Goal: Task Accomplishment & Management: Complete application form

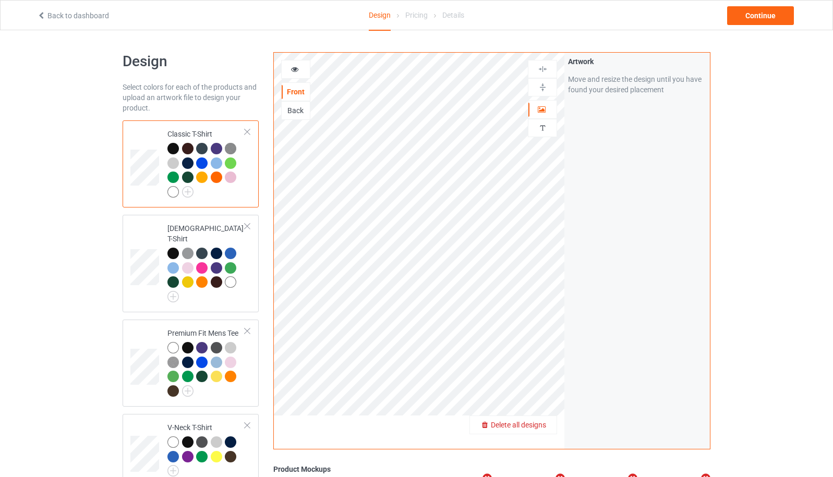
click at [546, 425] on span "Delete all designs" at bounding box center [518, 425] width 55 height 8
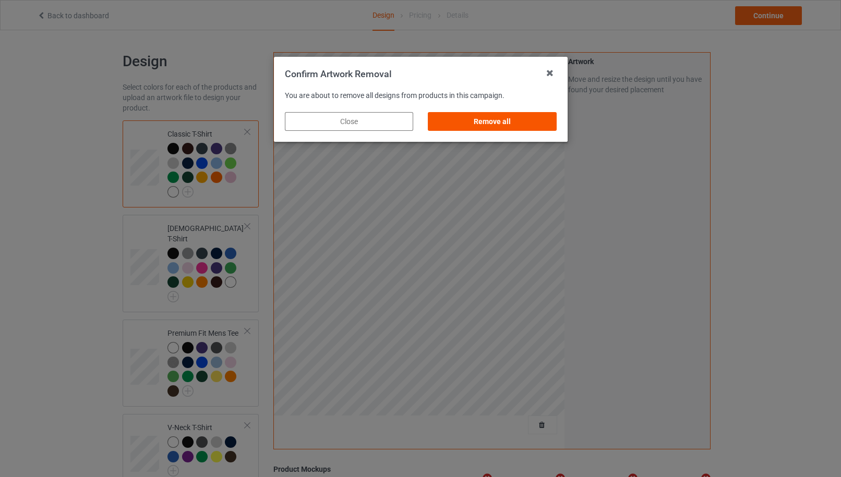
click at [524, 127] on div "Remove all" at bounding box center [492, 121] width 128 height 19
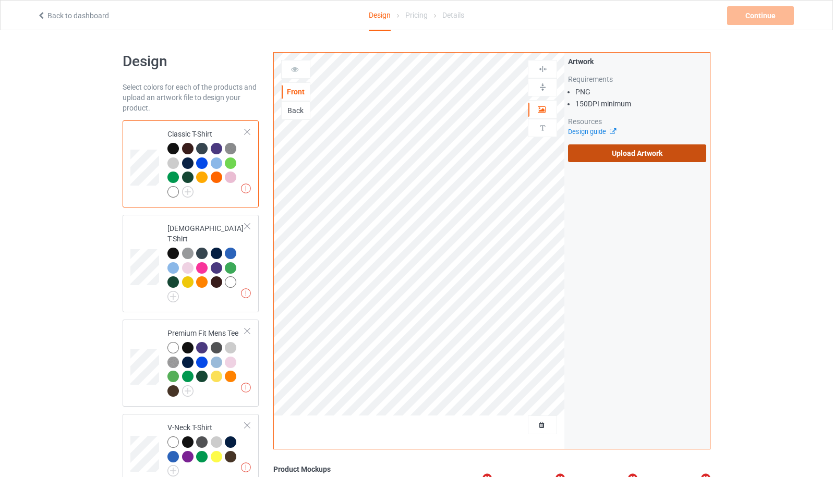
click at [606, 158] on label "Upload Artwork" at bounding box center [637, 153] width 138 height 18
click at [0, 0] on input "Upload Artwork" at bounding box center [0, 0] width 0 height 0
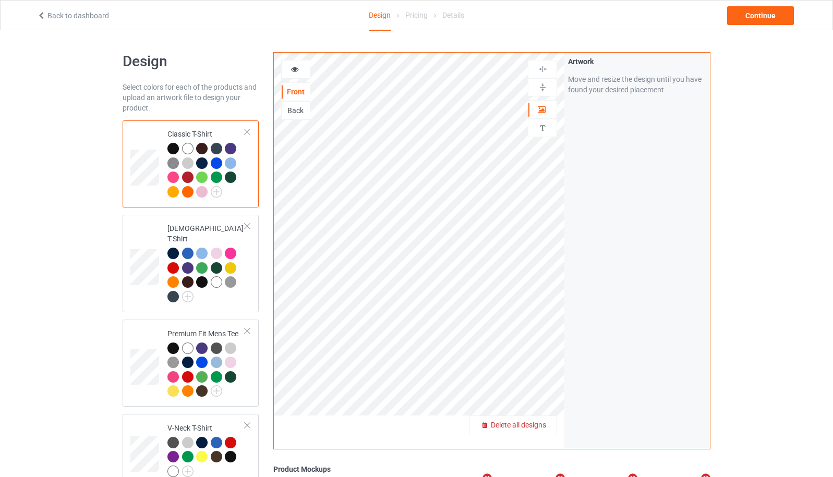
click at [545, 426] on span "Delete all designs" at bounding box center [518, 425] width 55 height 8
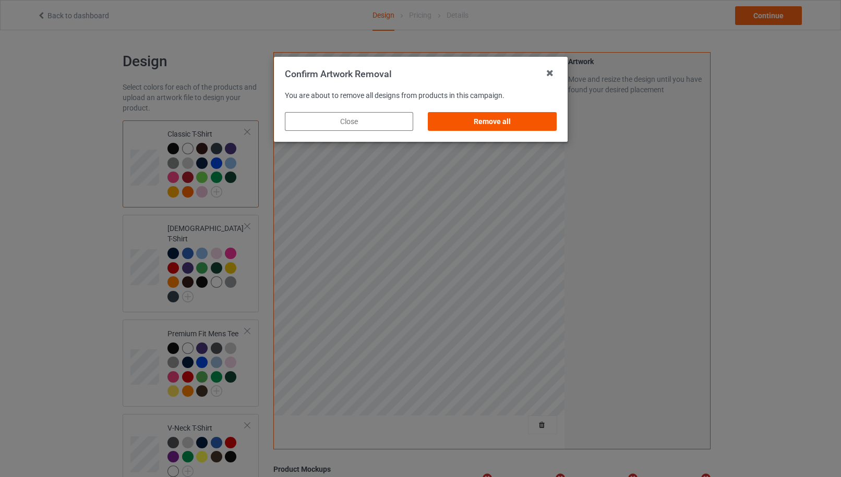
click at [478, 125] on div "Remove all" at bounding box center [492, 121] width 128 height 19
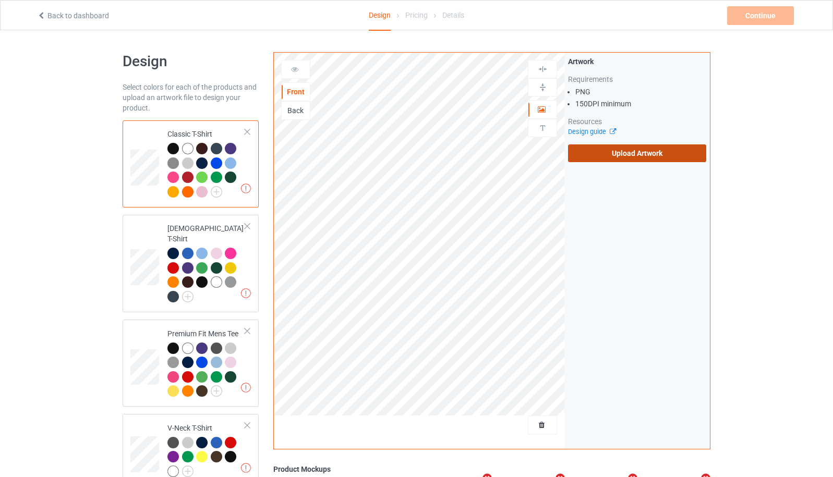
click at [618, 160] on label "Upload Artwork" at bounding box center [637, 153] width 138 height 18
click at [0, 0] on input "Upload Artwork" at bounding box center [0, 0] width 0 height 0
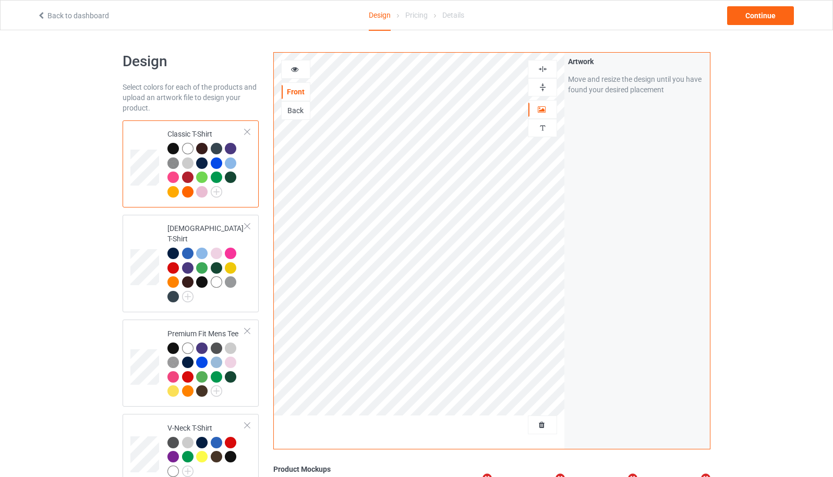
click at [294, 68] on icon at bounding box center [295, 67] width 9 height 7
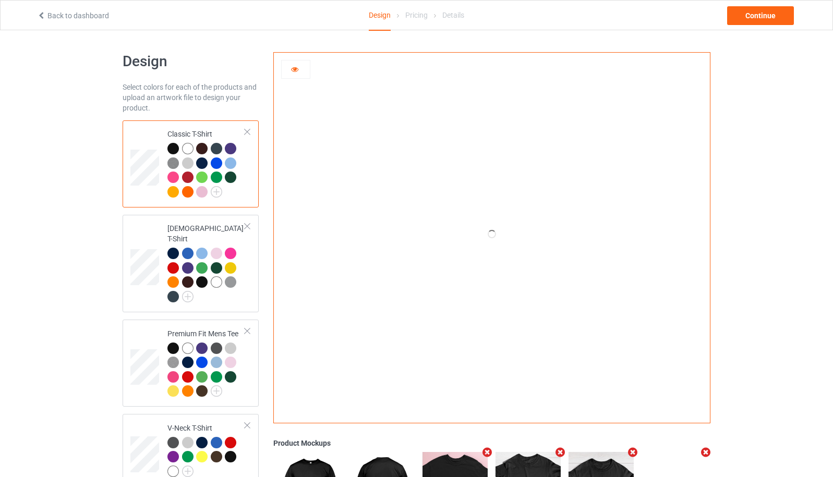
click at [83, 16] on link "Back to dashboard" at bounding box center [73, 15] width 72 height 8
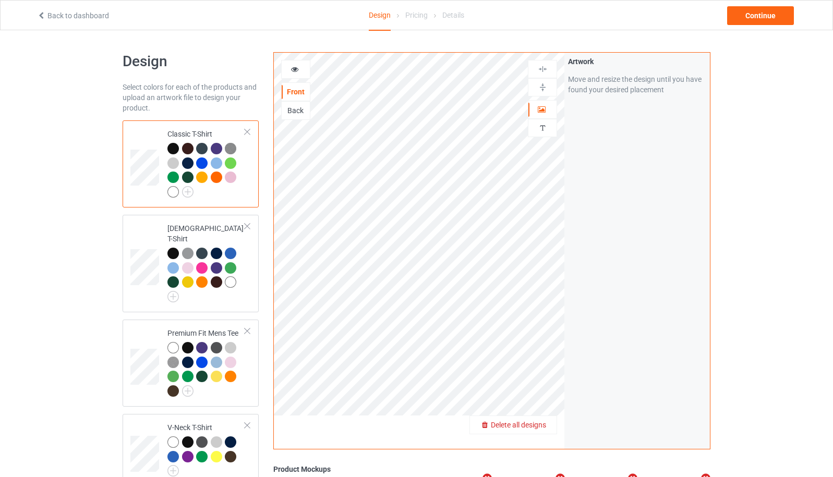
click at [542, 423] on span "Delete all designs" at bounding box center [518, 425] width 55 height 8
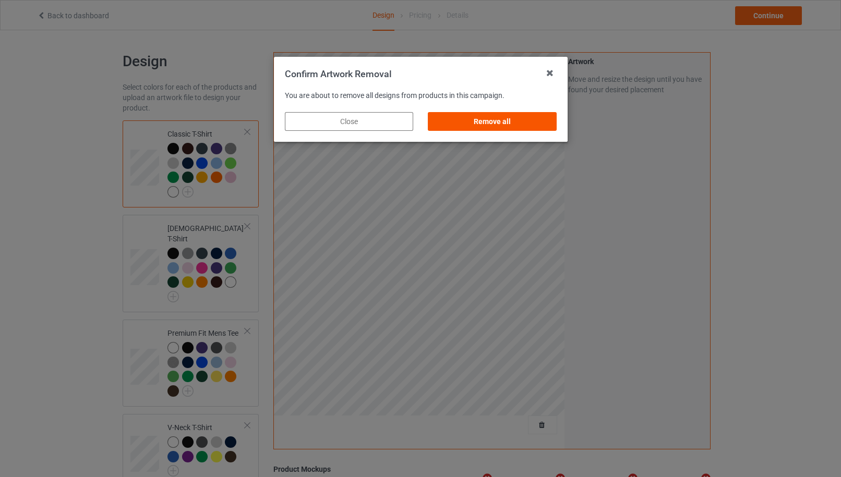
click at [507, 124] on div "Remove all" at bounding box center [492, 121] width 128 height 19
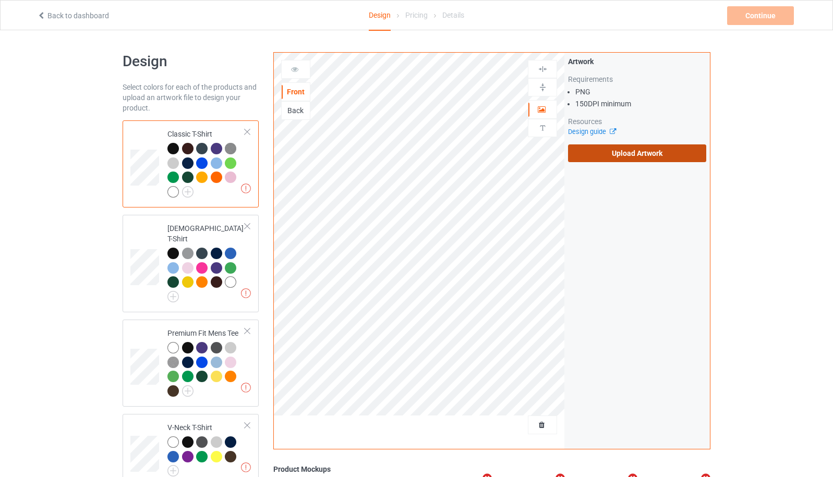
click at [607, 154] on label "Upload Artwork" at bounding box center [637, 153] width 138 height 18
click at [0, 0] on input "Upload Artwork" at bounding box center [0, 0] width 0 height 0
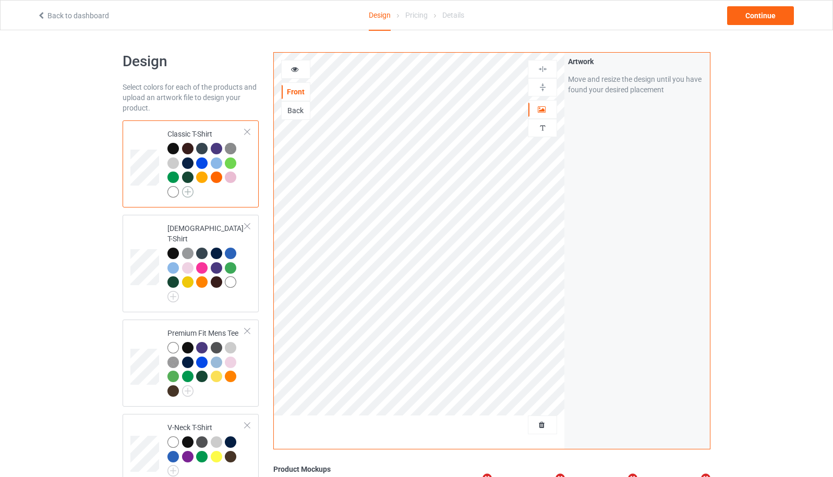
click at [187, 195] on img at bounding box center [187, 191] width 11 height 11
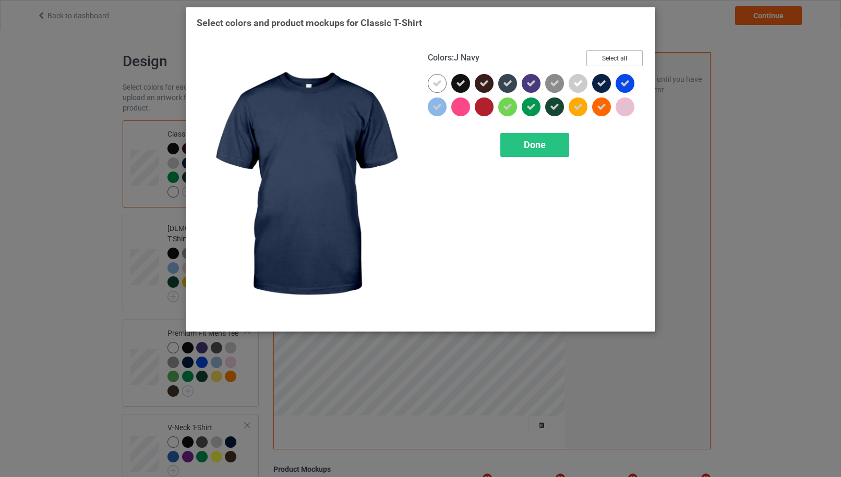
click at [613, 56] on button "Select all" at bounding box center [614, 58] width 56 height 16
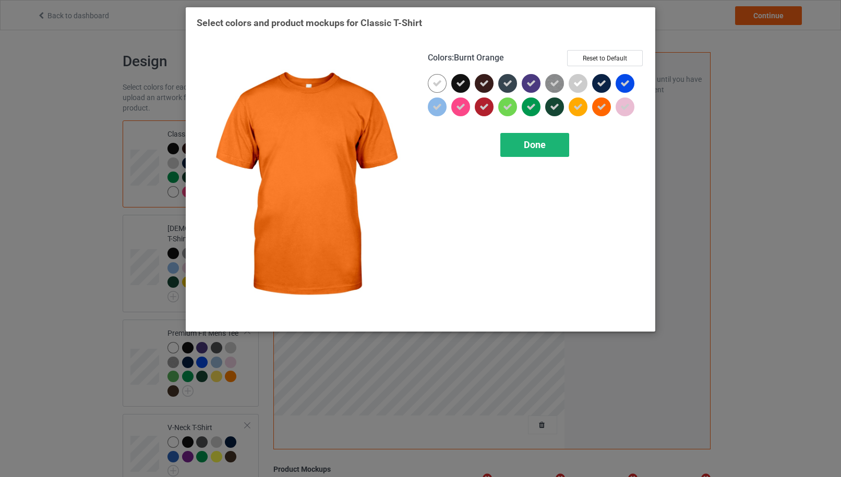
click at [547, 151] on div "Done" at bounding box center [534, 145] width 69 height 24
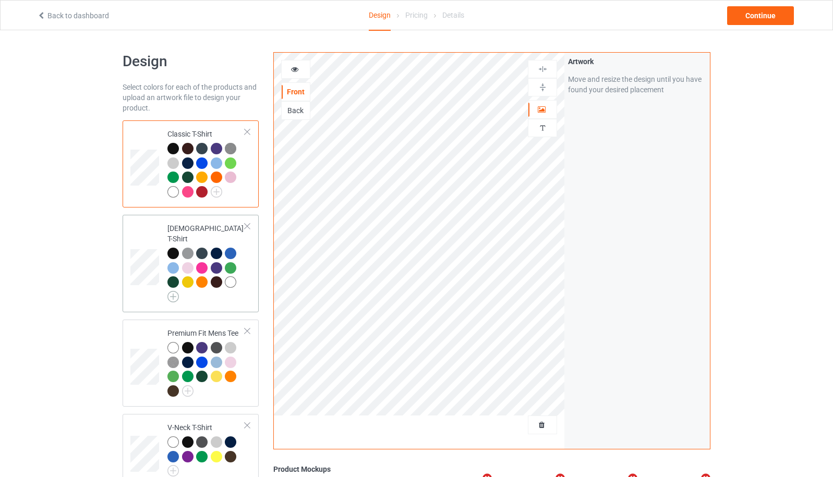
click at [171, 291] on img at bounding box center [172, 296] width 11 height 11
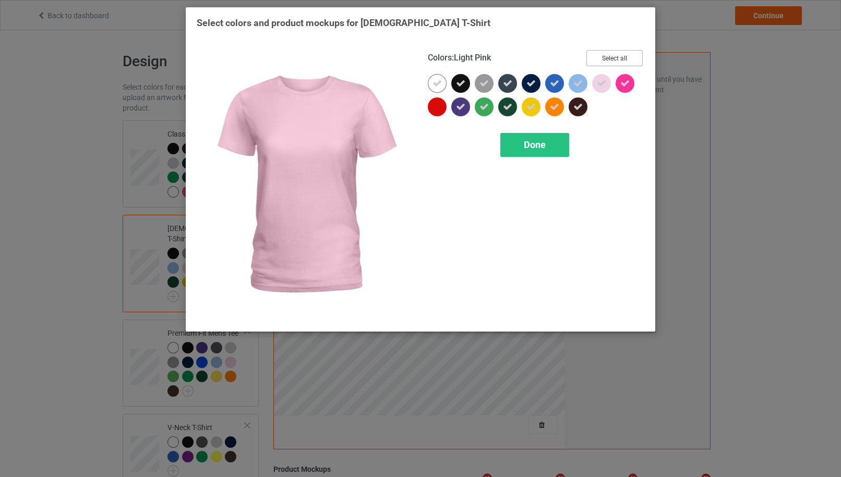
click at [611, 61] on button "Select all" at bounding box center [614, 58] width 56 height 16
click at [557, 149] on div "Done" at bounding box center [534, 145] width 69 height 24
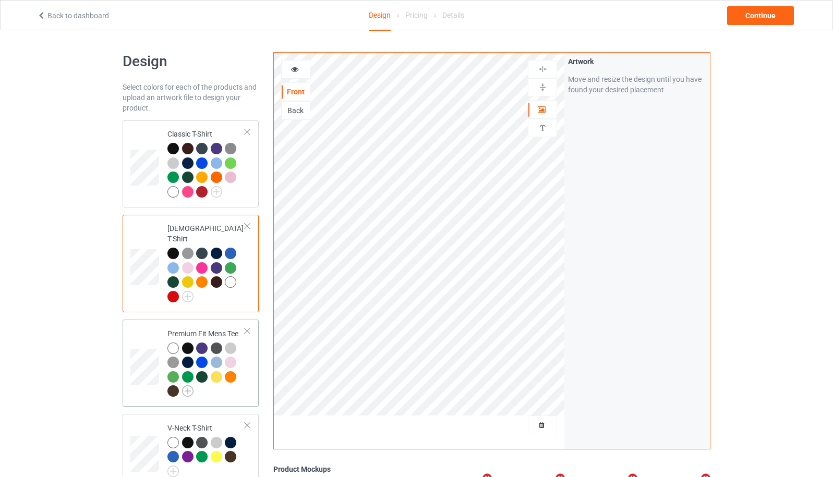
click at [185, 385] on img at bounding box center [187, 390] width 11 height 11
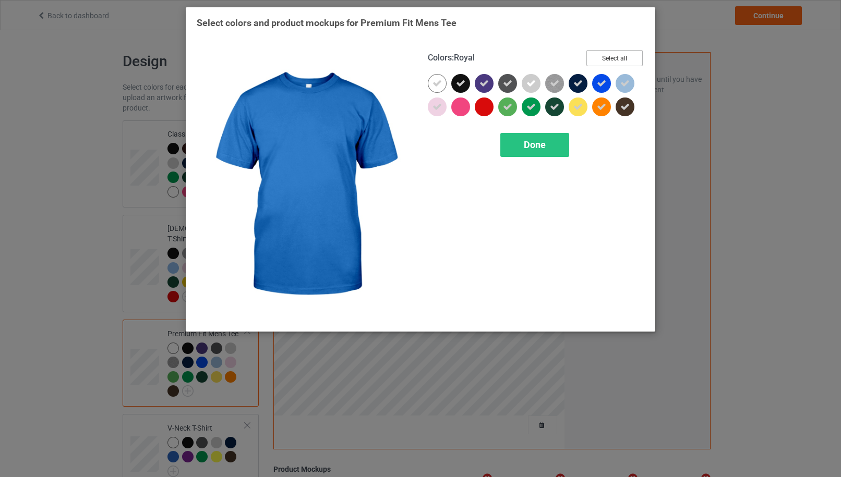
click at [611, 61] on button "Select all" at bounding box center [614, 58] width 56 height 16
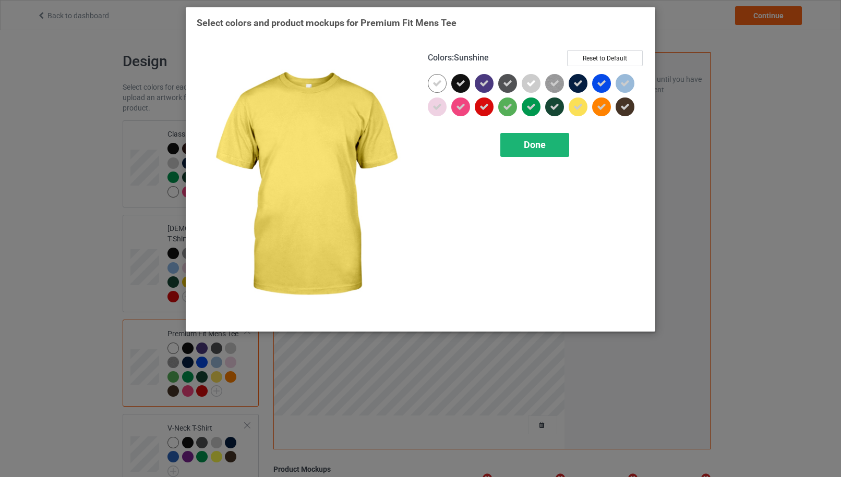
click at [544, 145] on span "Done" at bounding box center [535, 144] width 22 height 11
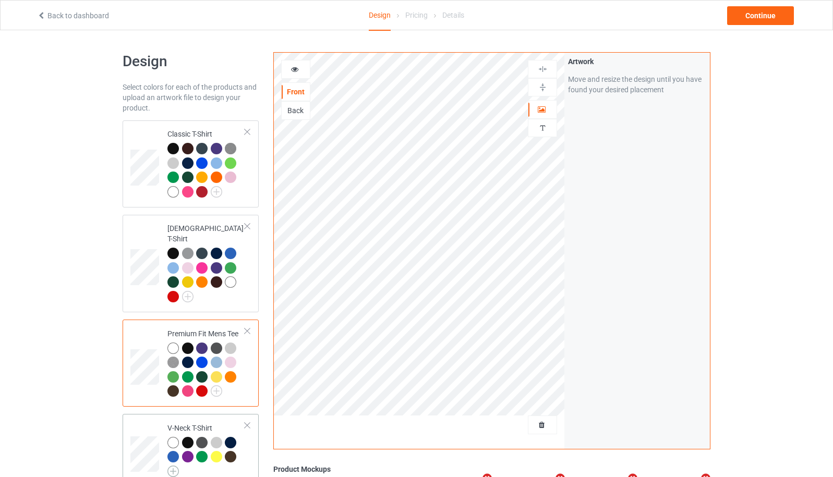
click at [175, 466] on img at bounding box center [172, 471] width 11 height 11
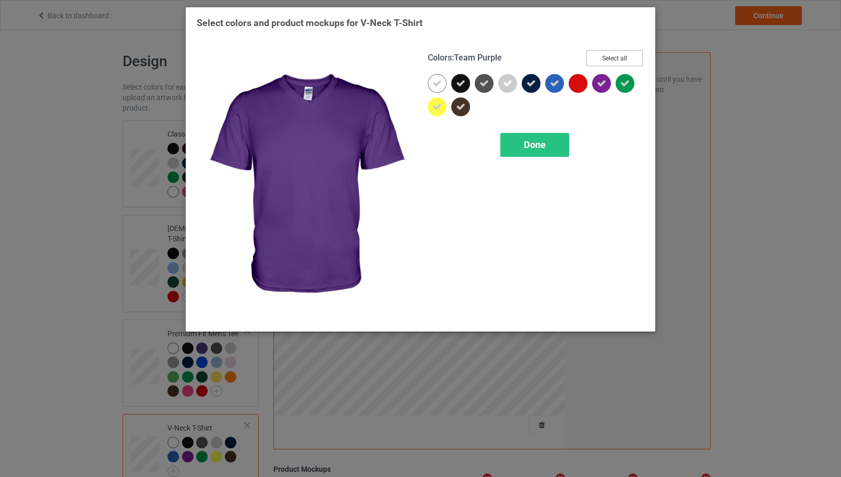
click at [622, 58] on button "Select all" at bounding box center [614, 58] width 56 height 16
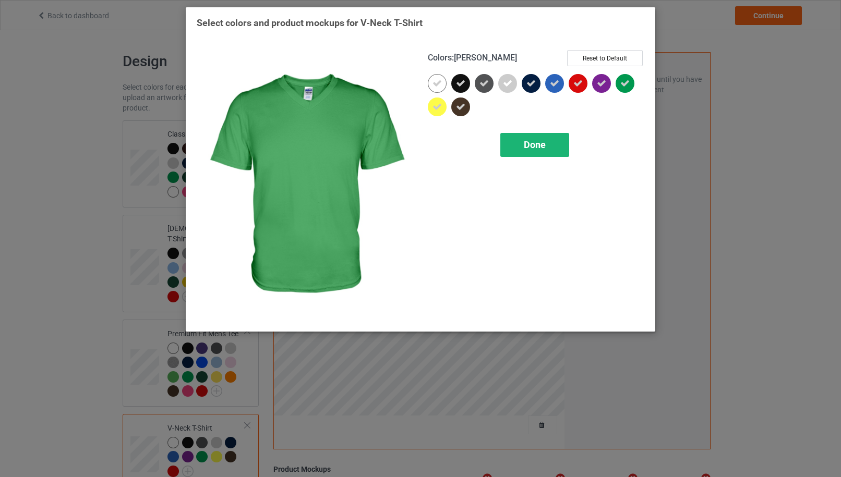
click at [537, 144] on span "Done" at bounding box center [535, 144] width 22 height 11
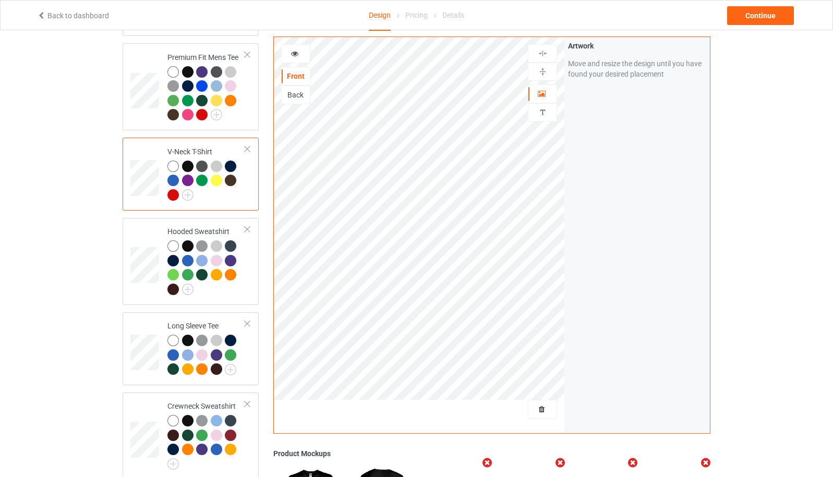
scroll to position [278, 0]
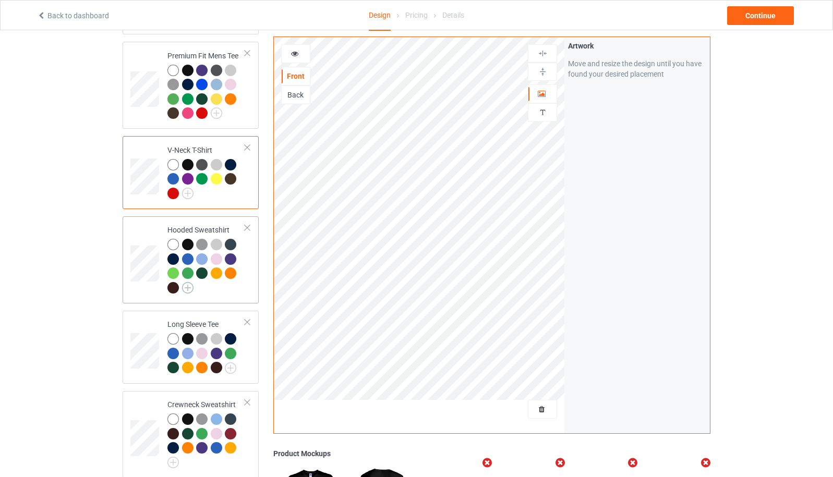
click at [188, 282] on img at bounding box center [187, 287] width 11 height 11
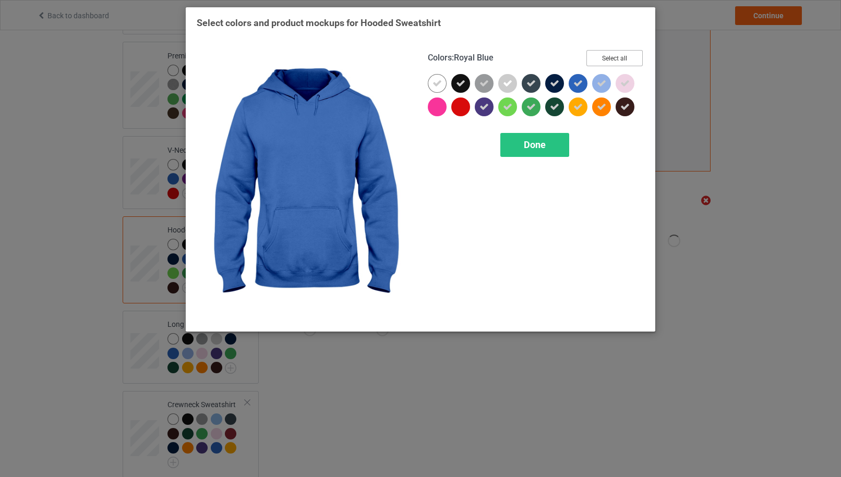
click at [601, 58] on button "Select all" at bounding box center [614, 58] width 56 height 16
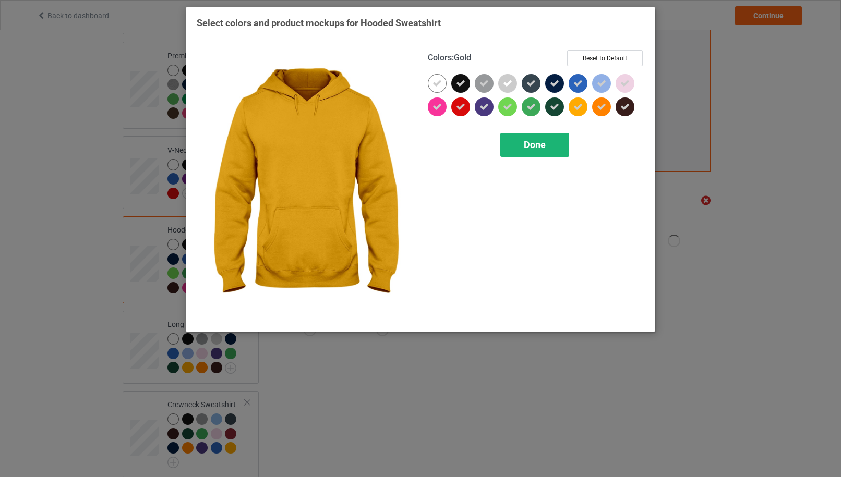
click at [542, 149] on span "Done" at bounding box center [535, 144] width 22 height 11
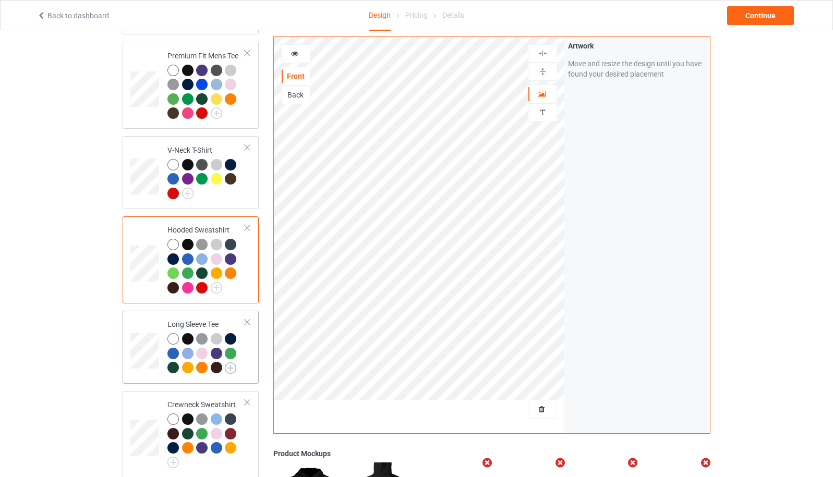
click at [233, 365] on img at bounding box center [230, 368] width 11 height 11
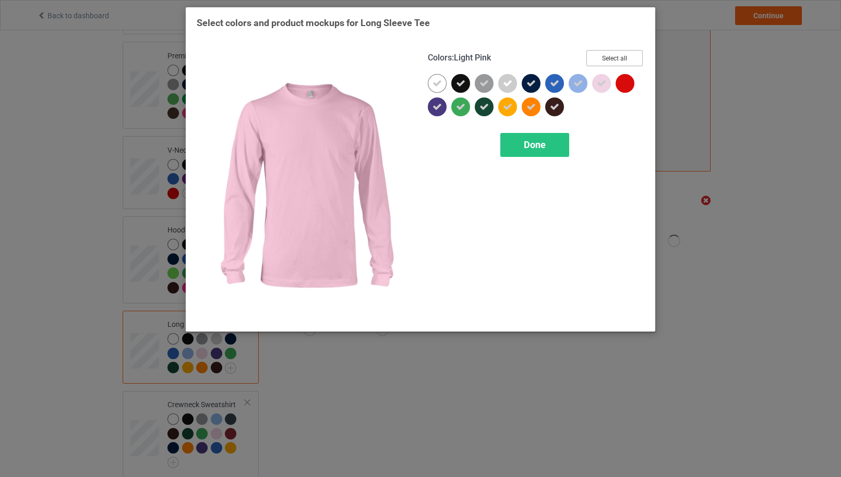
click at [617, 62] on button "Select all" at bounding box center [614, 58] width 56 height 16
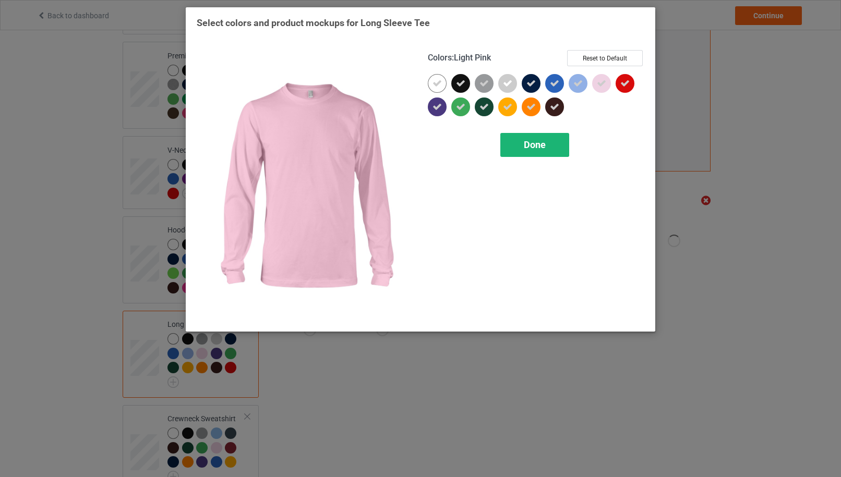
click at [546, 143] on span "Done" at bounding box center [535, 144] width 22 height 11
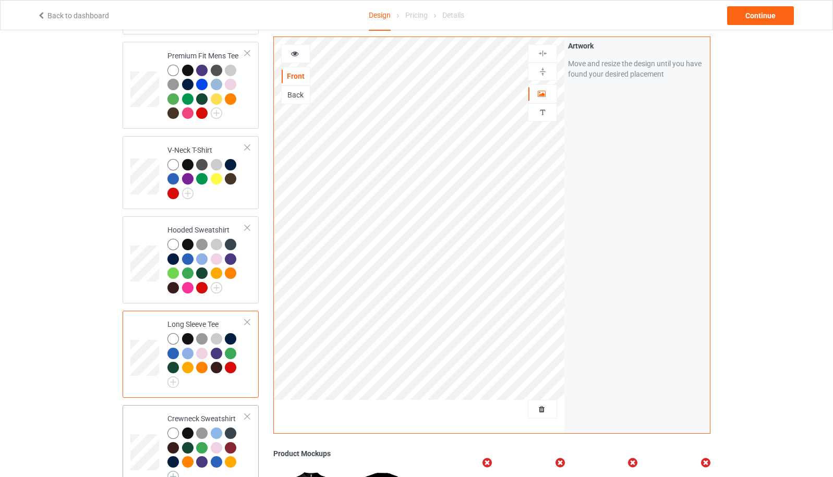
click at [177, 472] on img at bounding box center [172, 476] width 11 height 11
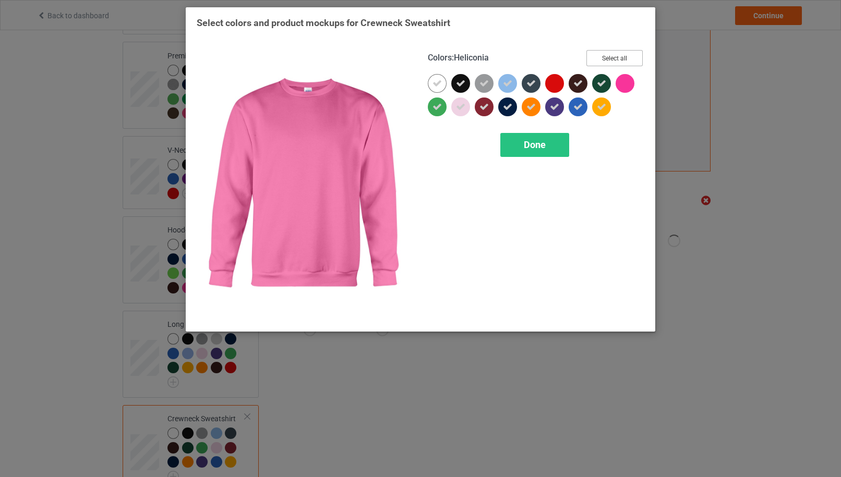
click at [625, 61] on button "Select all" at bounding box center [614, 58] width 56 height 16
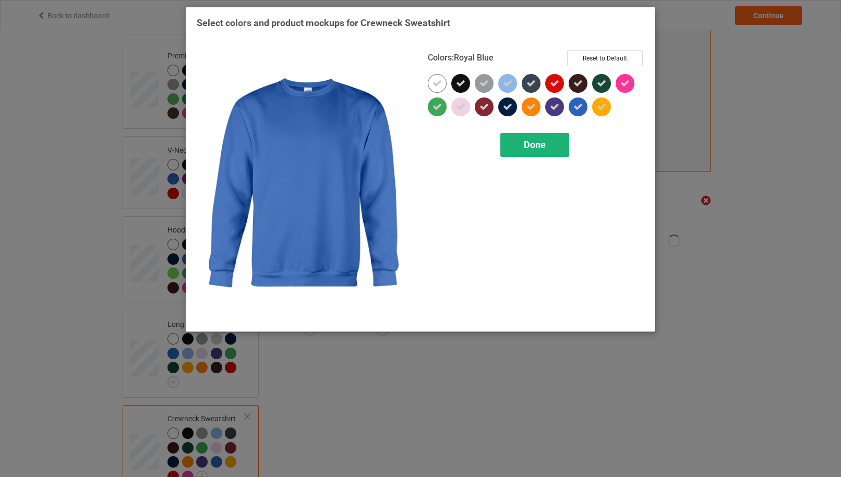
click at [544, 141] on span "Done" at bounding box center [535, 144] width 22 height 11
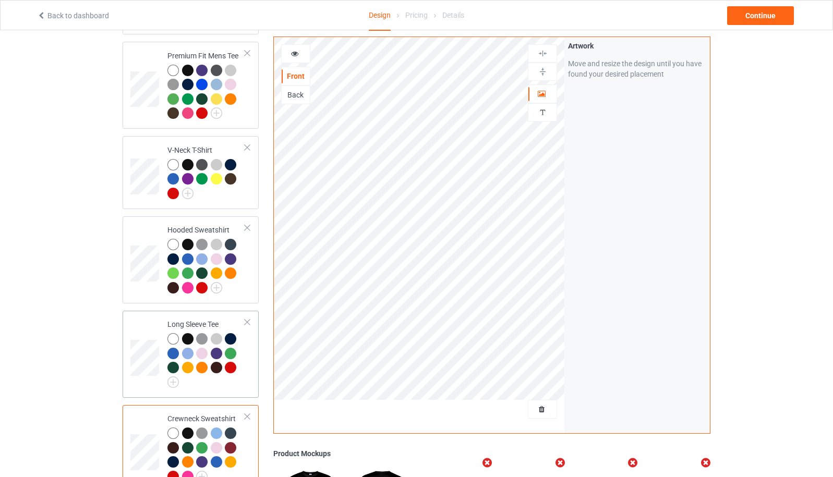
scroll to position [557, 0]
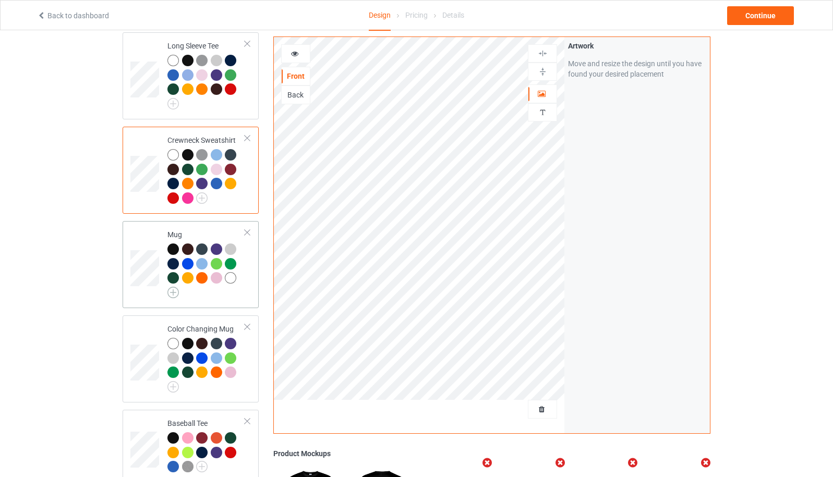
click at [178, 289] on img at bounding box center [172, 292] width 11 height 11
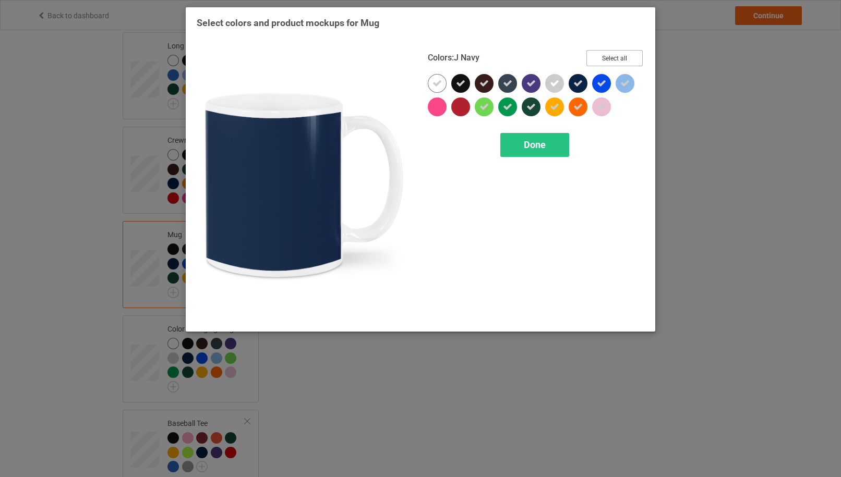
click at [613, 58] on button "Select all" at bounding box center [614, 58] width 56 height 16
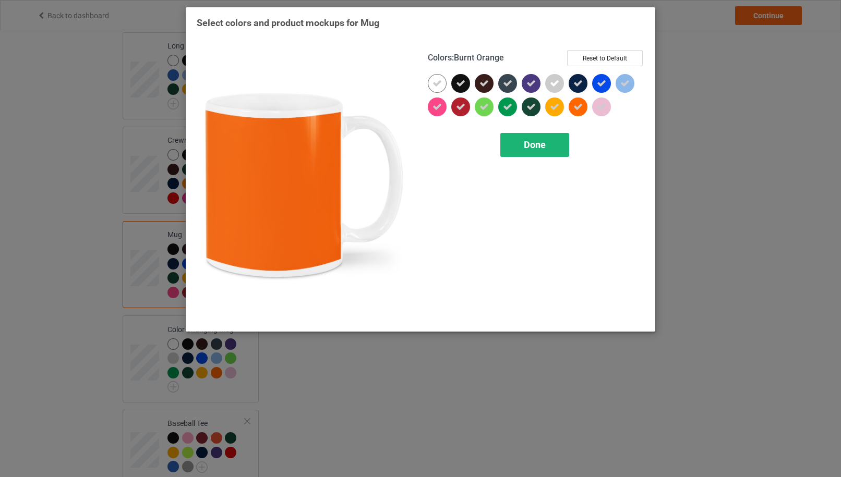
click at [543, 139] on div "Done" at bounding box center [534, 145] width 69 height 24
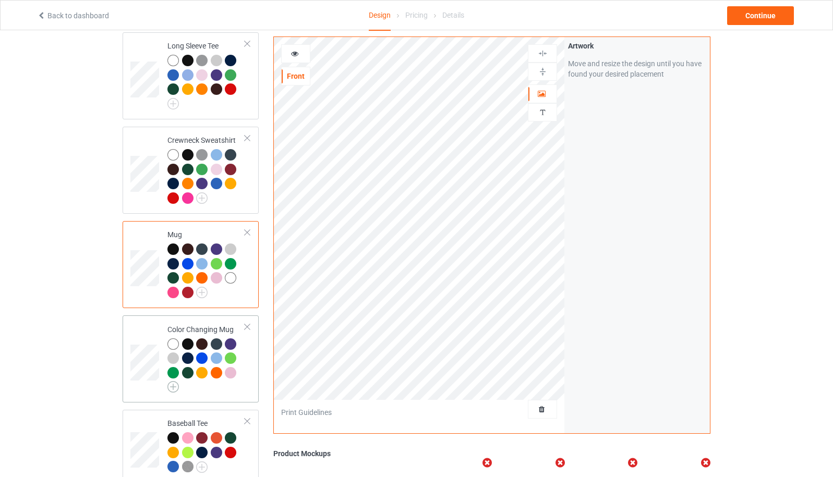
click at [173, 383] on img at bounding box center [172, 386] width 11 height 11
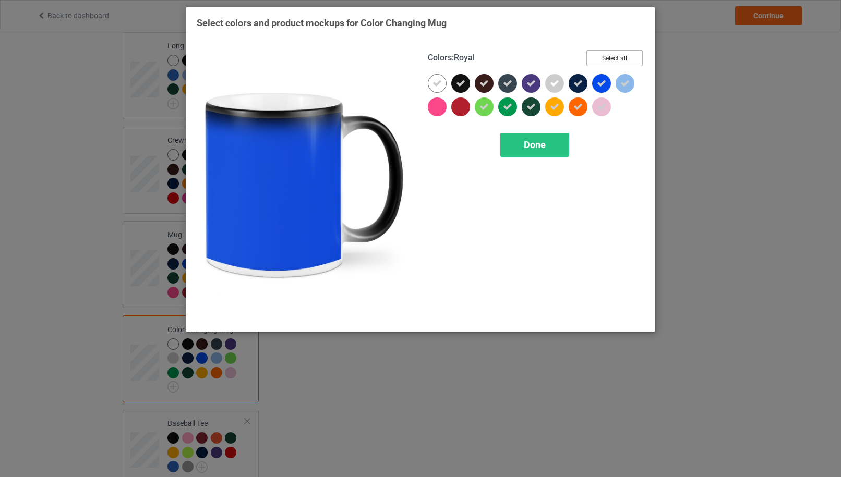
click at [619, 59] on button "Select all" at bounding box center [614, 58] width 56 height 16
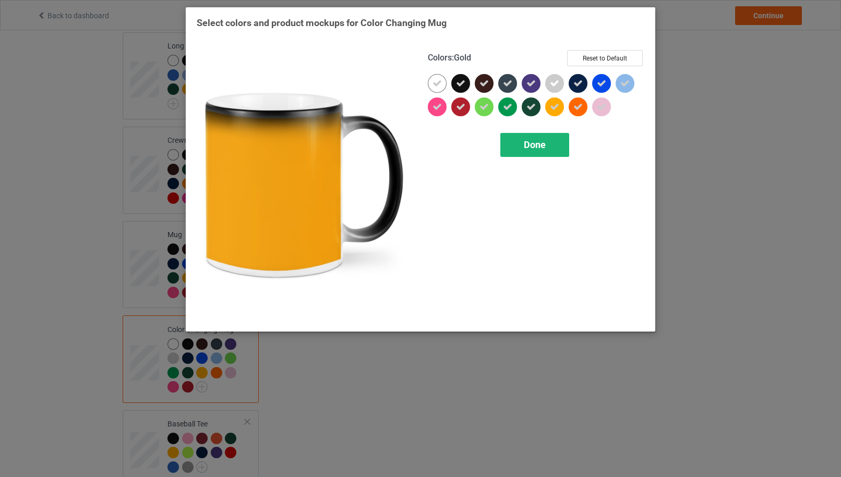
click at [544, 141] on span "Done" at bounding box center [535, 144] width 22 height 11
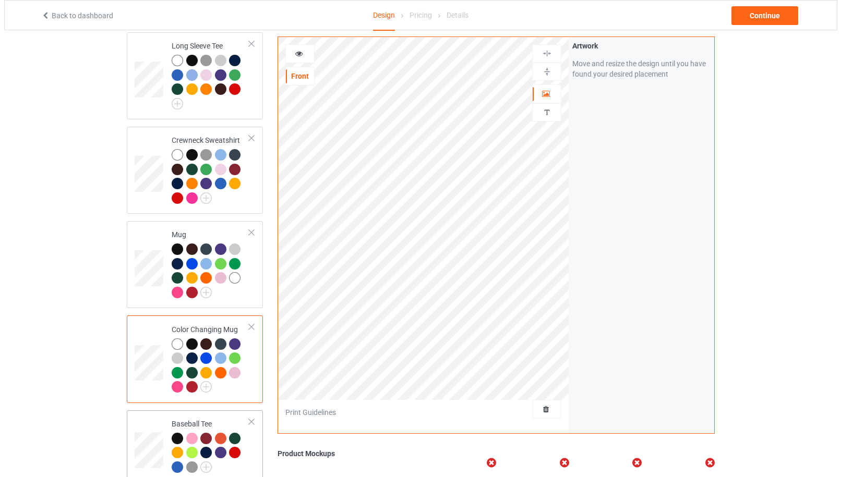
scroll to position [789, 0]
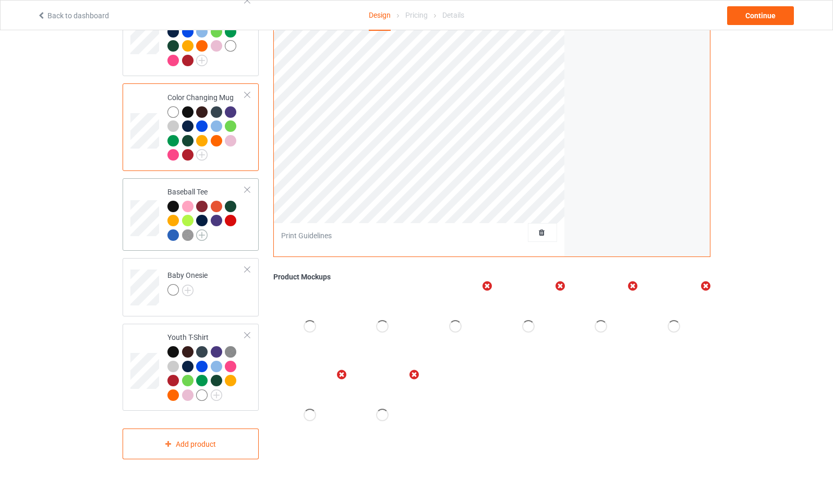
click at [201, 232] on img at bounding box center [201, 235] width 11 height 11
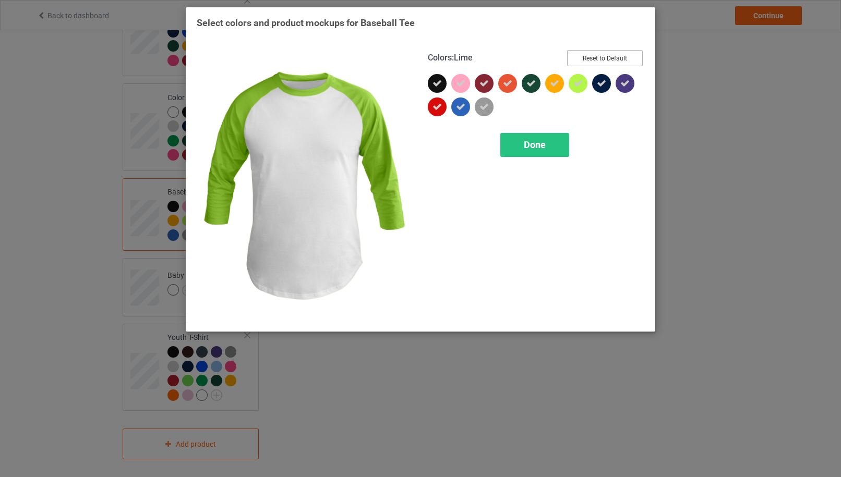
click at [604, 60] on button "Reset to Default" at bounding box center [605, 58] width 76 height 16
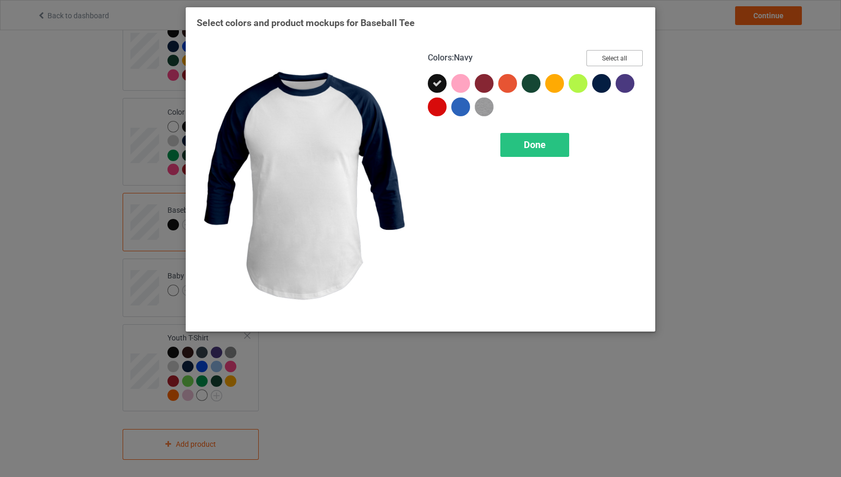
click at [610, 55] on button "Select all" at bounding box center [614, 58] width 56 height 16
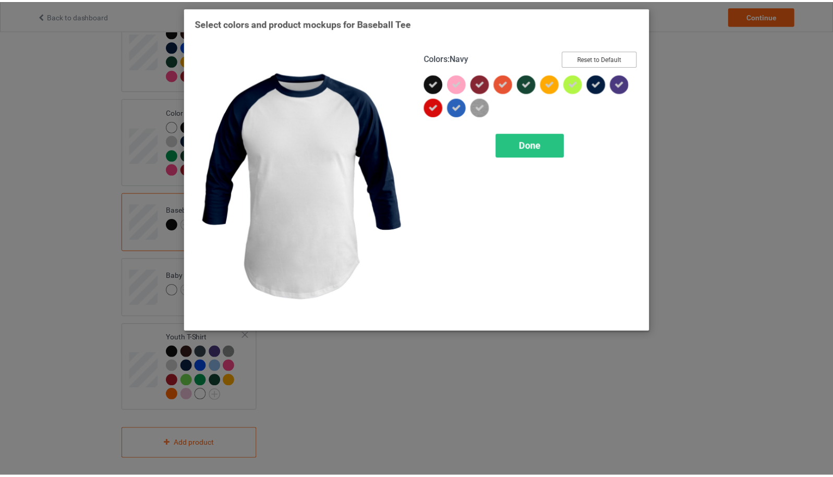
scroll to position [789, 0]
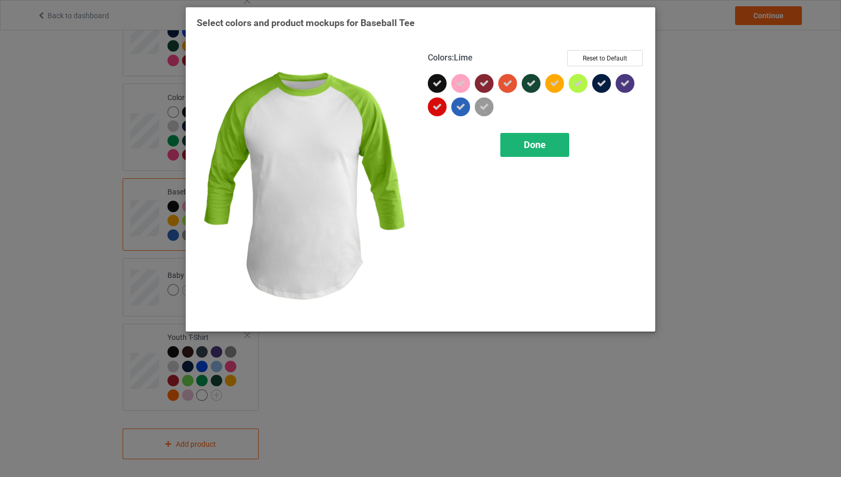
click at [547, 147] on div "Done" at bounding box center [534, 145] width 69 height 24
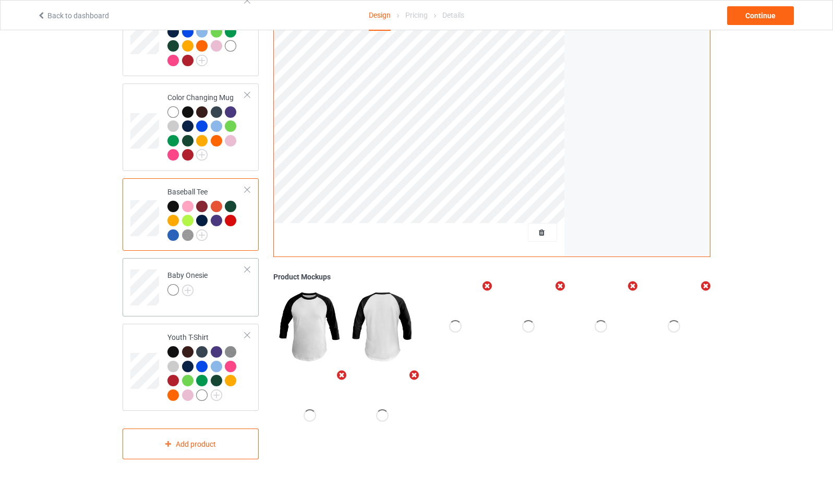
click at [248, 266] on div at bounding box center [247, 269] width 7 height 7
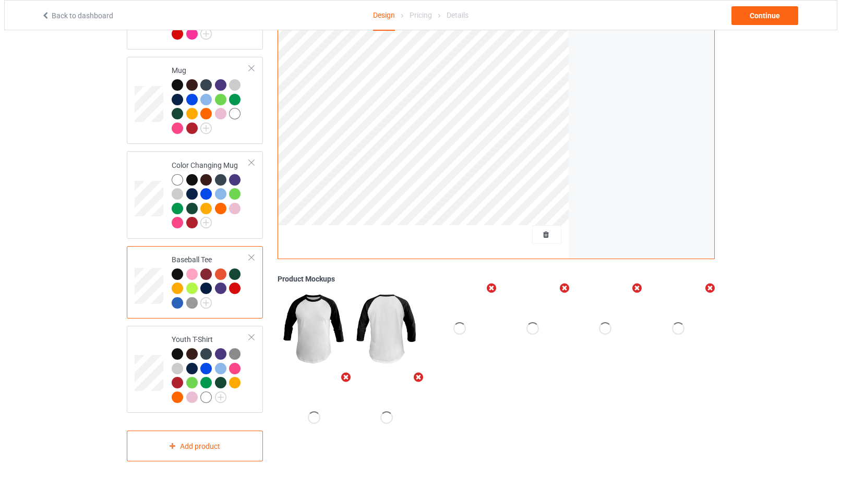
scroll to position [723, 0]
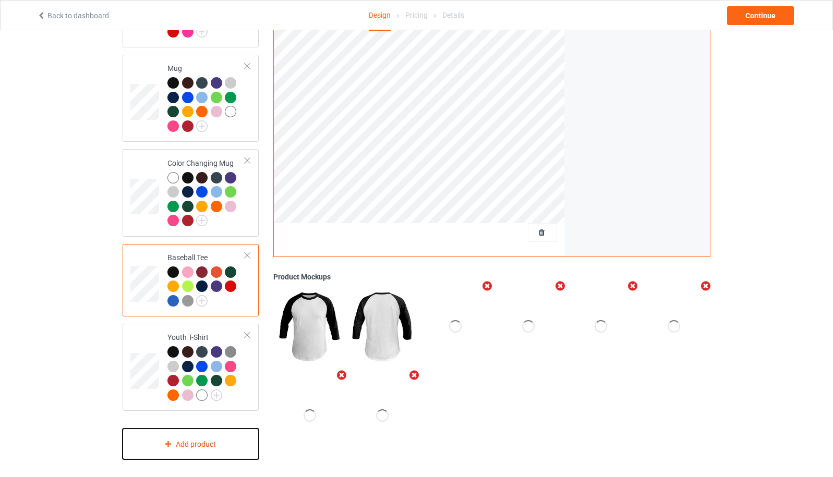
click at [196, 444] on div "Add product" at bounding box center [191, 444] width 136 height 31
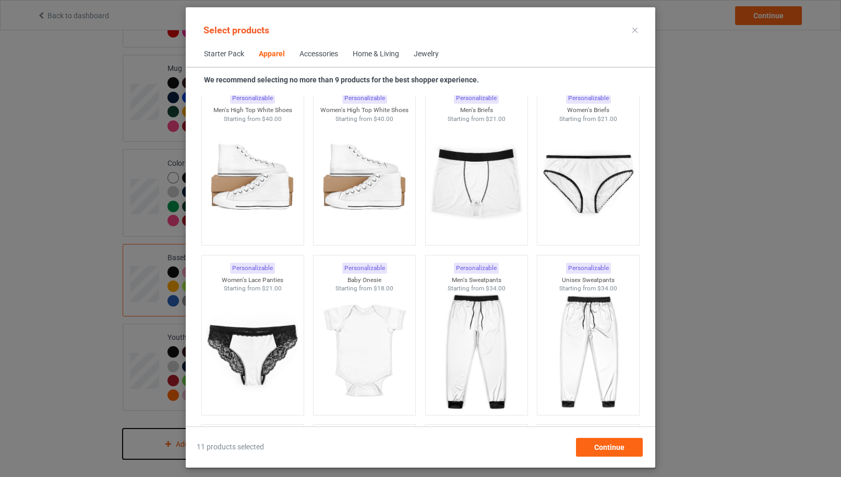
scroll to position [1501, 0]
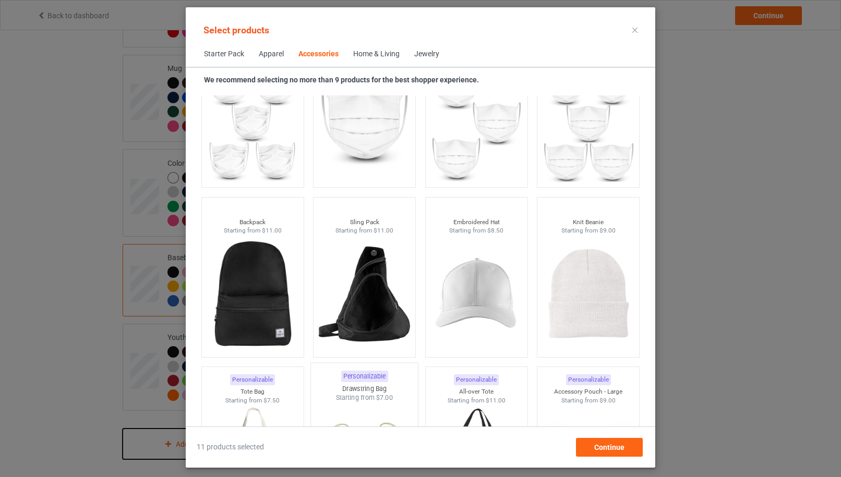
scroll to position [3170, 0]
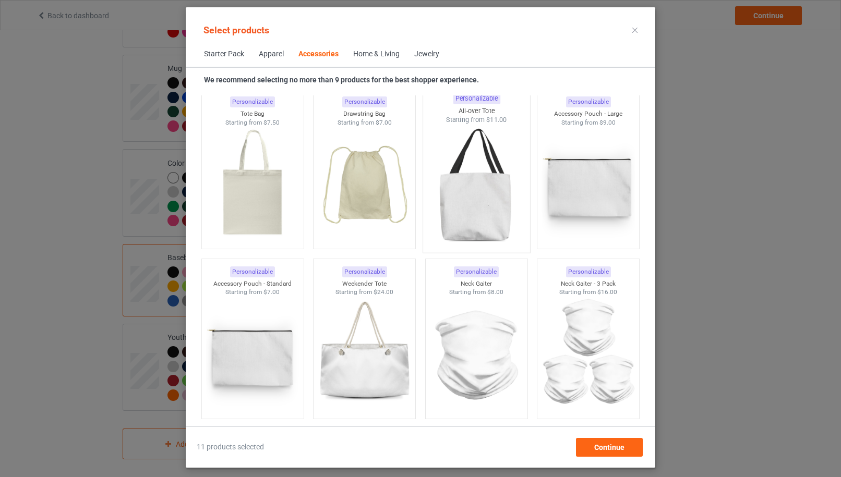
click at [457, 221] on img at bounding box center [476, 186] width 98 height 123
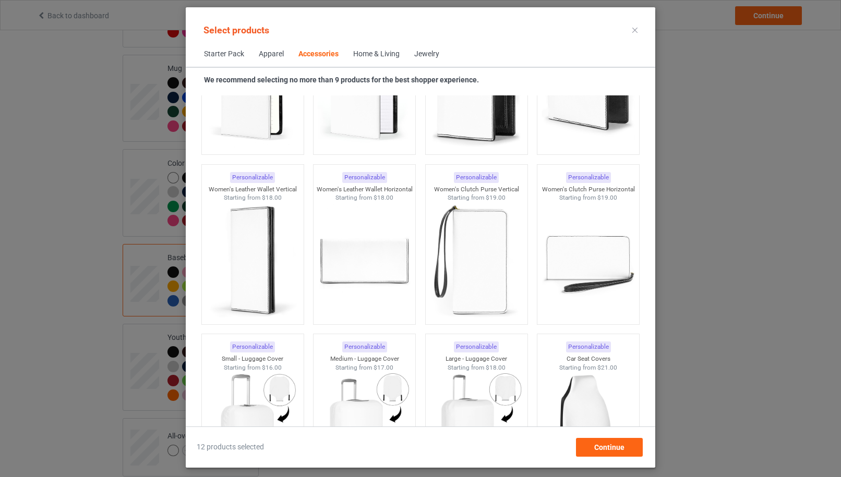
scroll to position [4561, 0]
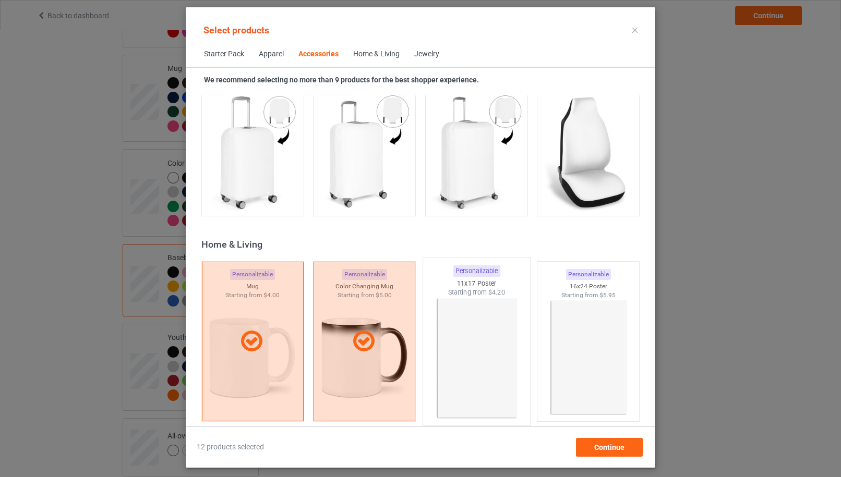
click at [499, 346] on img at bounding box center [476, 358] width 98 height 123
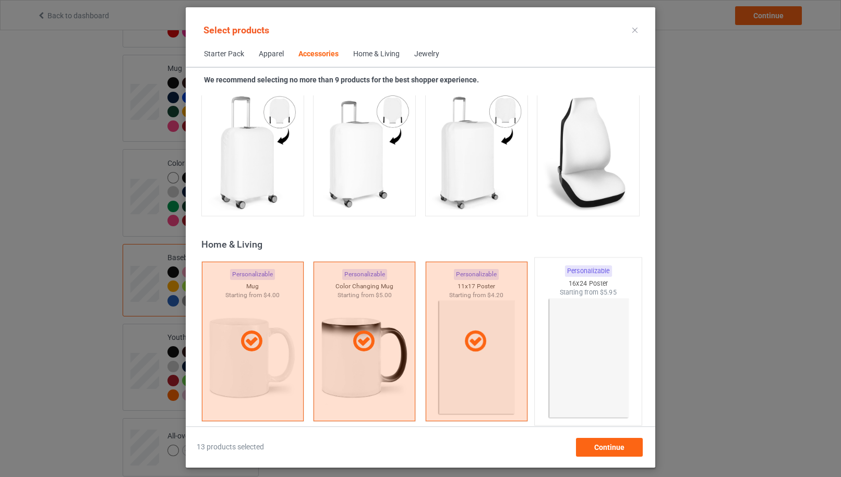
click at [595, 356] on img at bounding box center [588, 358] width 98 height 123
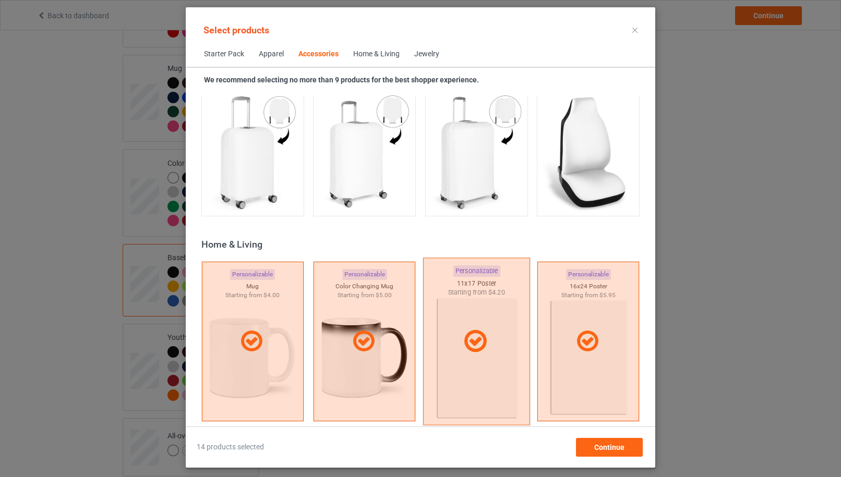
scroll to position [4839, 0]
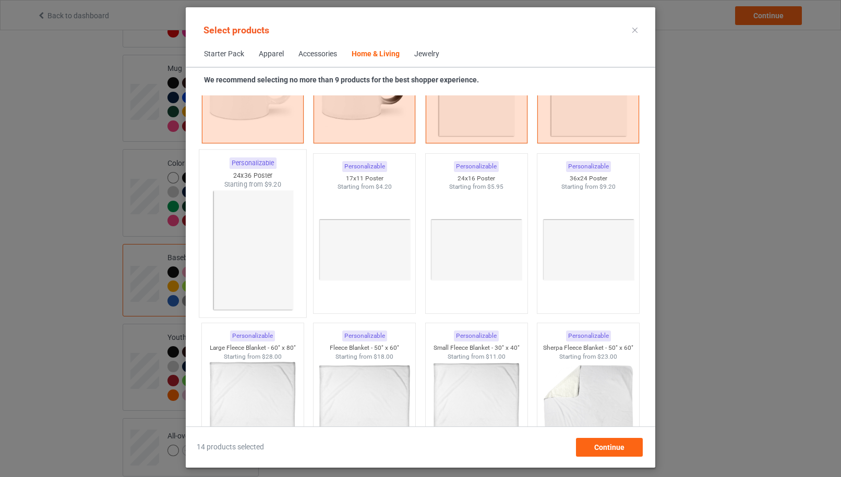
click at [269, 246] on img at bounding box center [252, 250] width 98 height 123
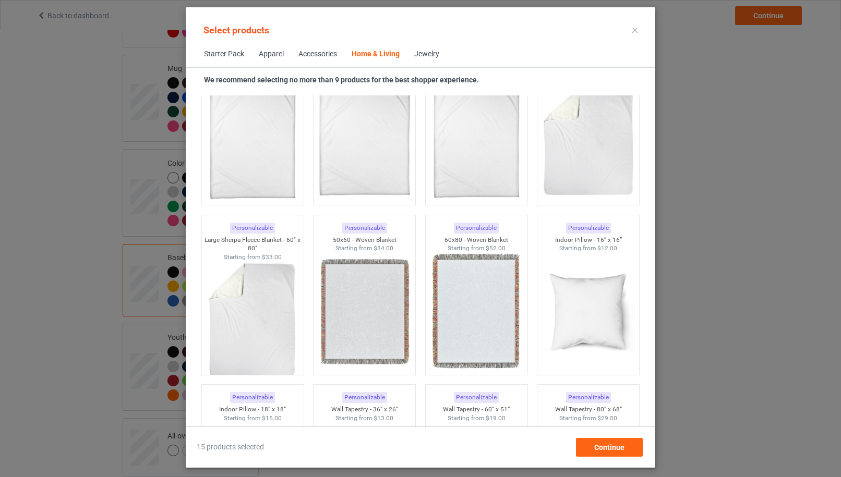
scroll to position [5118, 0]
click at [566, 301] on img at bounding box center [588, 311] width 98 height 123
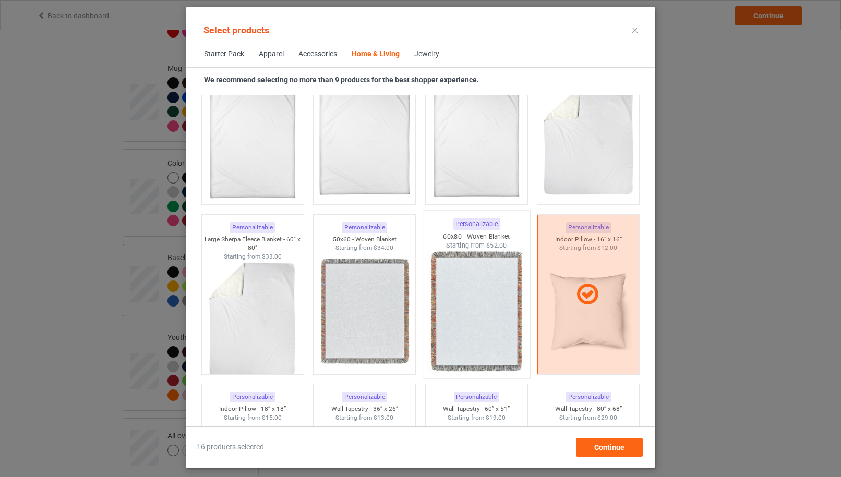
scroll to position [5396, 0]
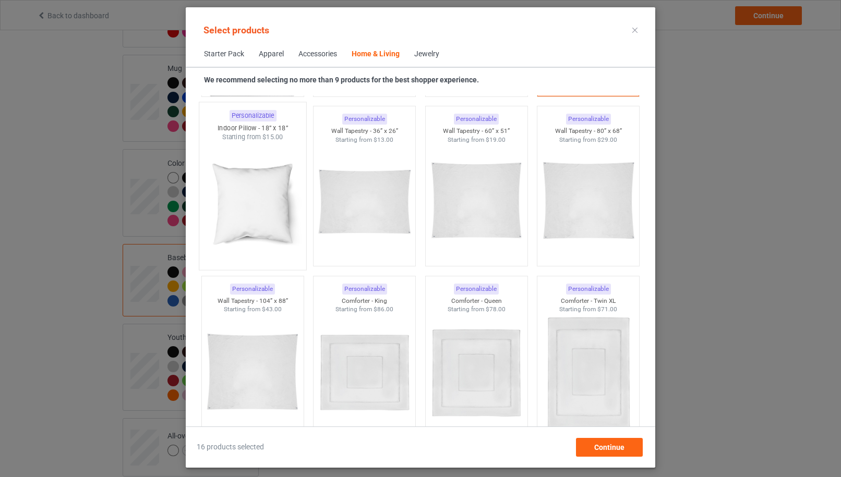
click at [261, 202] on img at bounding box center [252, 203] width 98 height 123
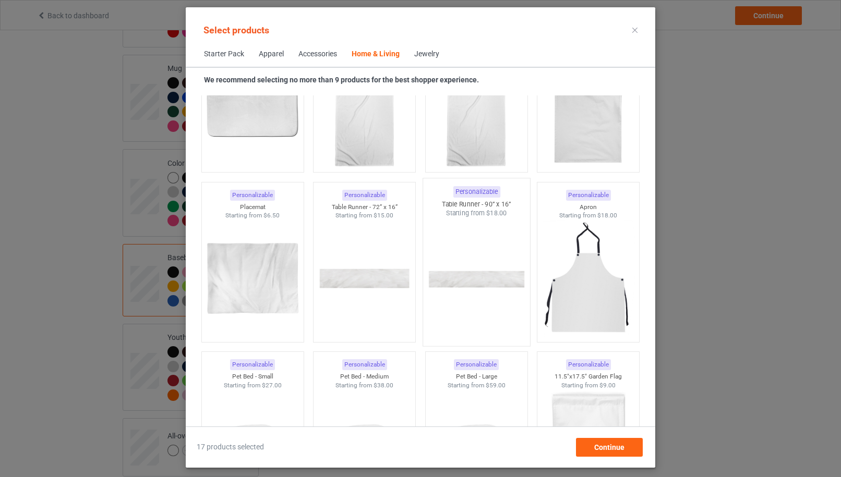
scroll to position [6231, 0]
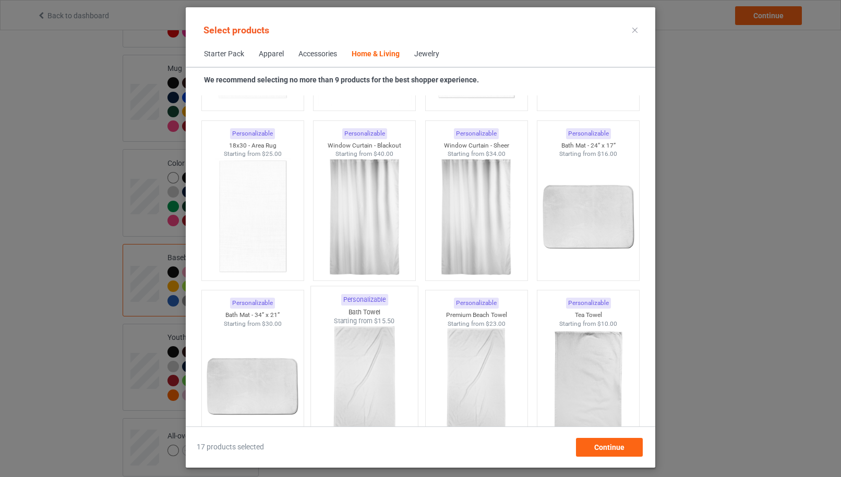
click at [377, 354] on img at bounding box center [365, 387] width 98 height 123
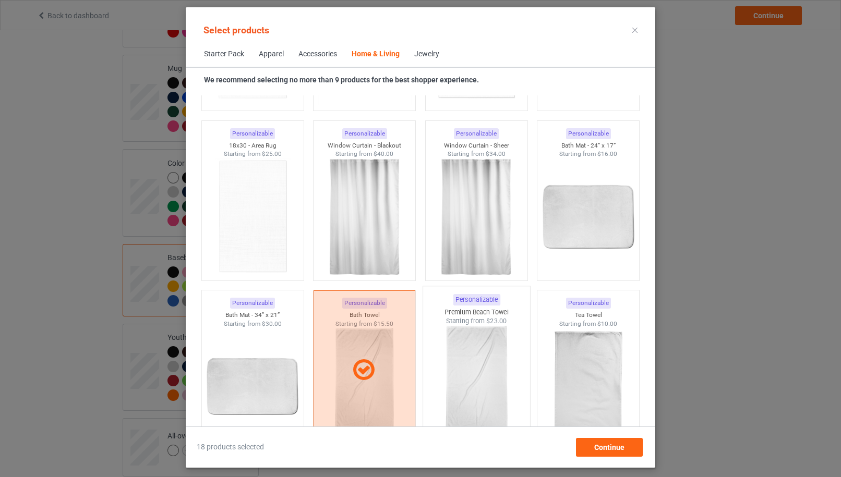
click at [460, 359] on img at bounding box center [476, 387] width 98 height 123
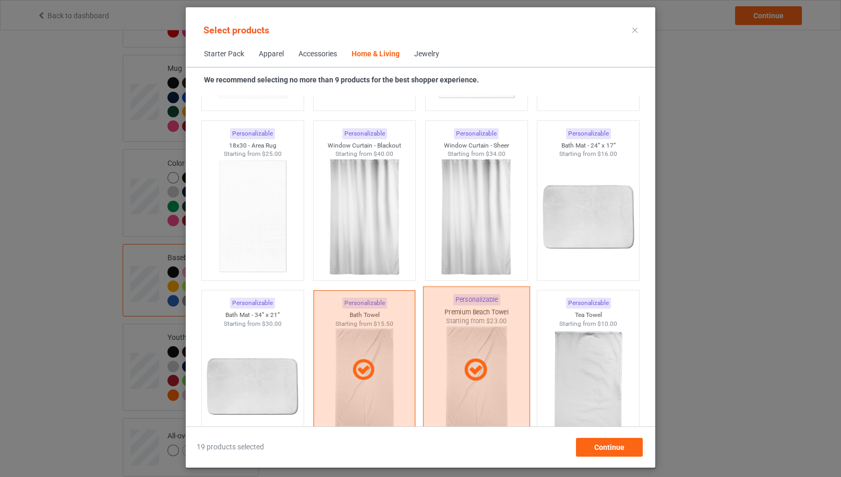
scroll to position [6509, 0]
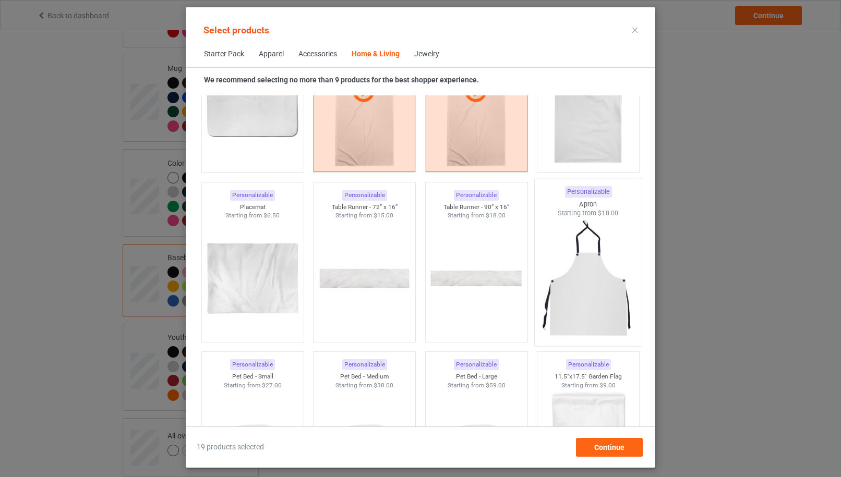
click at [570, 307] on img at bounding box center [588, 279] width 98 height 123
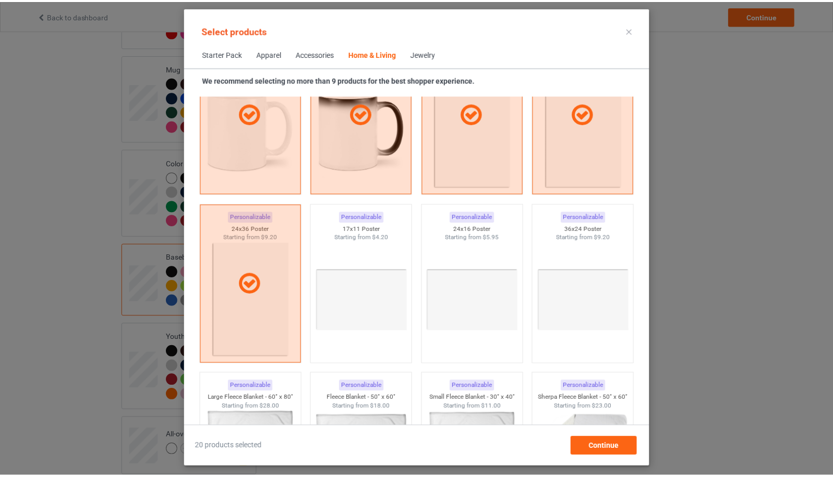
scroll to position [5067, 0]
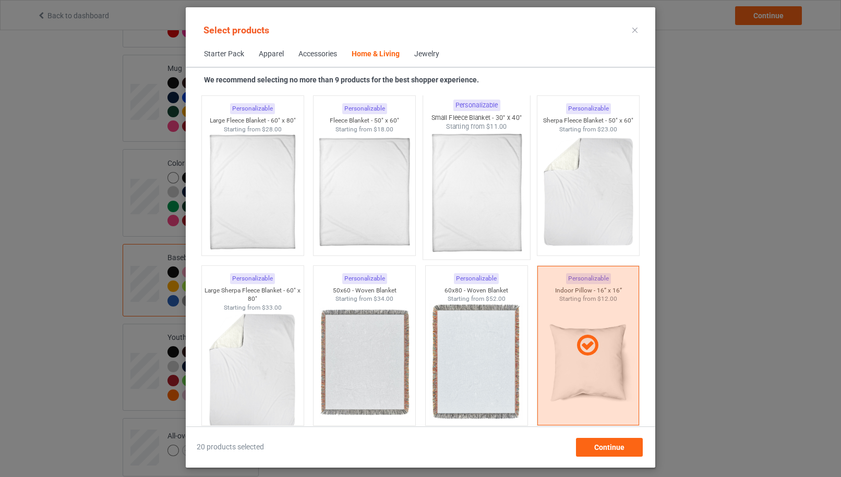
click at [468, 199] on img at bounding box center [476, 192] width 98 height 123
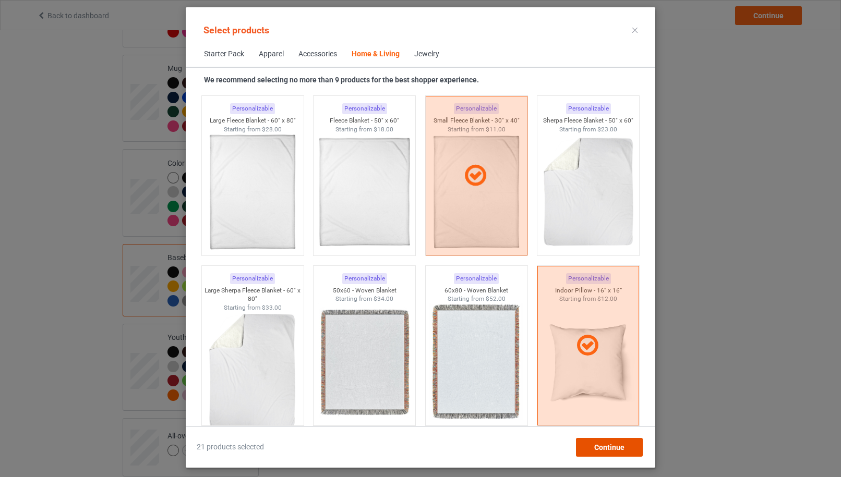
click at [602, 447] on span "Continue" at bounding box center [609, 447] width 30 height 8
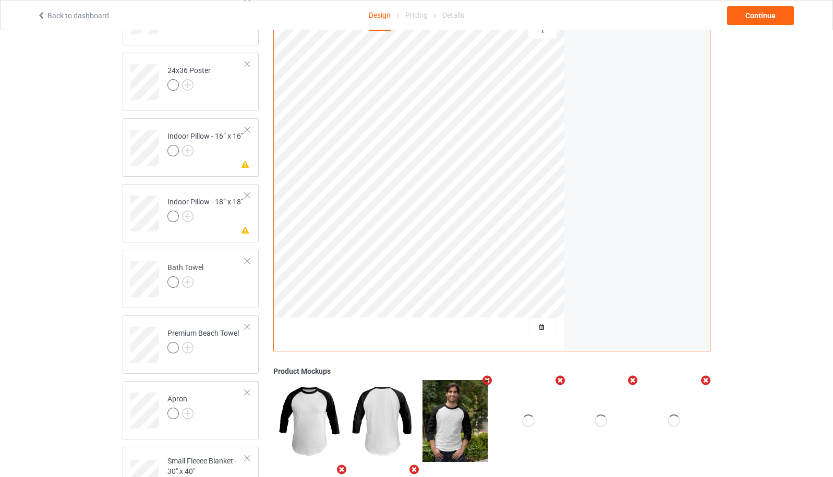
scroll to position [824, 0]
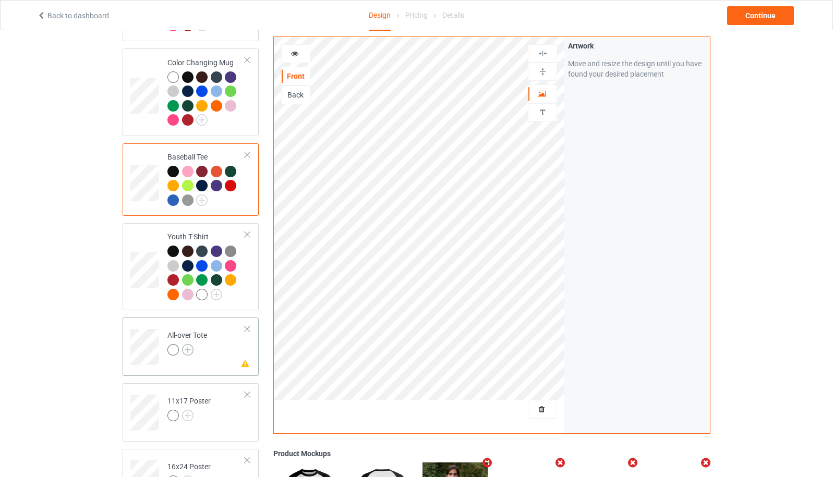
click at [187, 344] on img at bounding box center [187, 349] width 11 height 11
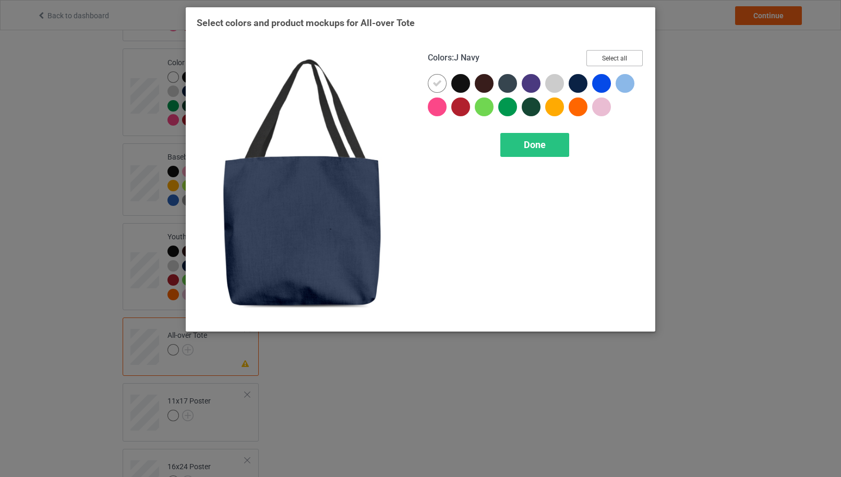
click at [603, 58] on button "Select all" at bounding box center [614, 58] width 56 height 16
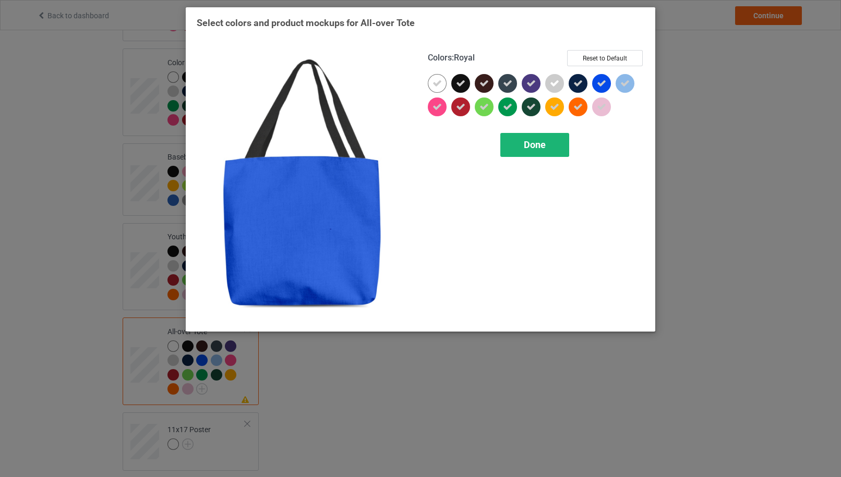
click at [539, 146] on span "Done" at bounding box center [535, 144] width 22 height 11
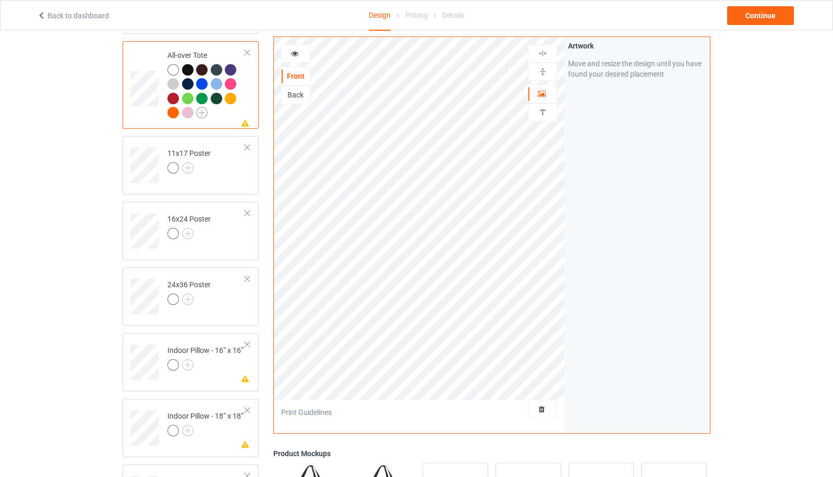
scroll to position [1102, 0]
click at [191, 160] on img at bounding box center [187, 165] width 11 height 11
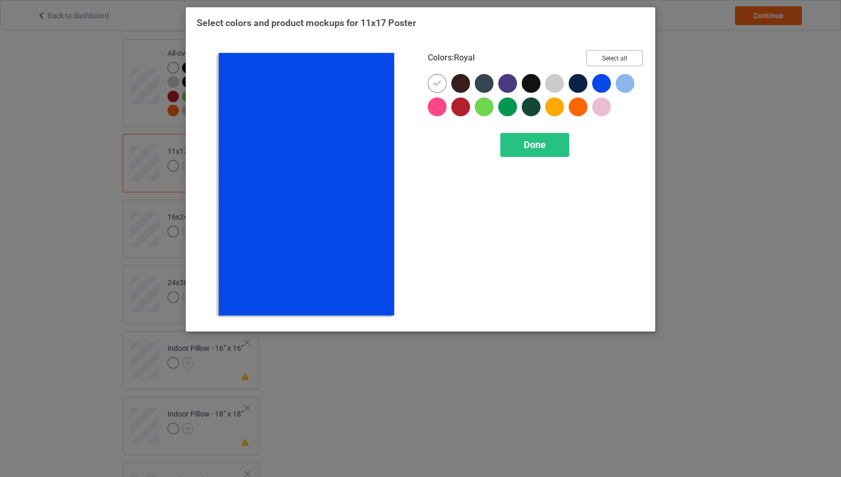
click at [615, 59] on button "Select all" at bounding box center [614, 58] width 56 height 16
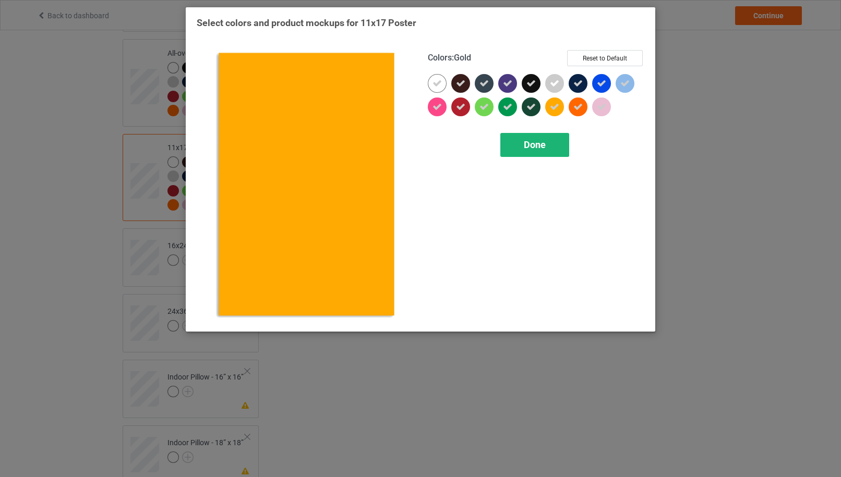
click at [538, 140] on span "Done" at bounding box center [535, 144] width 22 height 11
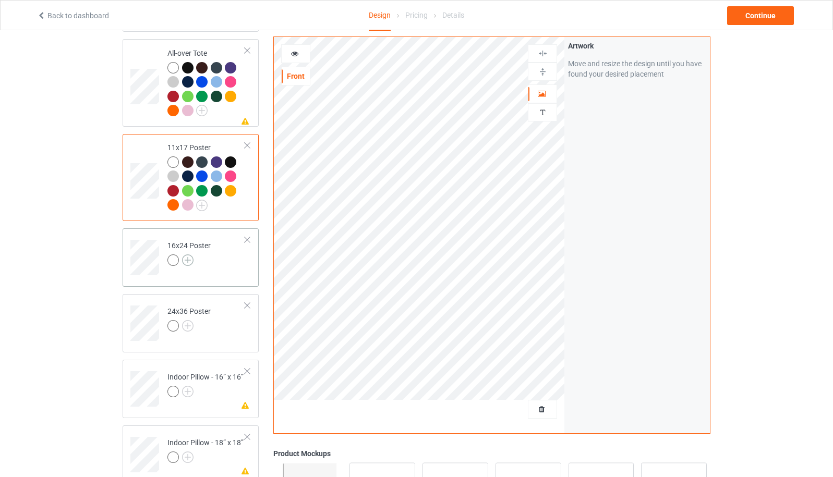
click at [189, 260] on img at bounding box center [187, 260] width 11 height 11
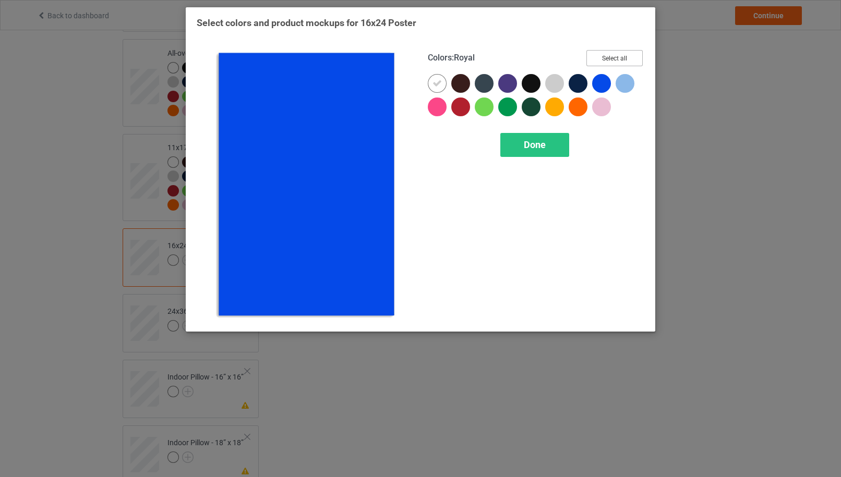
click at [611, 57] on button "Select all" at bounding box center [614, 58] width 56 height 16
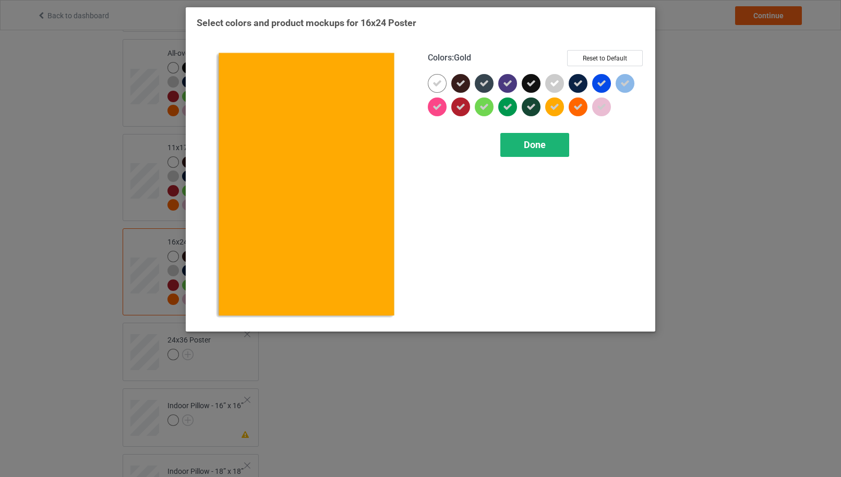
click at [549, 140] on div "Done" at bounding box center [534, 145] width 69 height 24
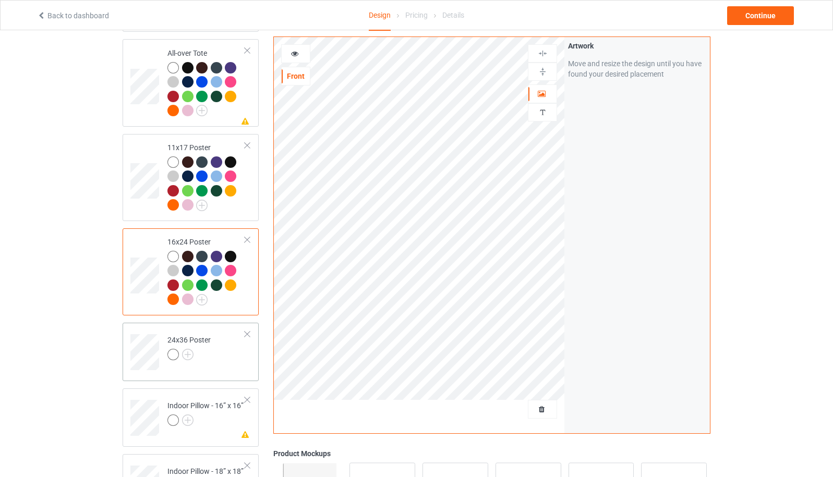
click at [189, 358] on div at bounding box center [188, 356] width 43 height 15
click at [190, 353] on img at bounding box center [187, 354] width 11 height 11
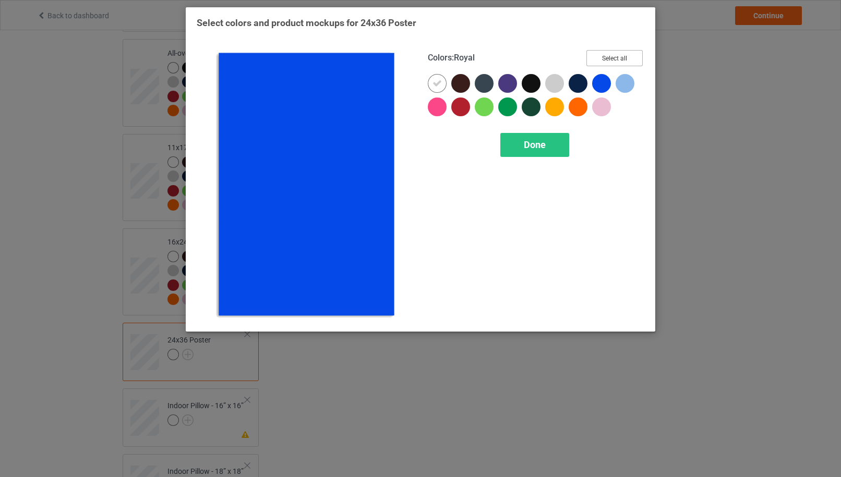
drag, startPoint x: 619, startPoint y: 58, endPoint x: 613, endPoint y: 72, distance: 15.0
click at [619, 58] on button "Select all" at bounding box center [614, 58] width 56 height 16
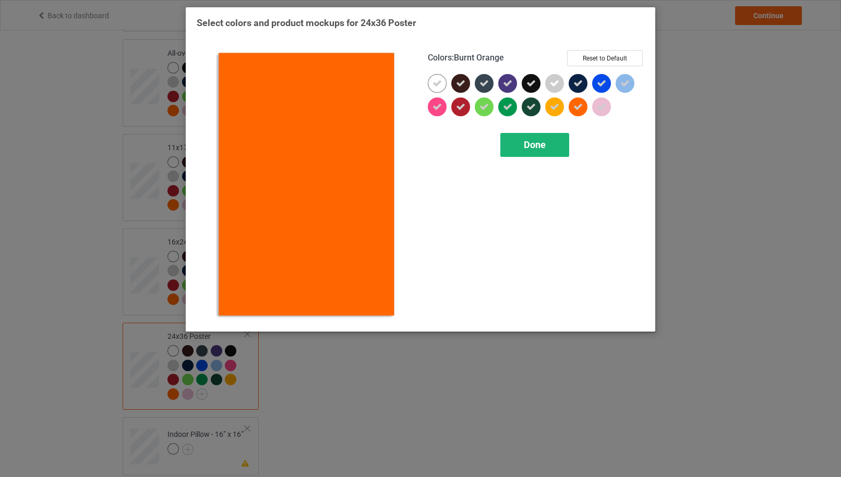
click at [550, 142] on div "Done" at bounding box center [534, 145] width 69 height 24
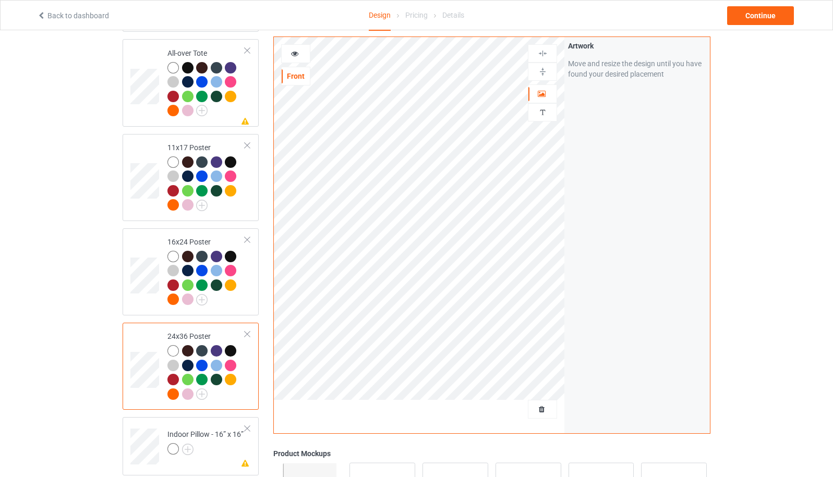
scroll to position [1380, 0]
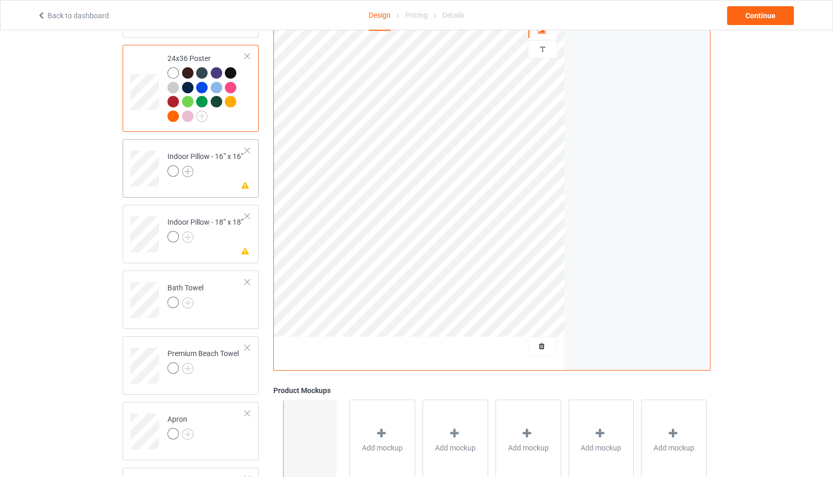
click at [185, 172] on img at bounding box center [187, 171] width 11 height 11
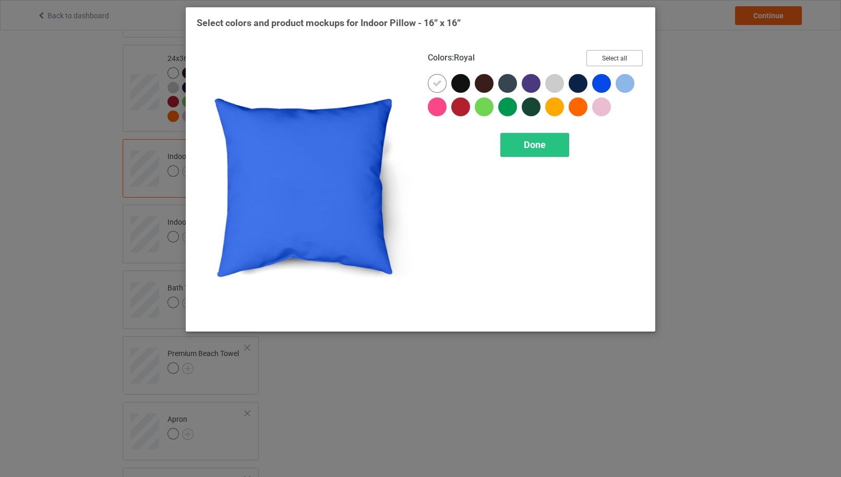
click at [634, 52] on button "Select all" at bounding box center [614, 58] width 56 height 16
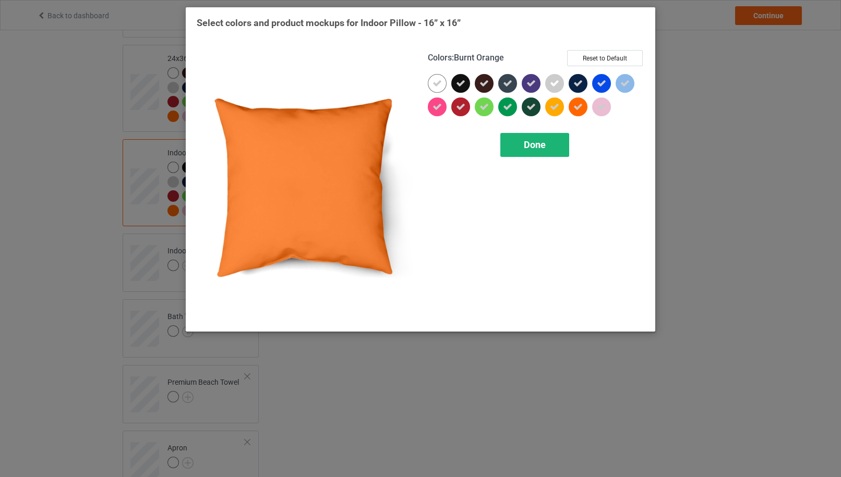
click at [529, 144] on span "Done" at bounding box center [535, 144] width 22 height 11
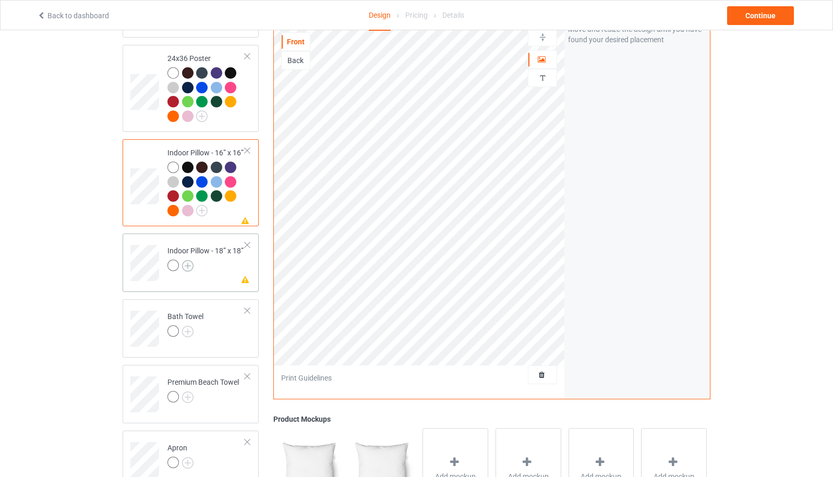
click at [186, 264] on img at bounding box center [187, 265] width 11 height 11
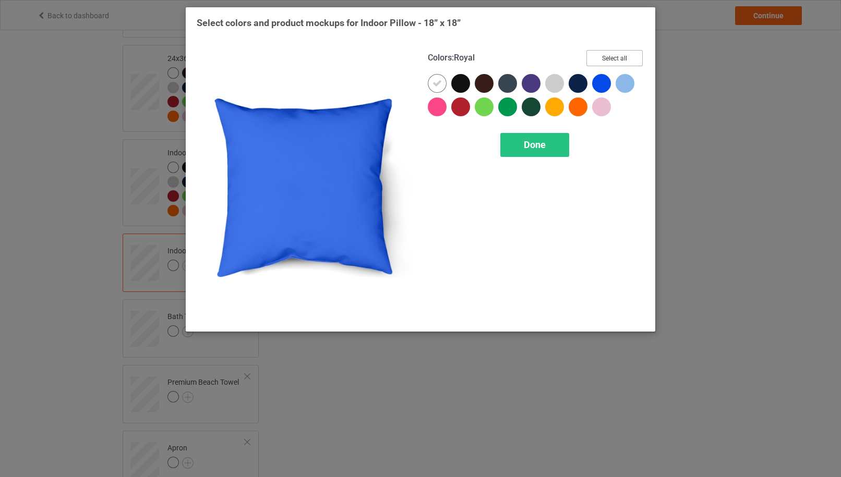
click at [613, 61] on button "Select all" at bounding box center [614, 58] width 56 height 16
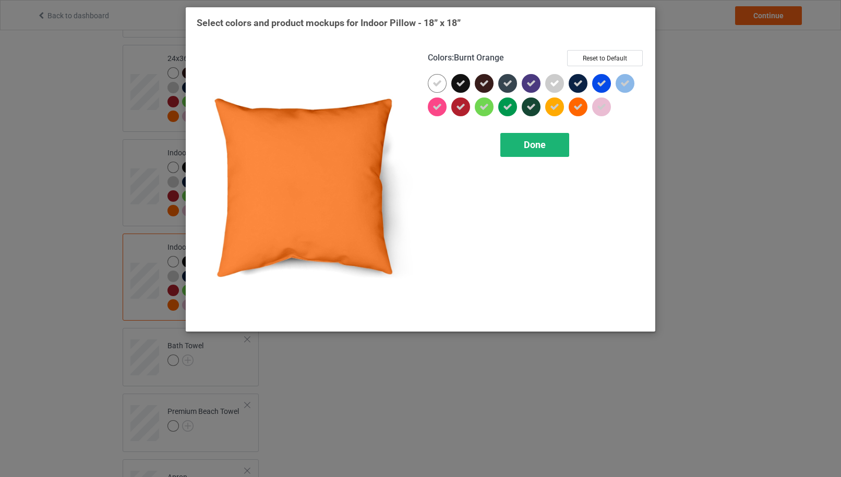
click at [545, 146] on span "Done" at bounding box center [535, 144] width 22 height 11
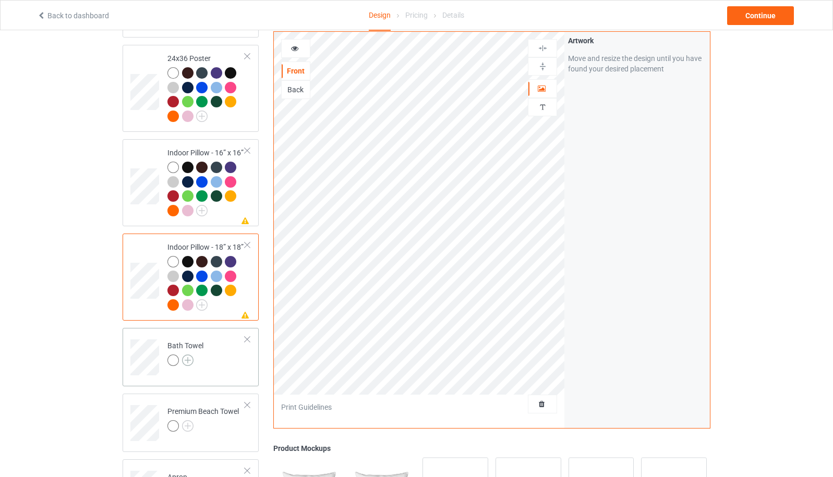
click at [192, 359] on img at bounding box center [187, 360] width 11 height 11
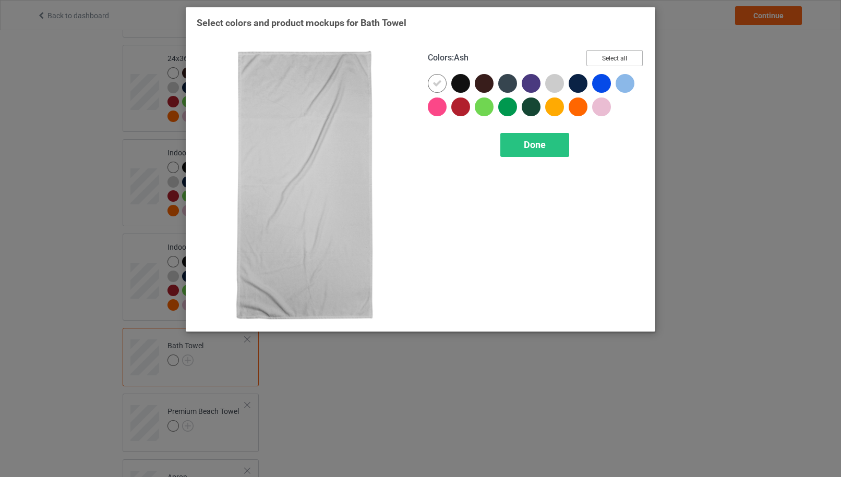
click at [605, 59] on button "Select all" at bounding box center [614, 58] width 56 height 16
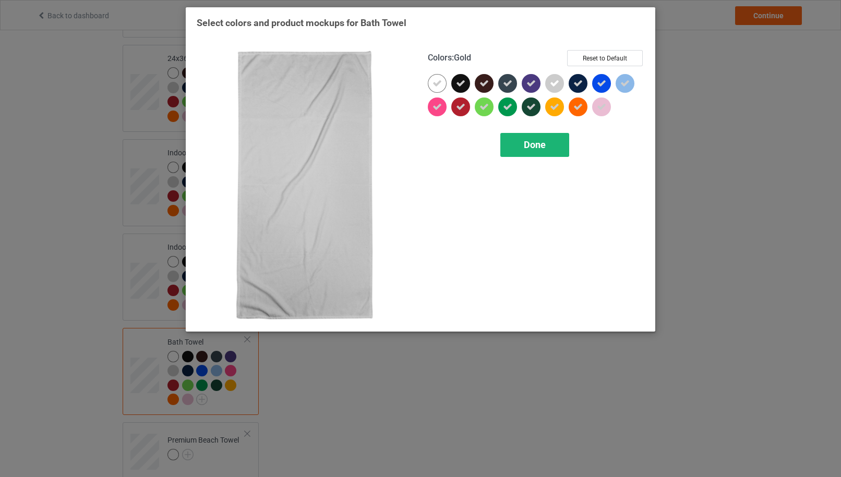
click at [549, 139] on div "Done" at bounding box center [534, 145] width 69 height 24
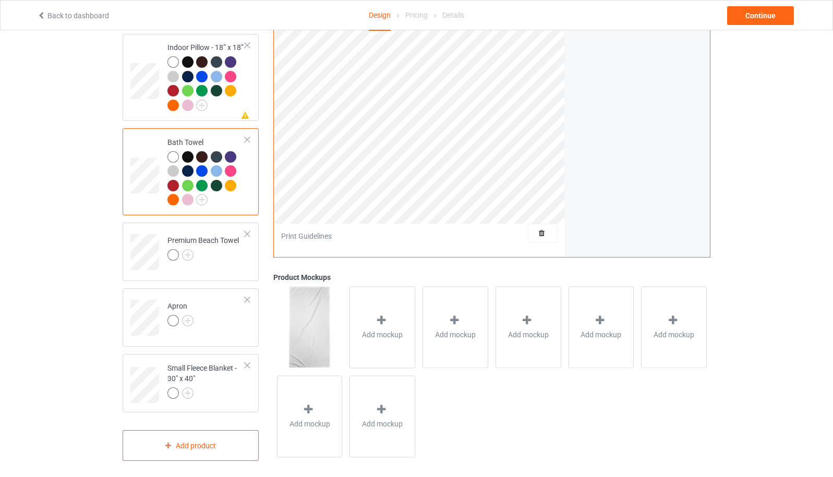
scroll to position [1585, 0]
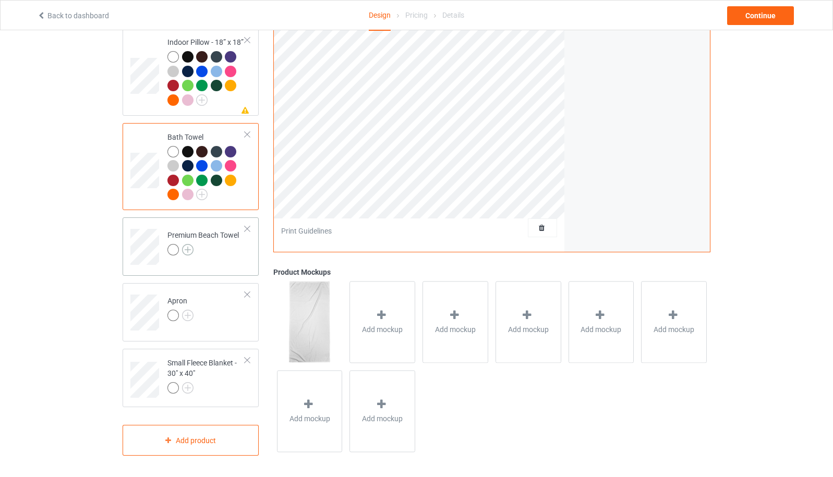
click at [188, 249] on img at bounding box center [187, 249] width 11 height 11
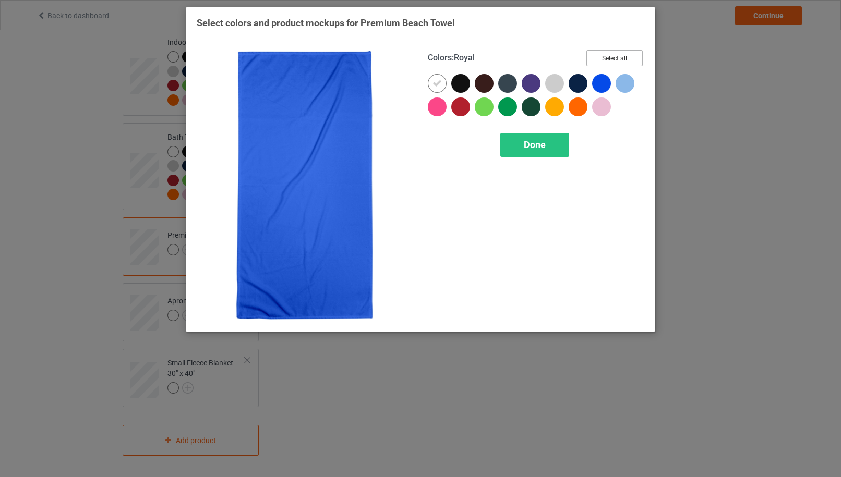
click at [607, 57] on button "Select all" at bounding box center [614, 58] width 56 height 16
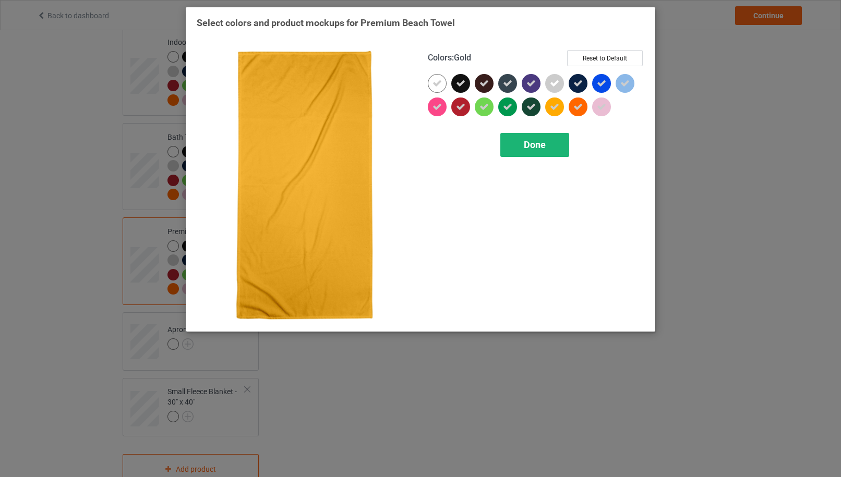
click at [548, 146] on div "Done" at bounding box center [534, 145] width 69 height 24
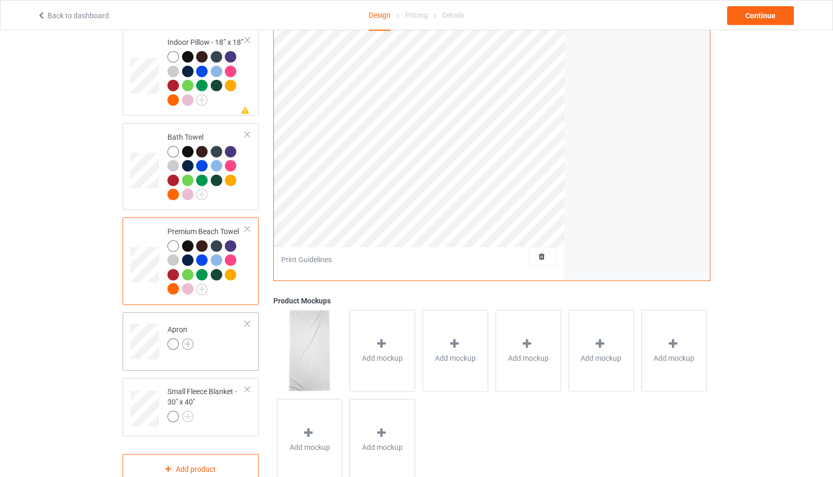
click at [188, 342] on img at bounding box center [187, 344] width 11 height 11
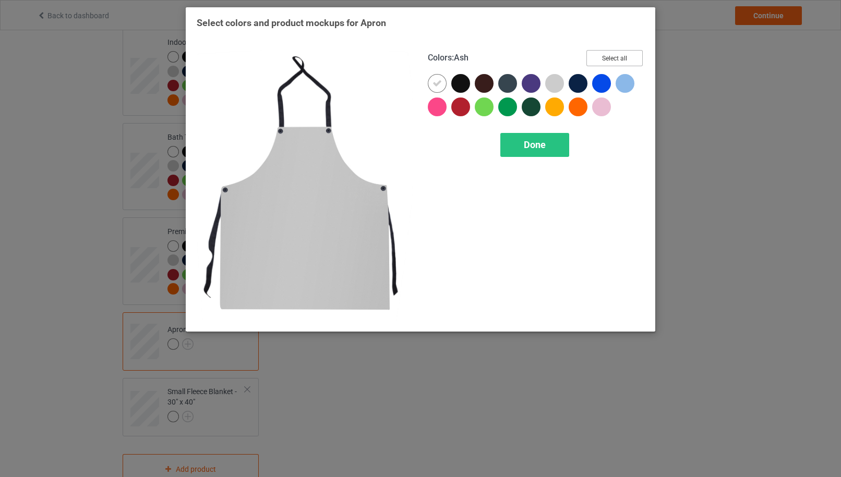
click at [614, 54] on button "Select all" at bounding box center [614, 58] width 56 height 16
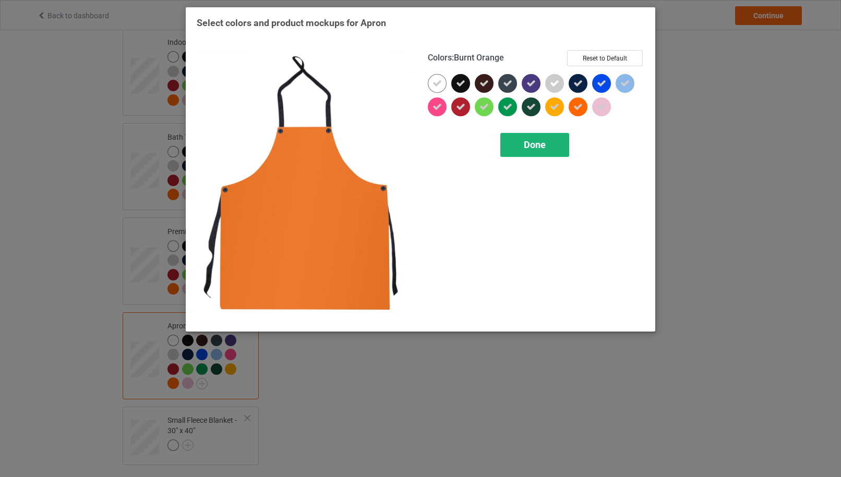
click at [556, 143] on div "Done" at bounding box center [534, 145] width 69 height 24
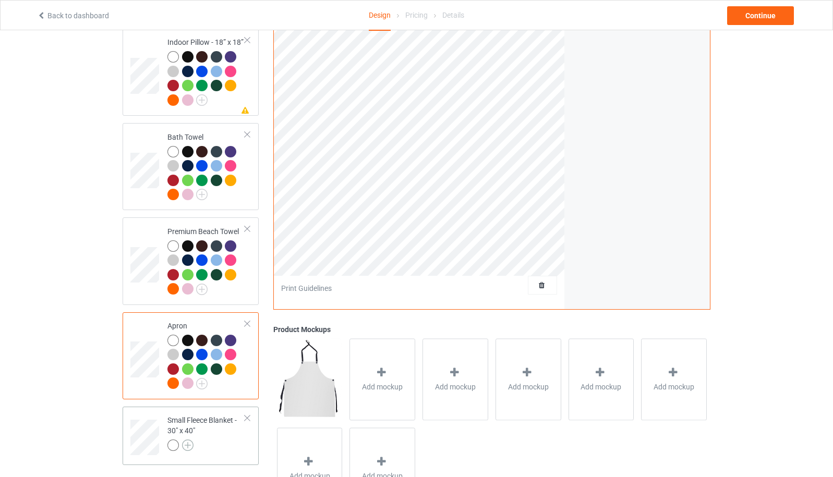
click at [190, 446] on img at bounding box center [187, 445] width 11 height 11
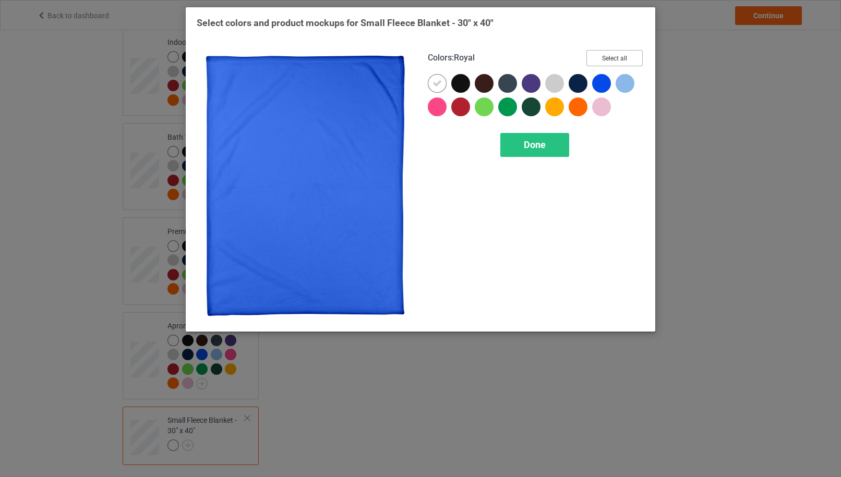
click at [616, 55] on button "Select all" at bounding box center [614, 58] width 56 height 16
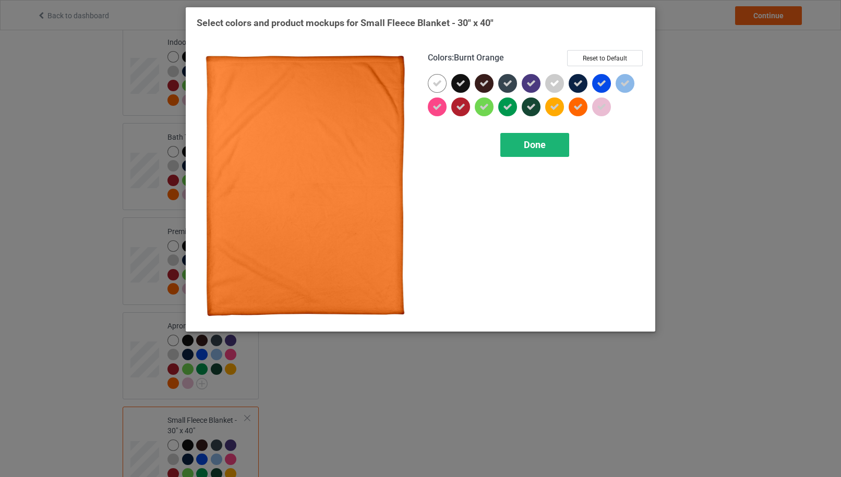
click at [541, 143] on span "Done" at bounding box center [535, 144] width 22 height 11
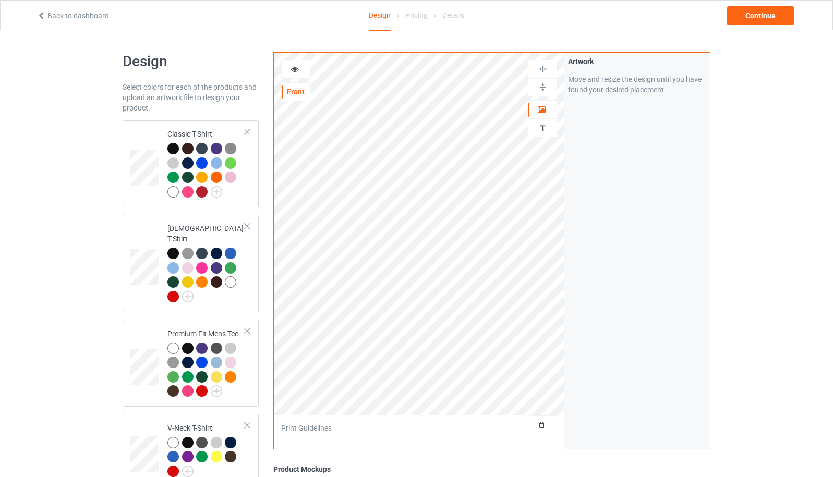
click at [298, 69] on icon at bounding box center [295, 67] width 9 height 7
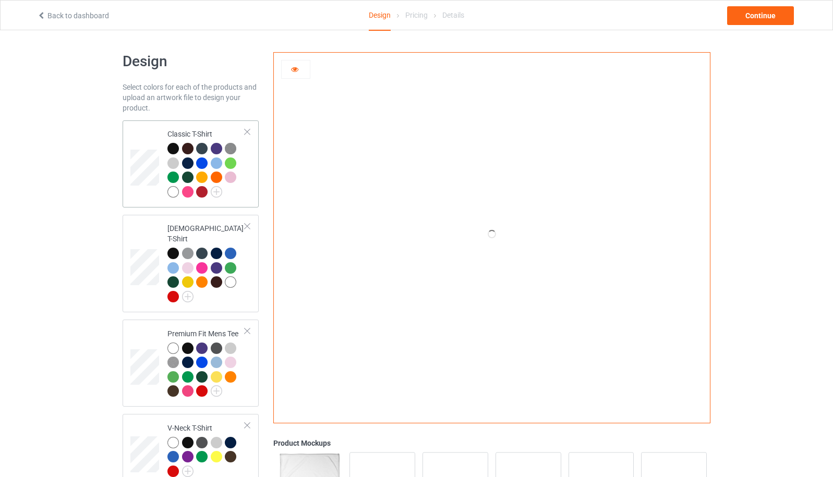
click at [161, 135] on td at bounding box center [145, 164] width 31 height 79
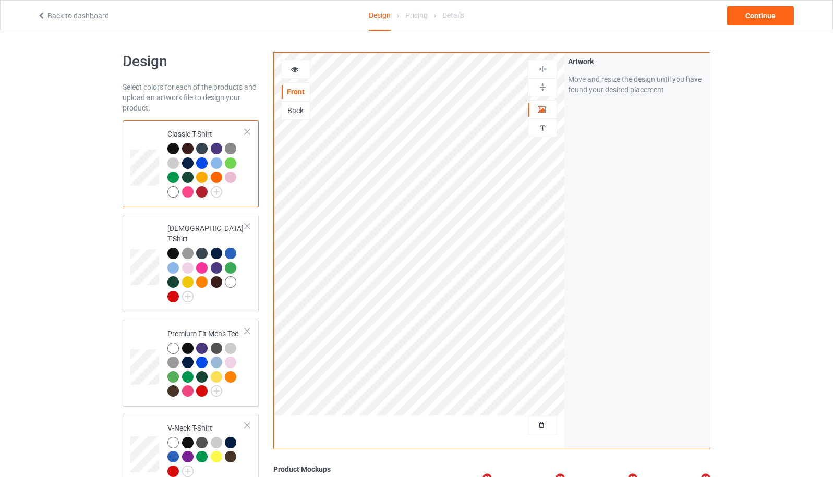
click at [300, 69] on div at bounding box center [296, 69] width 28 height 10
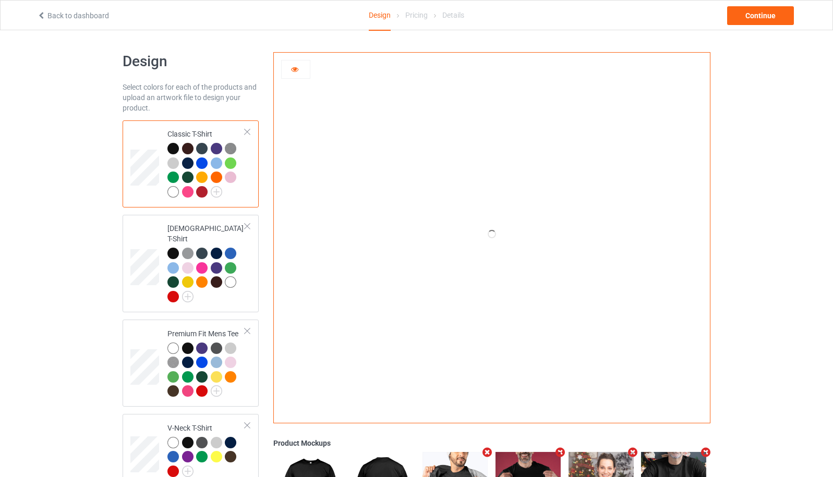
click at [299, 74] on div at bounding box center [296, 69] width 28 height 10
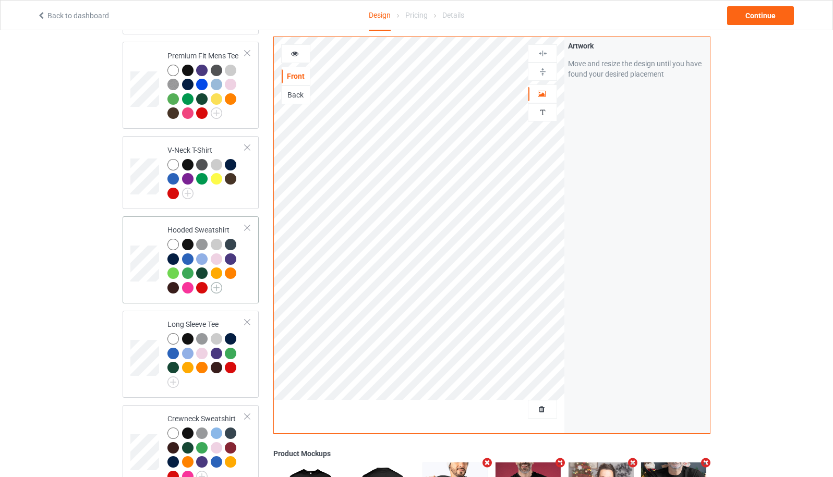
scroll to position [557, 0]
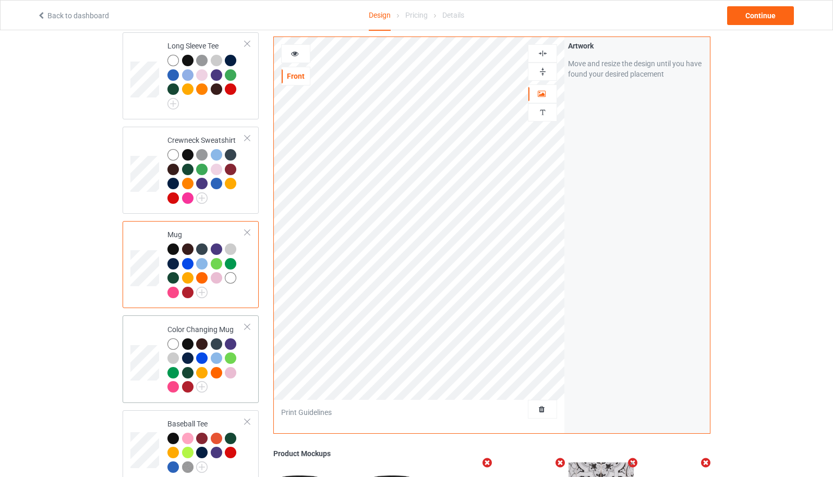
scroll to position [835, 0]
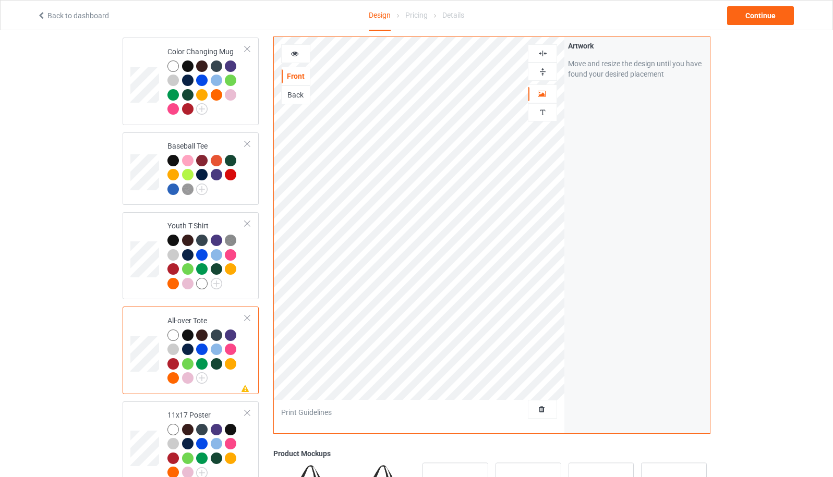
scroll to position [1113, 0]
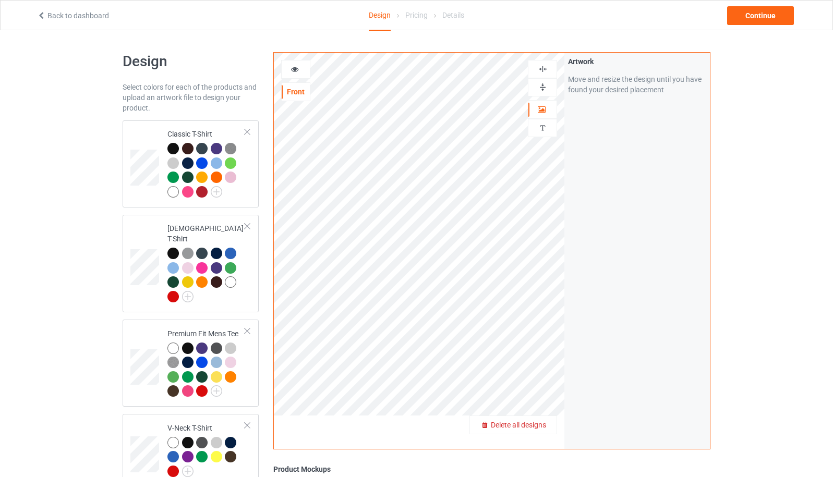
click at [545, 429] on span "Delete all designs" at bounding box center [518, 425] width 55 height 8
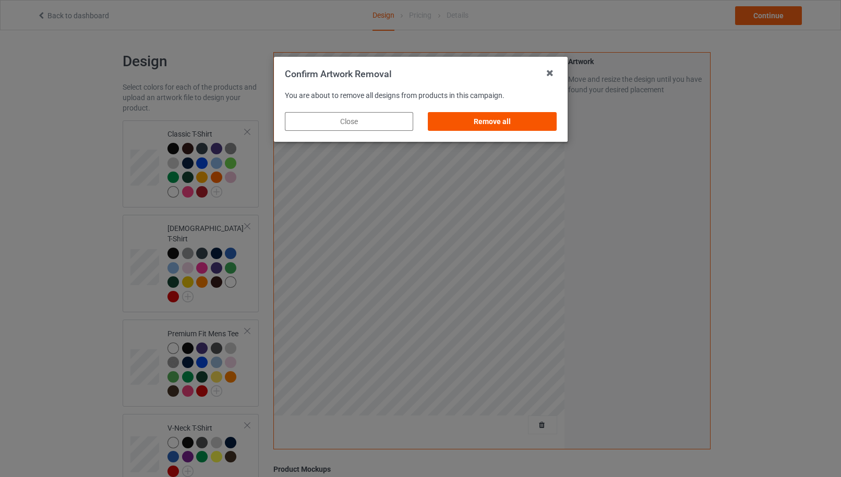
click at [521, 123] on div "Remove all" at bounding box center [492, 121] width 128 height 19
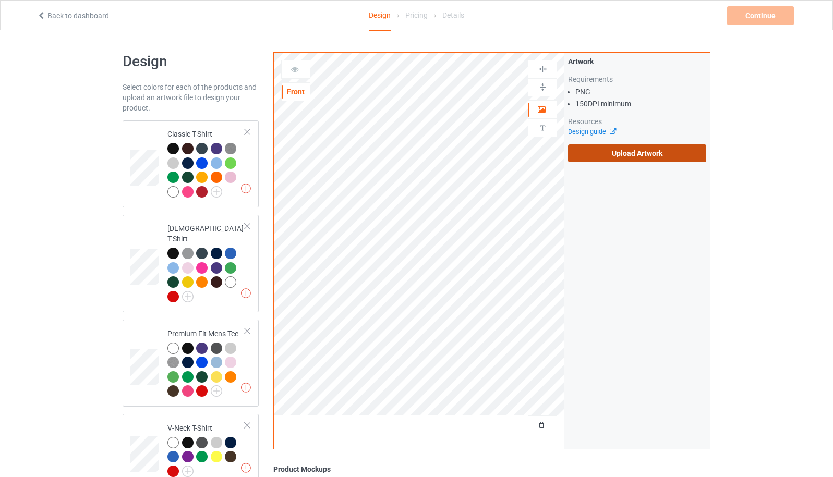
click at [627, 158] on label "Upload Artwork" at bounding box center [637, 153] width 138 height 18
click at [0, 0] on input "Upload Artwork" at bounding box center [0, 0] width 0 height 0
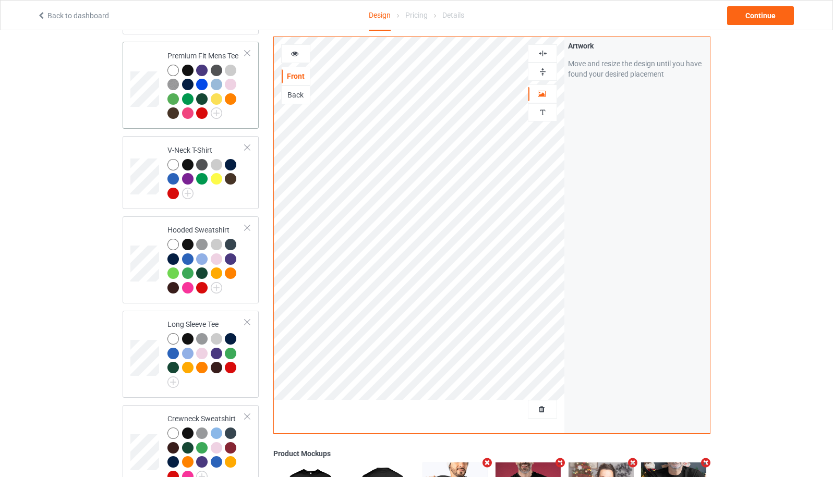
scroll to position [557, 0]
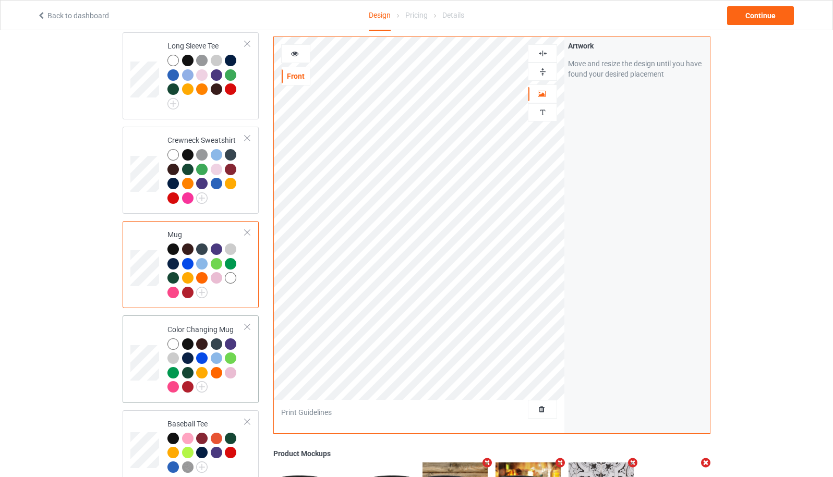
scroll to position [835, 0]
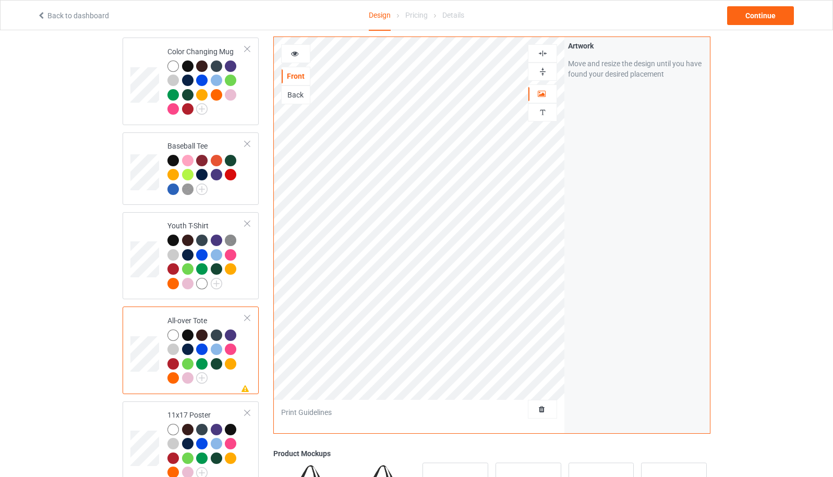
click at [540, 68] on img at bounding box center [543, 72] width 10 height 10
click at [542, 47] on div at bounding box center [542, 53] width 29 height 18
click at [542, 45] on div at bounding box center [542, 53] width 29 height 18
click at [541, 71] on img at bounding box center [543, 72] width 10 height 10
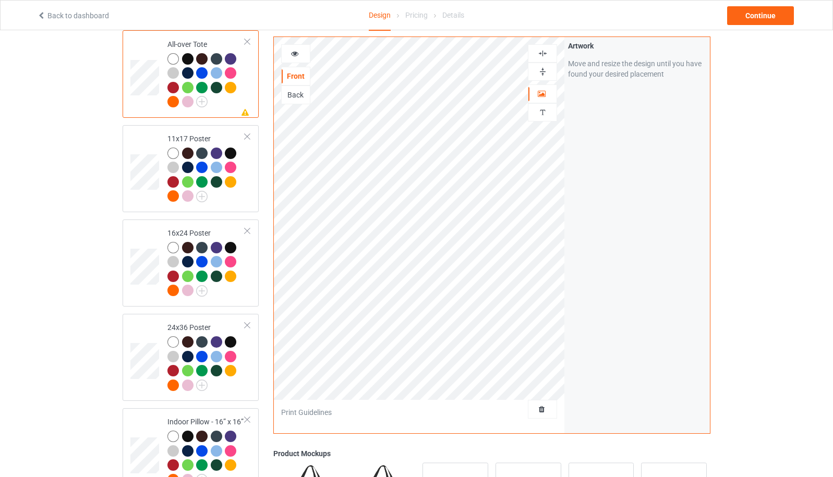
scroll to position [1113, 0]
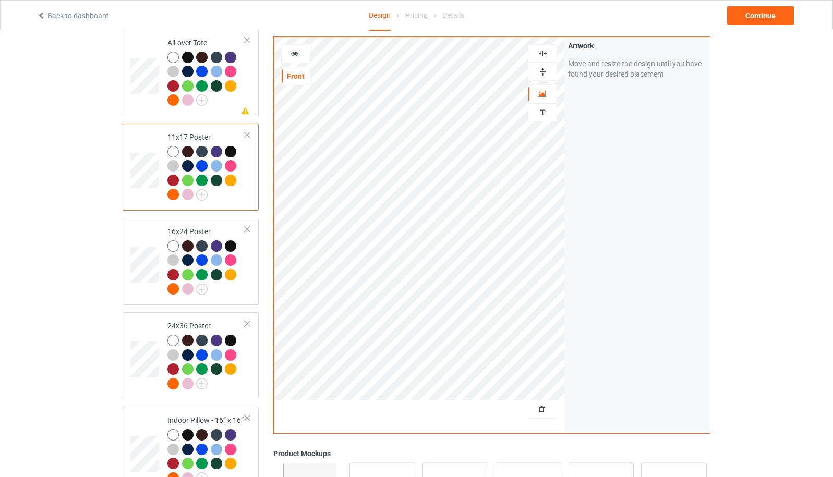
click at [541, 66] on div at bounding box center [542, 72] width 29 height 18
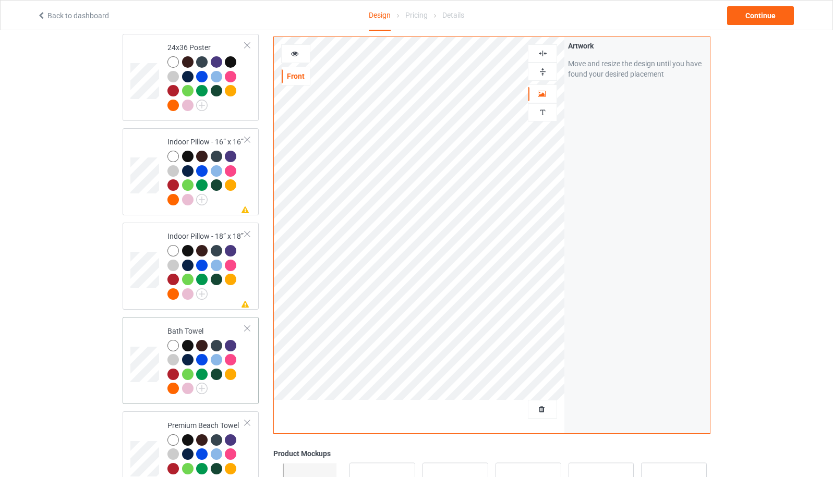
scroll to position [1113, 0]
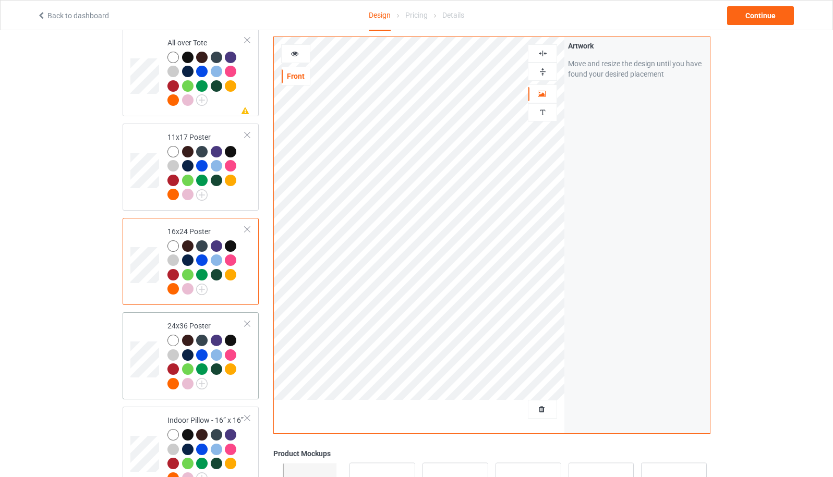
click at [147, 329] on td at bounding box center [145, 356] width 31 height 79
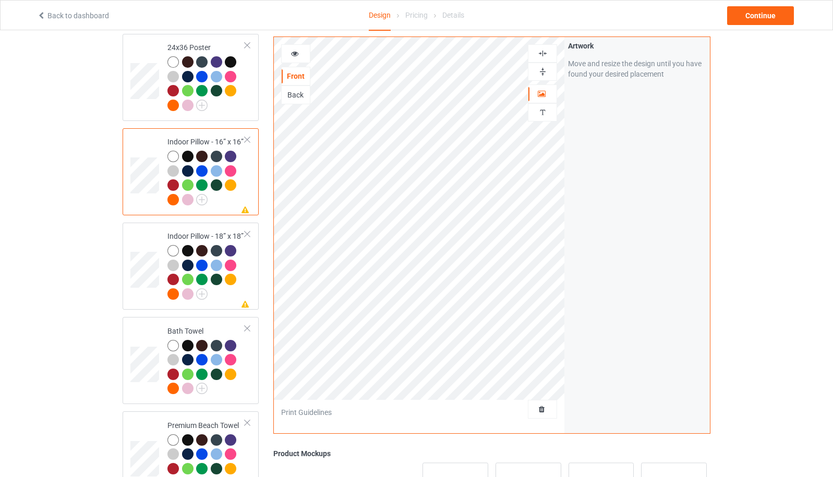
click at [544, 74] on img at bounding box center [543, 72] width 10 height 10
click at [548, 53] on div at bounding box center [542, 54] width 28 height 10
click at [541, 73] on img at bounding box center [543, 72] width 10 height 10
click at [546, 51] on img at bounding box center [543, 54] width 10 height 10
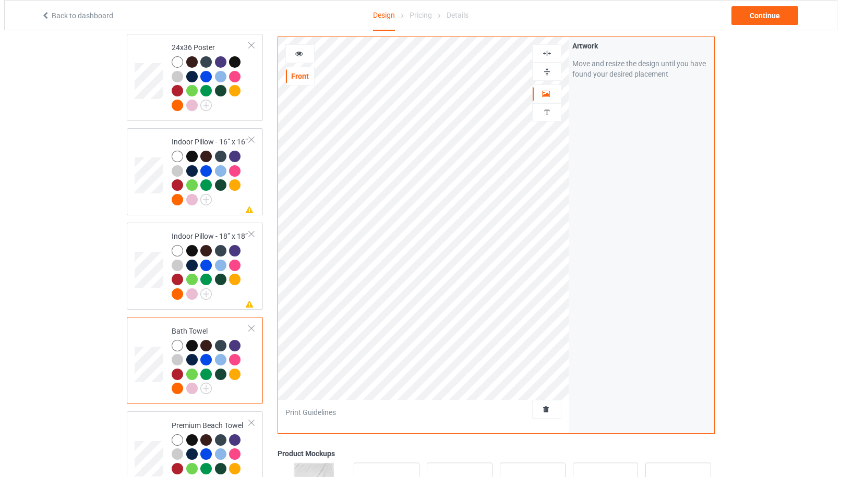
scroll to position [1669, 0]
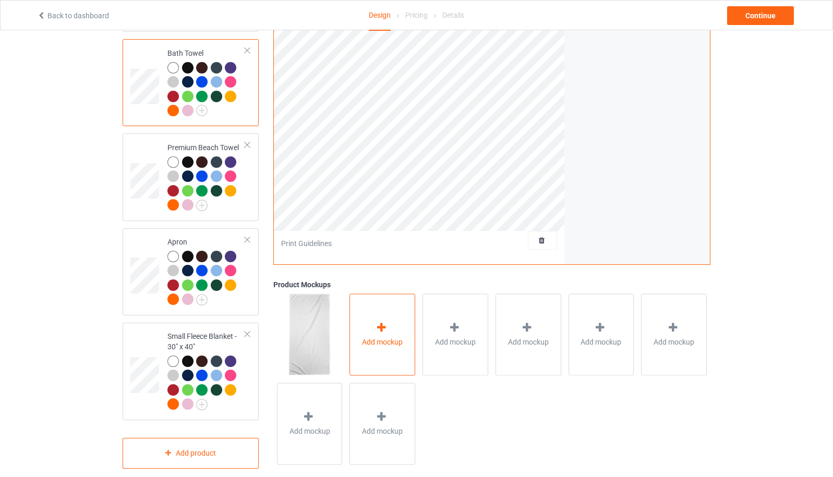
click at [387, 350] on div "Add mockup" at bounding box center [382, 335] width 66 height 82
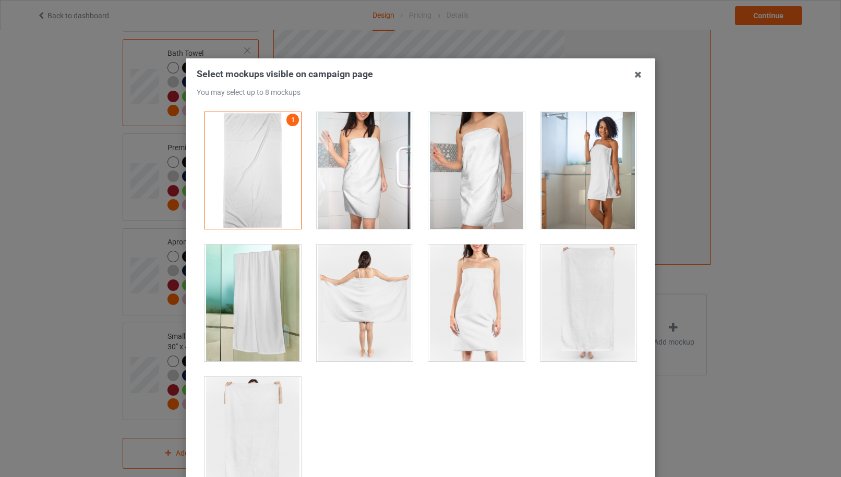
click at [401, 197] on div at bounding box center [365, 170] width 96 height 117
click at [465, 191] on div at bounding box center [476, 170] width 96 height 117
click at [564, 187] on div at bounding box center [588, 170] width 96 height 117
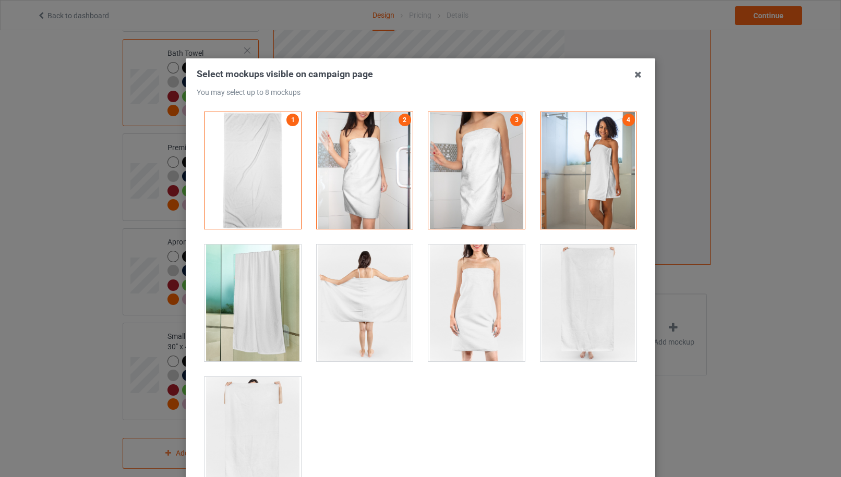
click at [295, 294] on div at bounding box center [252, 303] width 96 height 117
click at [373, 295] on div at bounding box center [365, 303] width 96 height 117
click at [462, 294] on div at bounding box center [476, 303] width 96 height 117
click at [544, 297] on div at bounding box center [588, 303] width 96 height 117
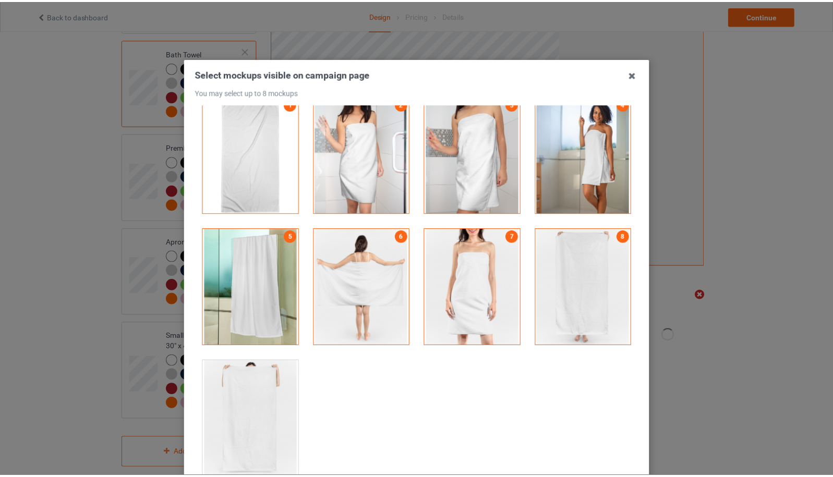
scroll to position [115, 0]
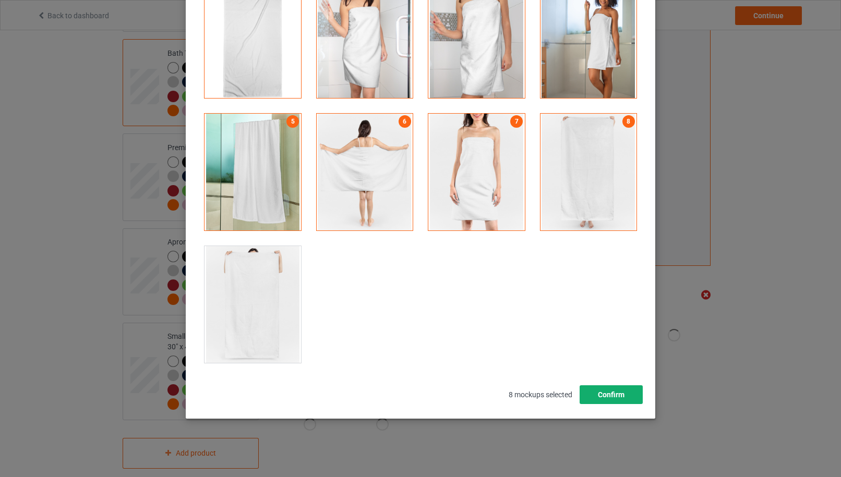
click at [608, 390] on button "Confirm" at bounding box center [611, 394] width 63 height 19
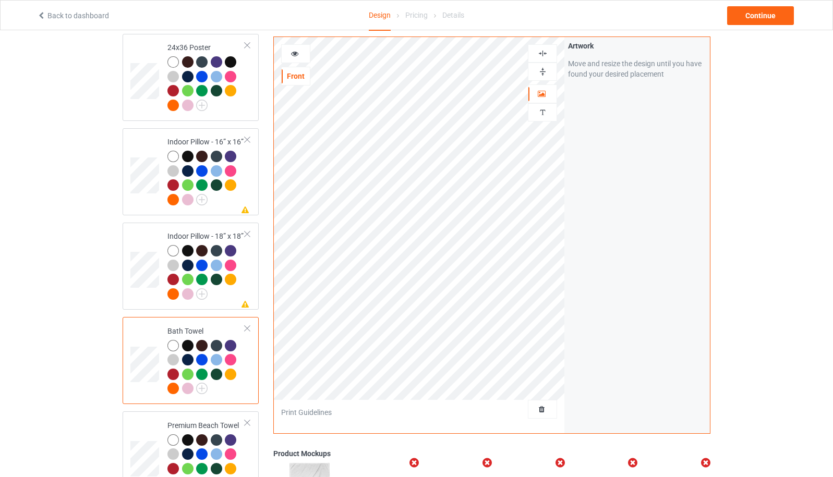
scroll to position [1669, 0]
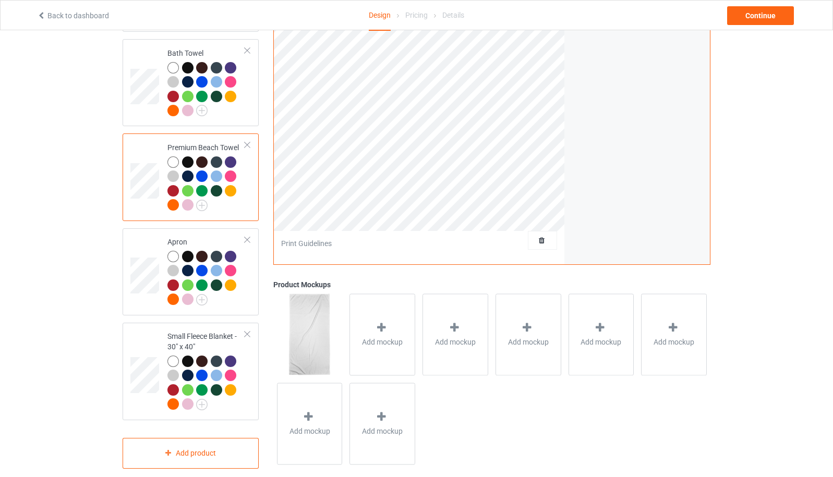
scroll to position [1391, 0]
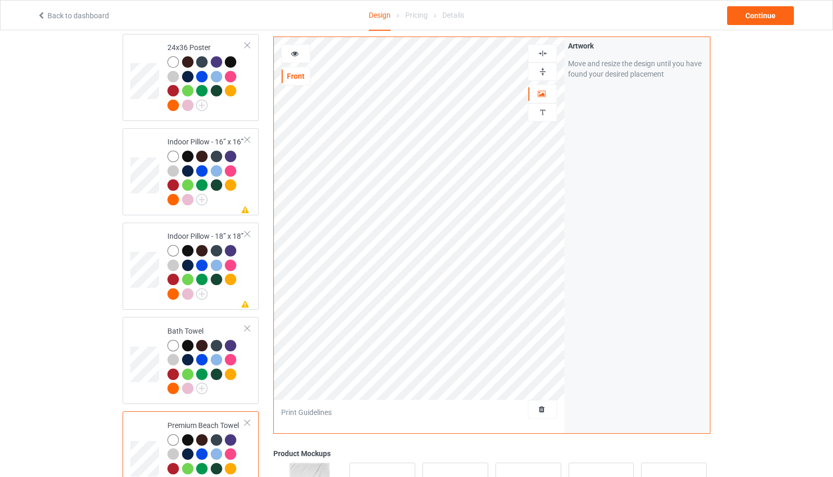
click at [545, 52] on img at bounding box center [543, 54] width 10 height 10
click at [544, 73] on img at bounding box center [543, 72] width 10 height 10
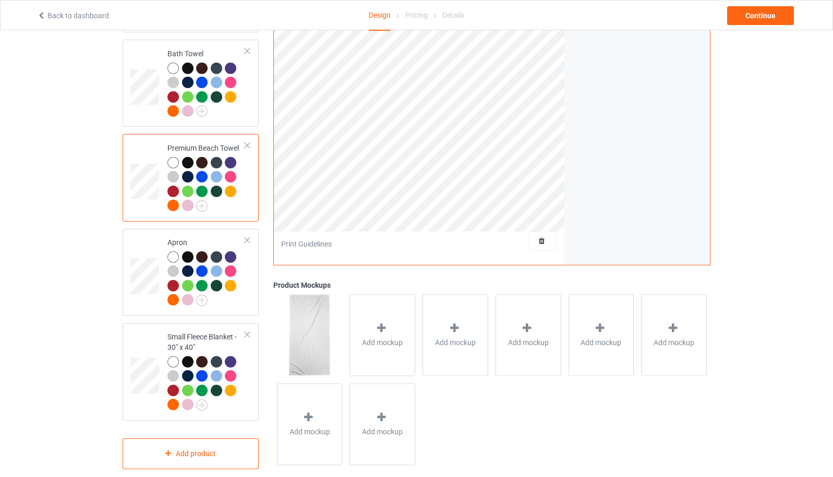
scroll to position [1669, 0]
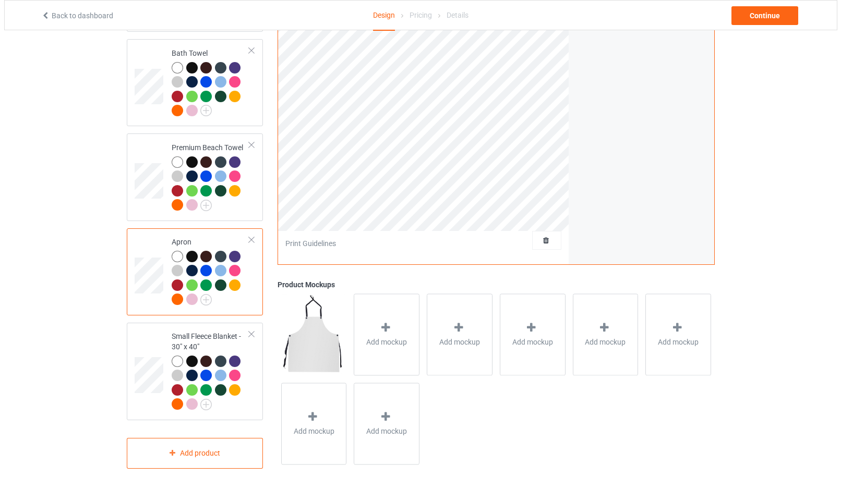
scroll to position [1684, 0]
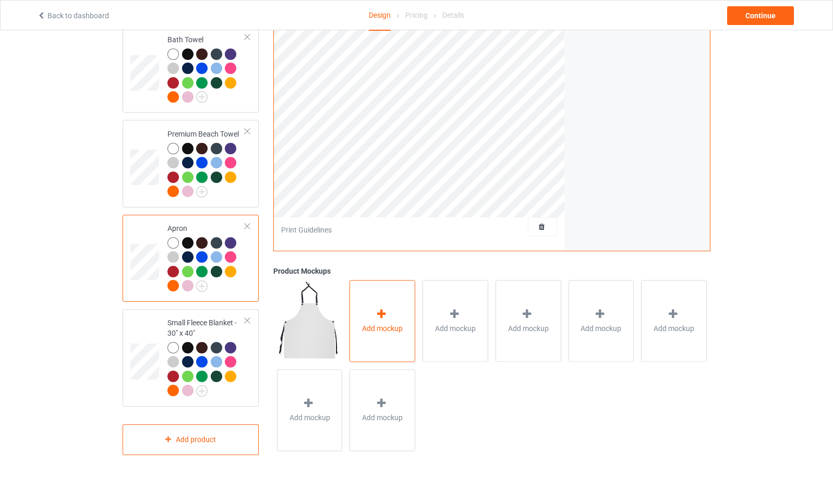
click at [395, 325] on span "Add mockup" at bounding box center [382, 328] width 41 height 10
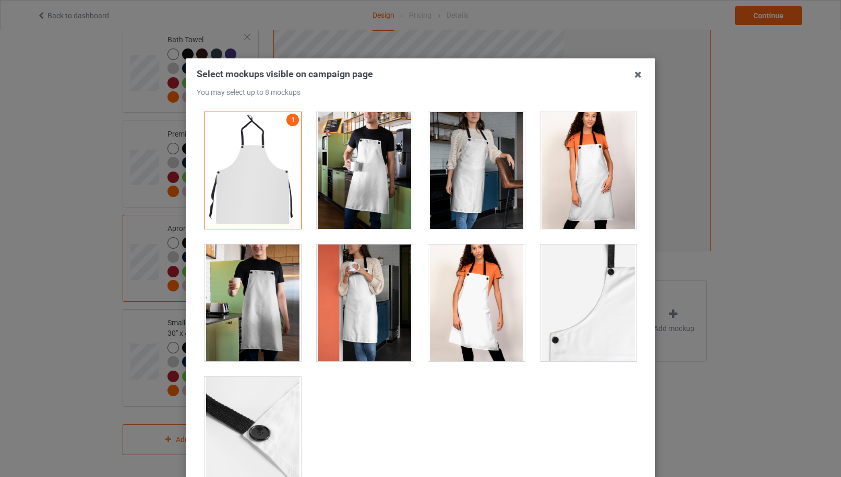
click at [472, 190] on div at bounding box center [476, 170] width 96 height 117
click at [565, 189] on div at bounding box center [588, 170] width 96 height 117
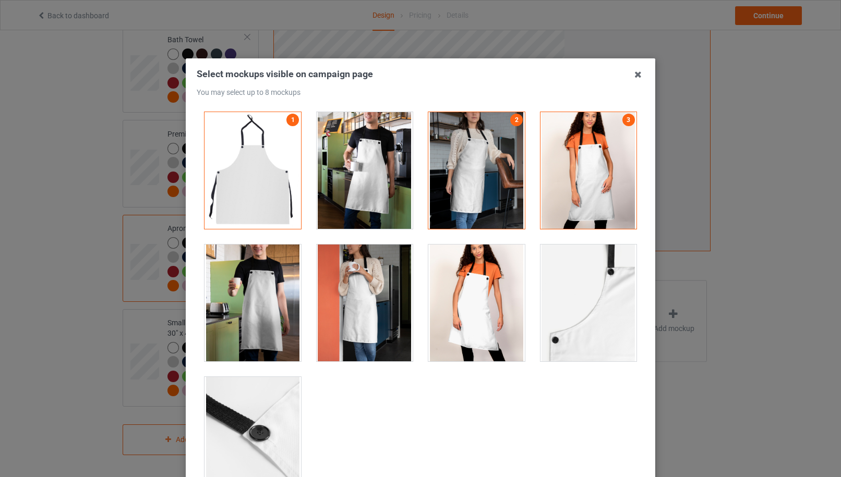
click at [267, 308] on div at bounding box center [252, 303] width 96 height 117
click at [348, 303] on div at bounding box center [365, 303] width 96 height 117
click at [460, 300] on div at bounding box center [476, 303] width 96 height 117
click at [544, 299] on div at bounding box center [588, 303] width 96 height 117
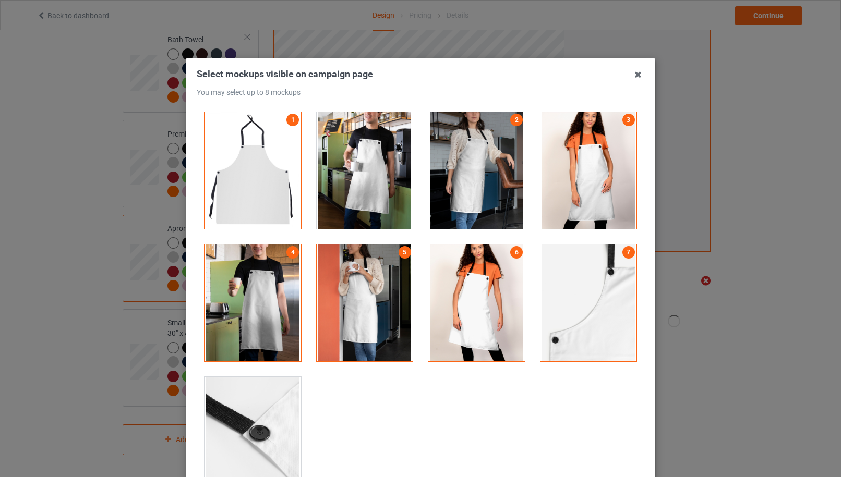
click at [255, 410] on div at bounding box center [252, 435] width 96 height 117
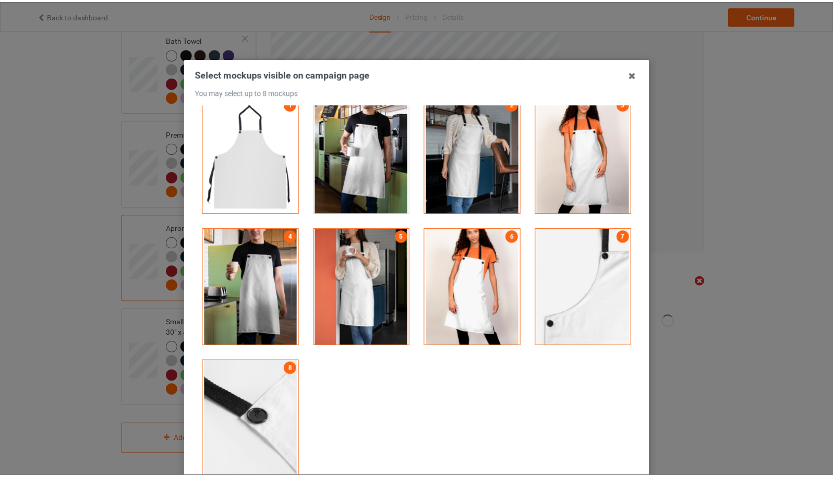
scroll to position [115, 0]
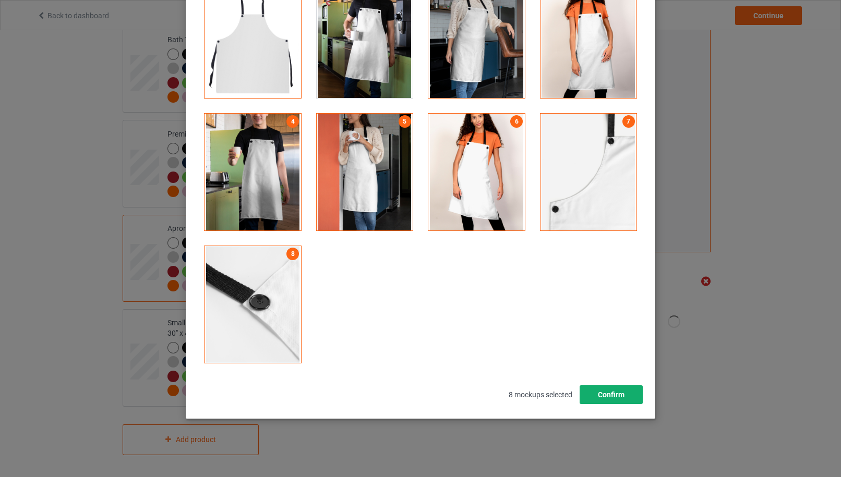
click at [603, 399] on button "Confirm" at bounding box center [611, 394] width 63 height 19
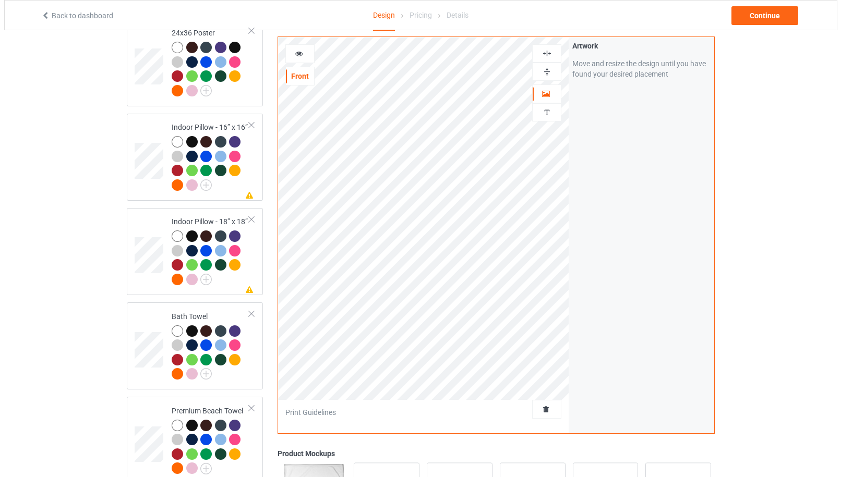
scroll to position [1684, 0]
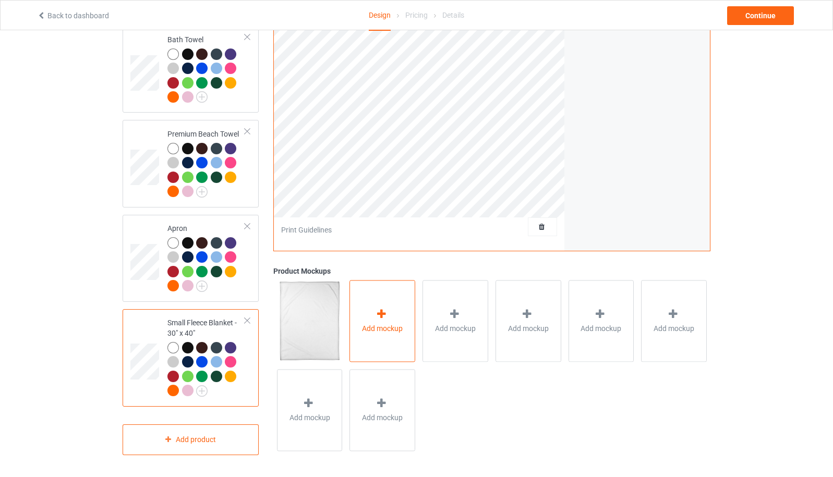
click at [412, 338] on div "Add mockup" at bounding box center [382, 321] width 66 height 82
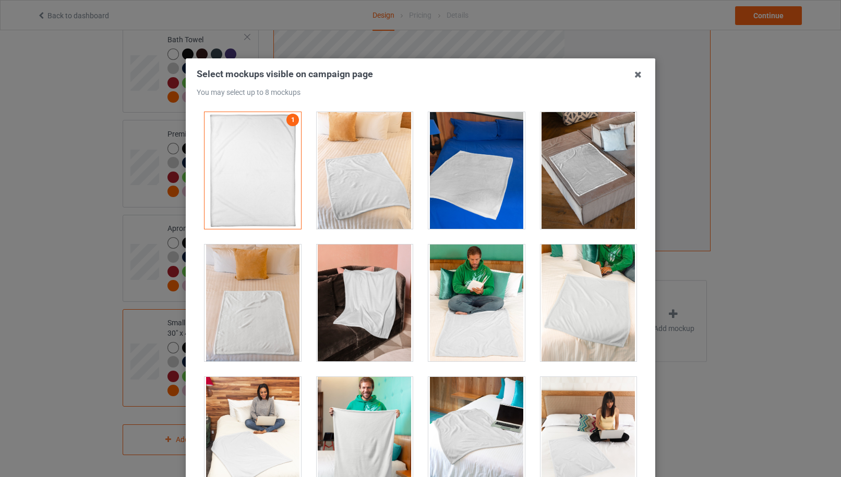
click at [369, 201] on div at bounding box center [365, 170] width 96 height 117
click at [460, 196] on div at bounding box center [476, 170] width 96 height 117
click at [582, 193] on div at bounding box center [588, 170] width 96 height 117
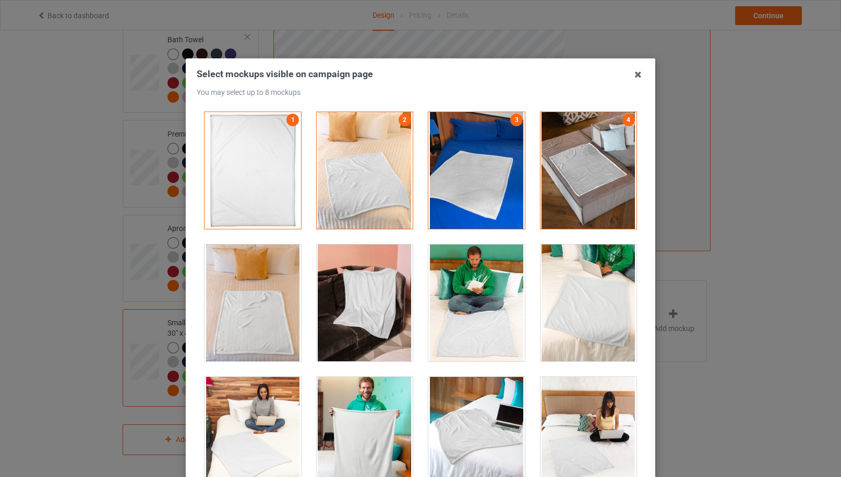
click at [261, 319] on div at bounding box center [252, 303] width 96 height 117
click at [368, 321] on div at bounding box center [365, 303] width 96 height 117
click at [468, 317] on div at bounding box center [476, 303] width 96 height 117
click at [592, 309] on div at bounding box center [588, 303] width 96 height 117
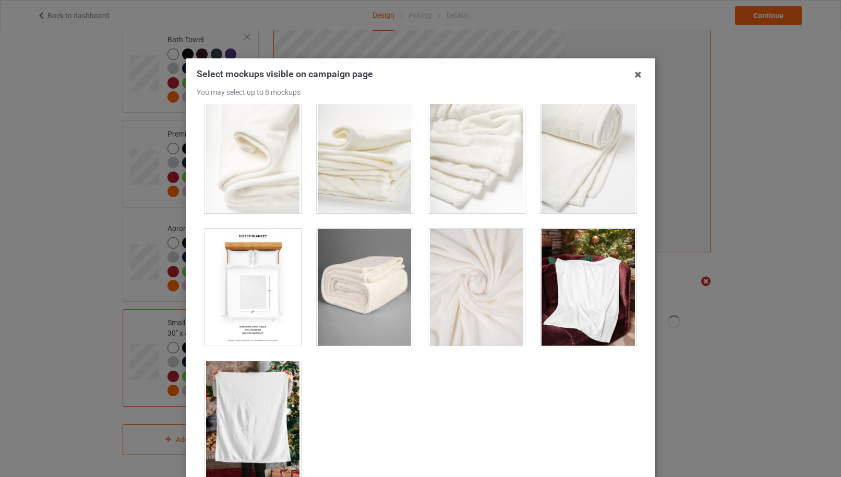
scroll to position [115, 0]
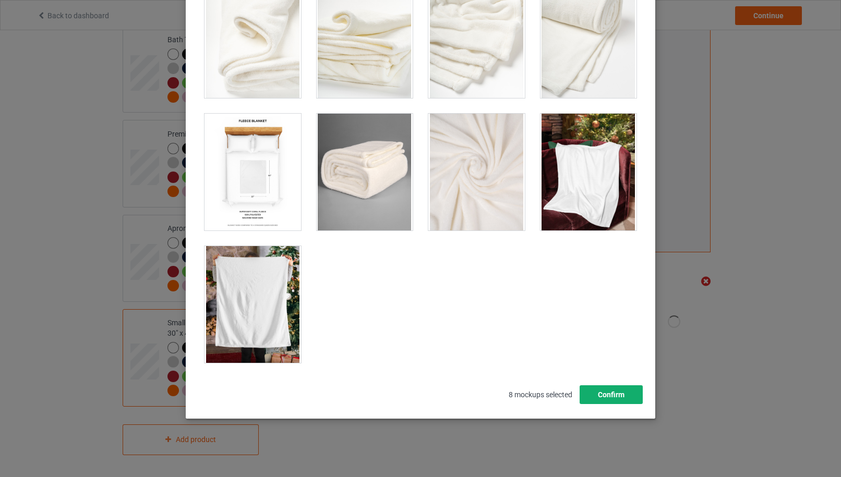
click at [605, 394] on button "Confirm" at bounding box center [611, 394] width 63 height 19
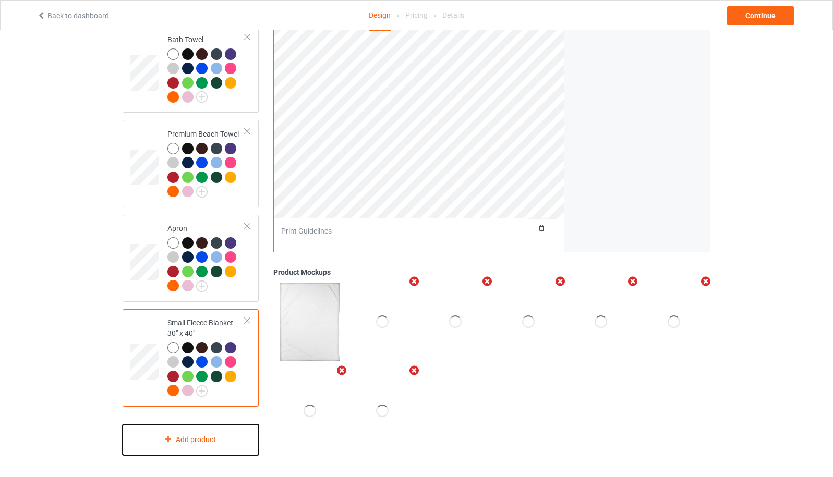
click at [218, 440] on div "Add product" at bounding box center [191, 440] width 136 height 31
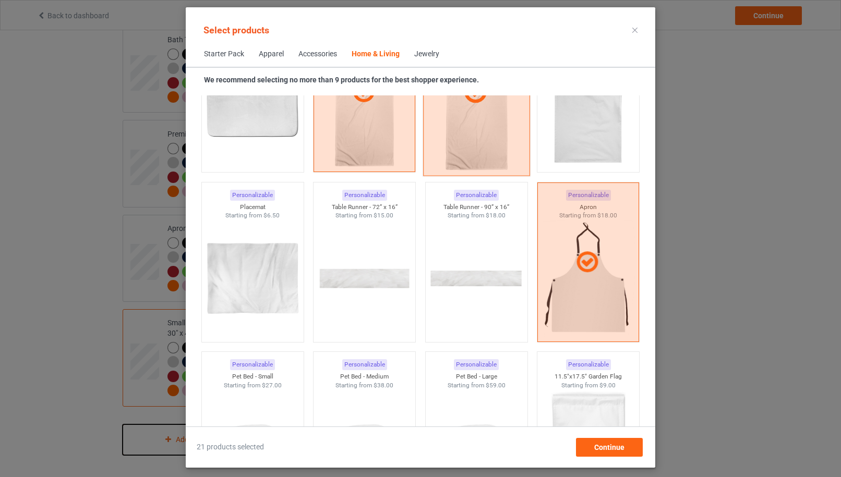
scroll to position [6787, 0]
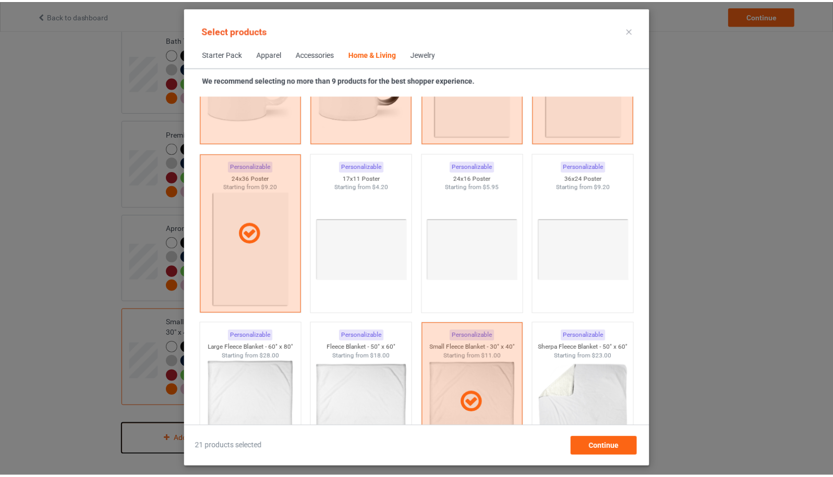
scroll to position [5118, 0]
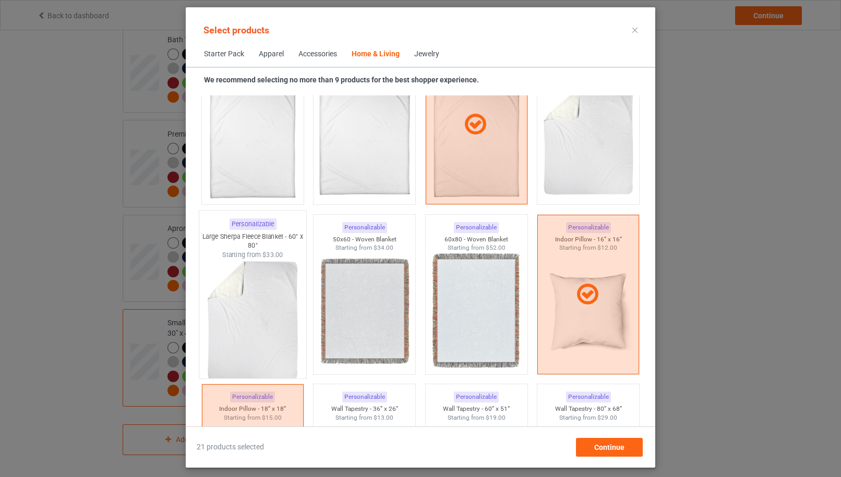
click at [246, 314] on img at bounding box center [252, 320] width 98 height 123
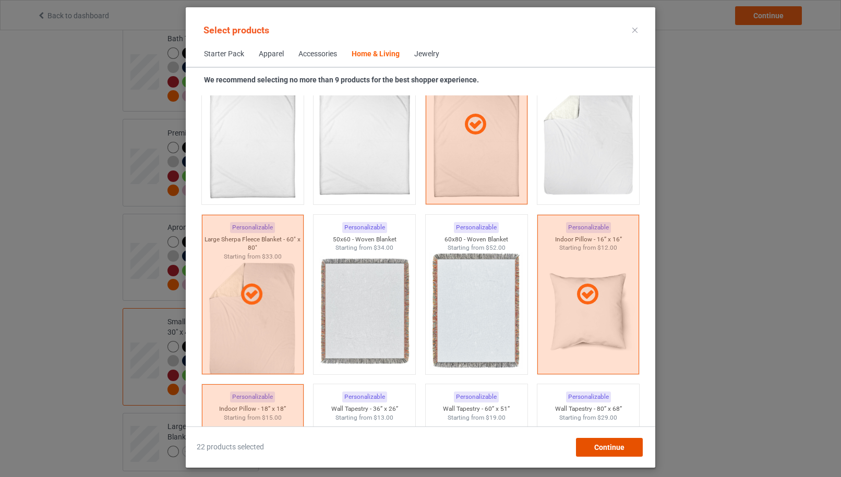
click at [624, 442] on div "Continue" at bounding box center [609, 447] width 67 height 19
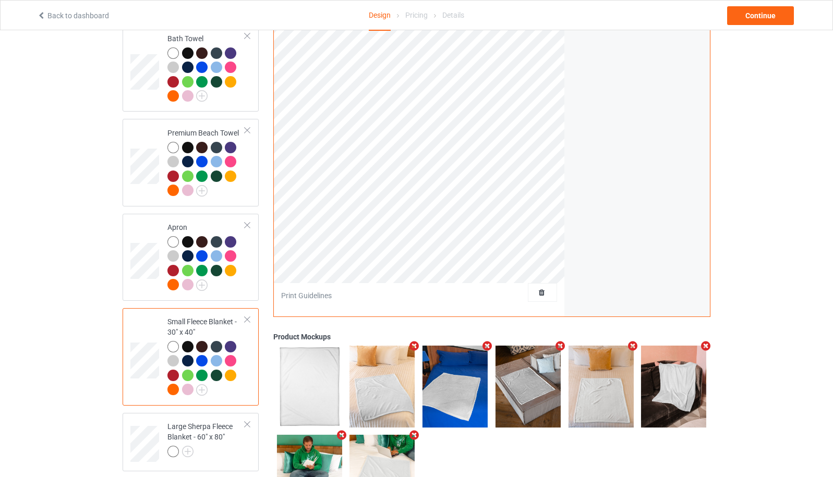
scroll to position [1749, 0]
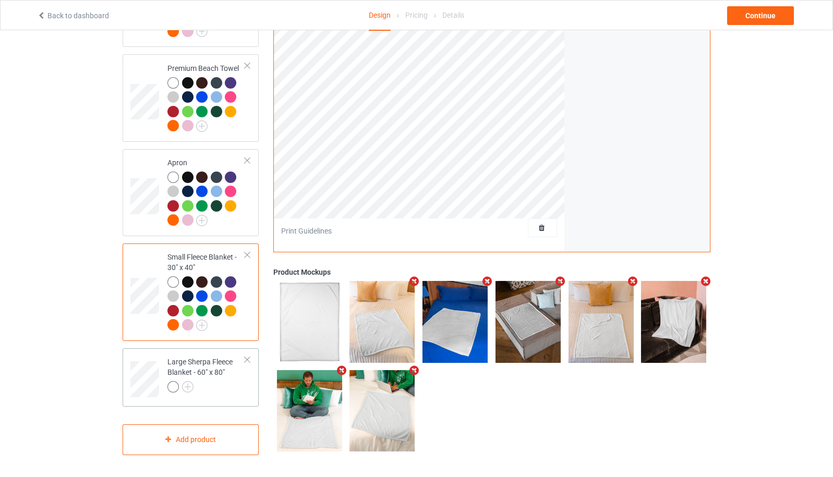
click at [193, 372] on div "Large Sherpa Fleece Blanket - 60" x 80"" at bounding box center [206, 374] width 78 height 35
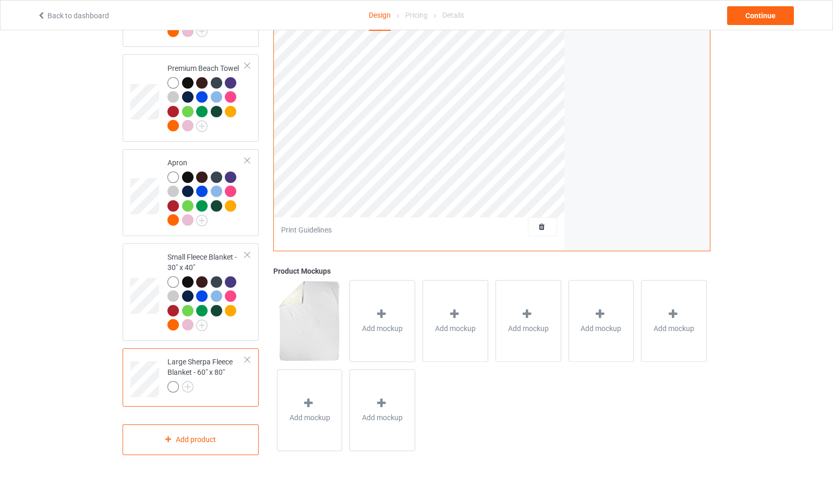
scroll to position [1471, 0]
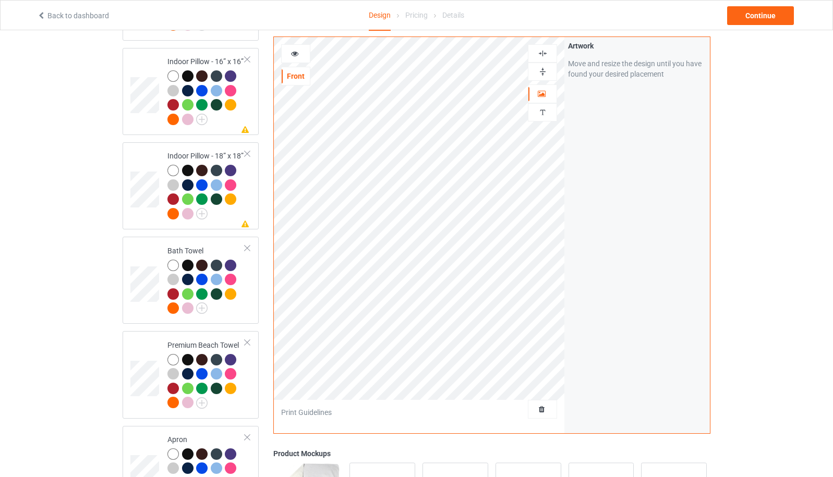
click at [548, 71] on div at bounding box center [542, 72] width 28 height 10
click at [548, 49] on div at bounding box center [542, 54] width 28 height 10
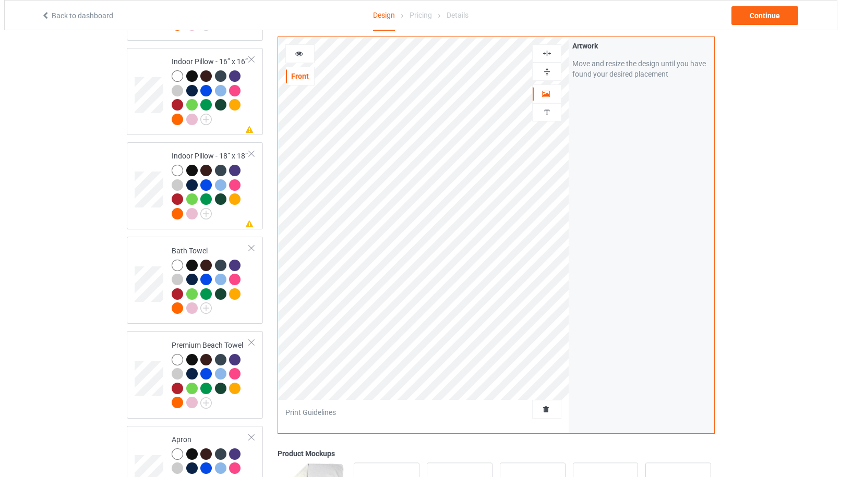
scroll to position [1749, 0]
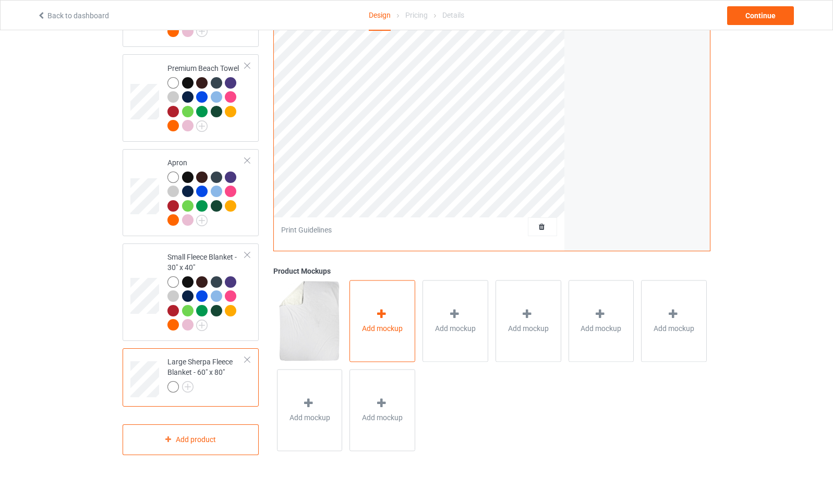
click at [412, 329] on div "Add mockup" at bounding box center [382, 321] width 66 height 82
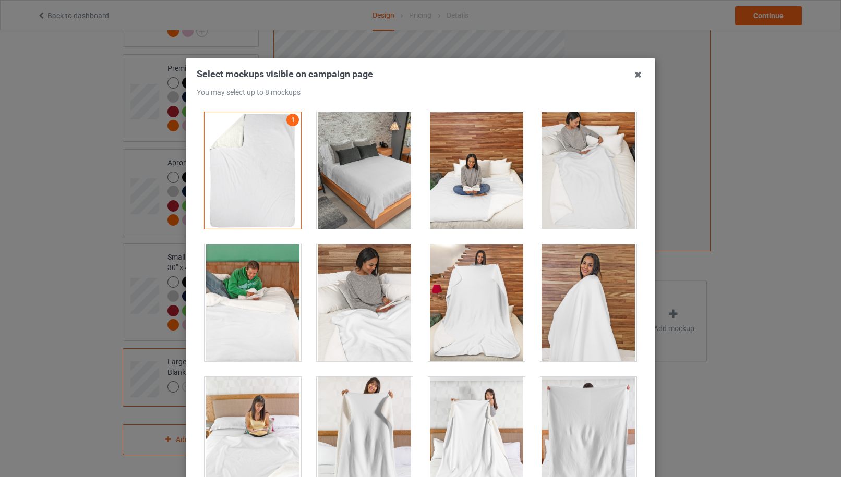
click at [400, 197] on div at bounding box center [365, 170] width 96 height 117
click at [453, 198] on div at bounding box center [476, 170] width 96 height 117
click at [560, 185] on div at bounding box center [588, 170] width 96 height 117
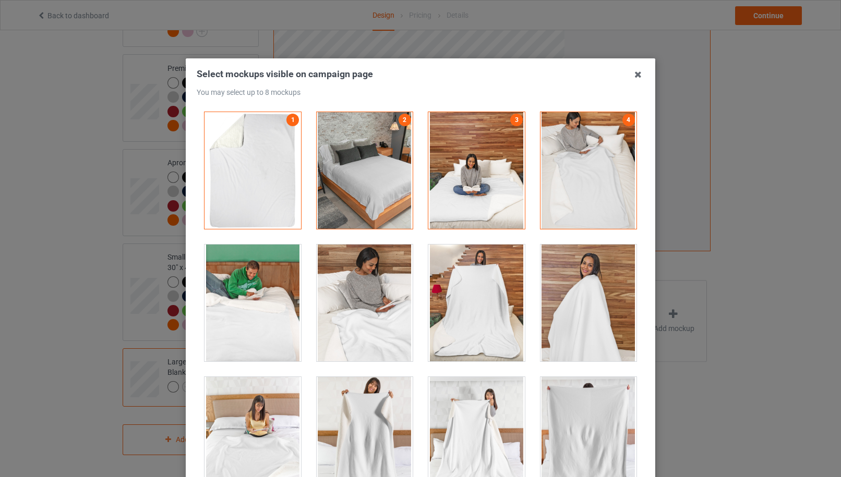
drag, startPoint x: 260, startPoint y: 303, endPoint x: 316, endPoint y: 300, distance: 55.9
click at [264, 300] on div at bounding box center [252, 303] width 96 height 117
click at [349, 302] on div at bounding box center [365, 303] width 96 height 117
click at [470, 299] on div at bounding box center [476, 303] width 96 height 117
click at [561, 299] on div at bounding box center [588, 303] width 96 height 117
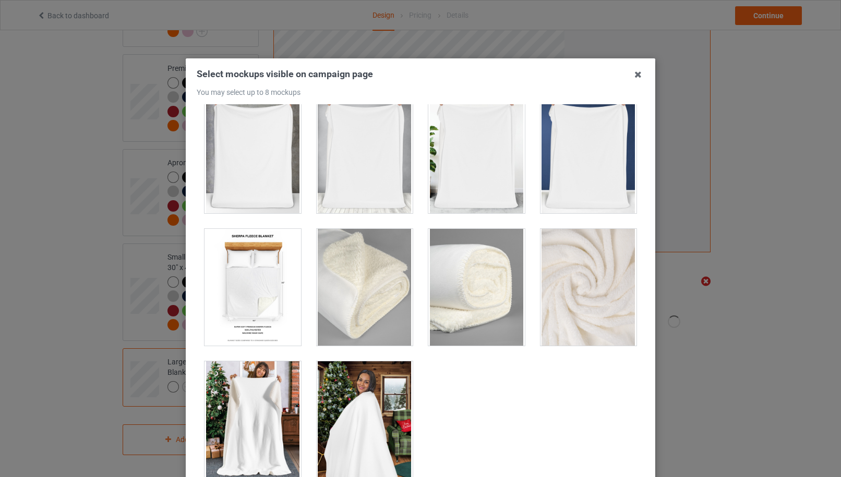
scroll to position [115, 0]
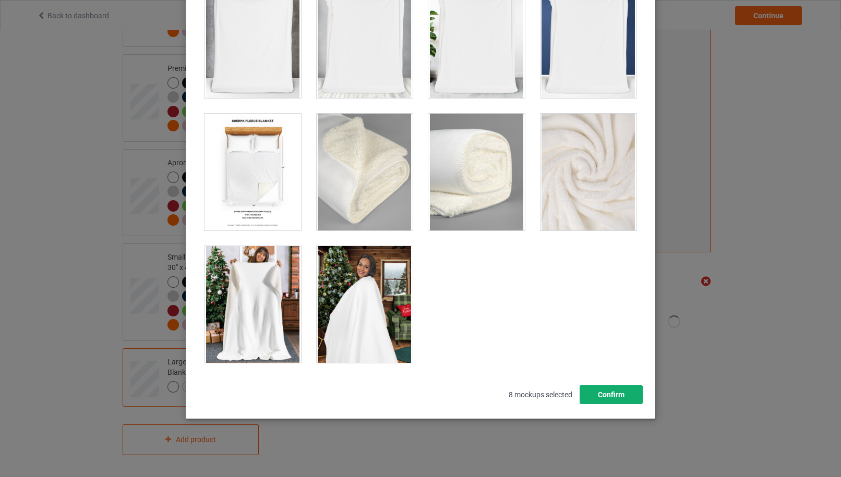
click at [610, 390] on button "Confirm" at bounding box center [611, 394] width 63 height 19
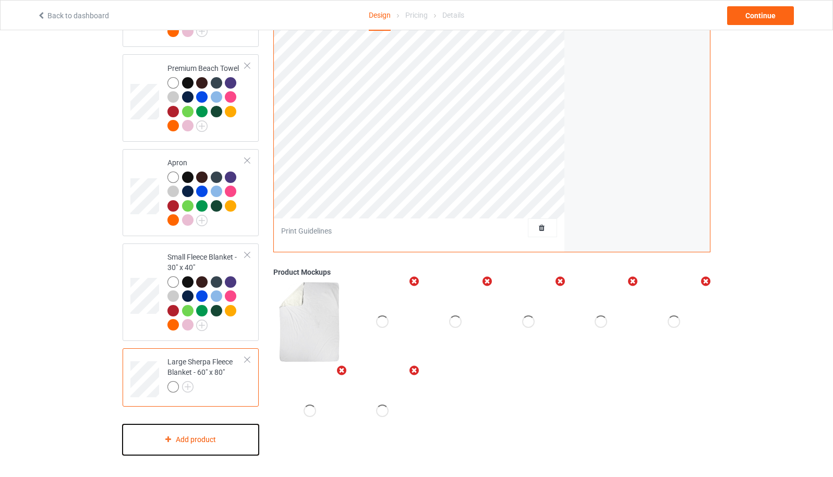
click at [212, 440] on div "Add product" at bounding box center [191, 440] width 136 height 31
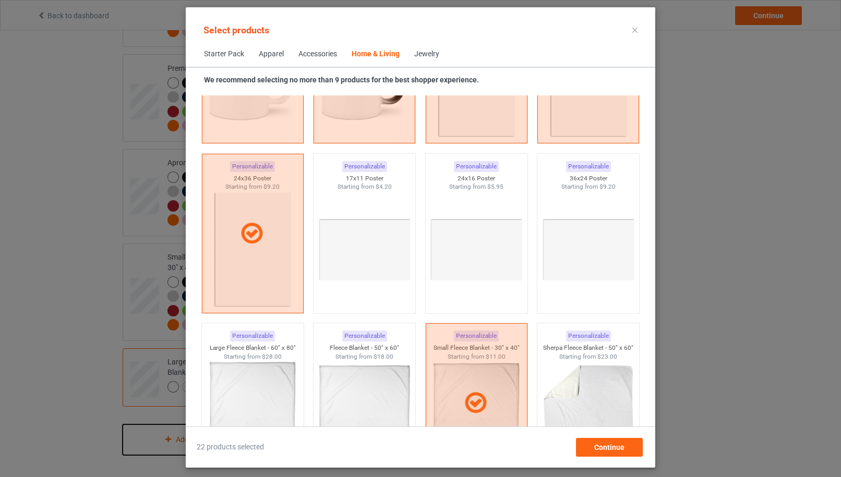
scroll to position [5118, 0]
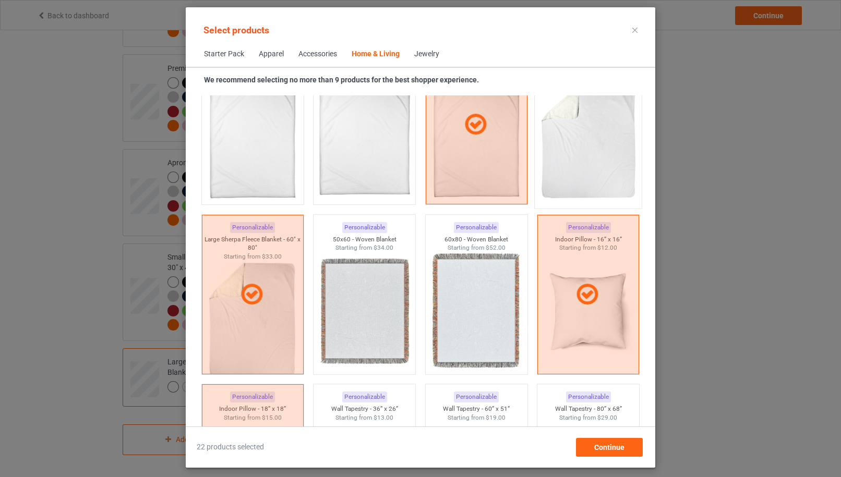
click at [588, 155] on img at bounding box center [588, 141] width 98 height 123
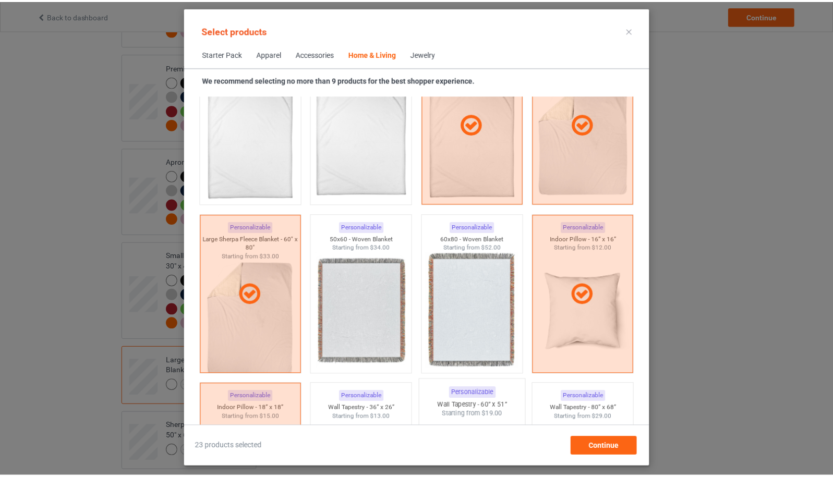
scroll to position [5396, 0]
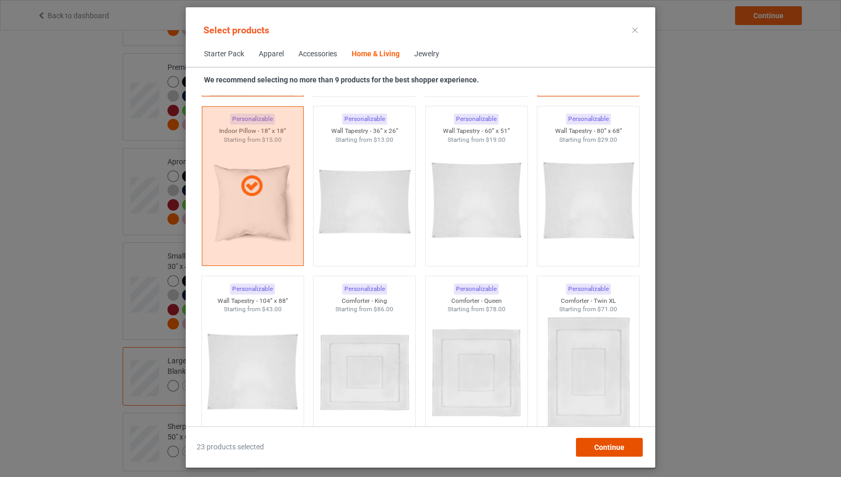
click at [589, 442] on div "Continue" at bounding box center [609, 447] width 67 height 19
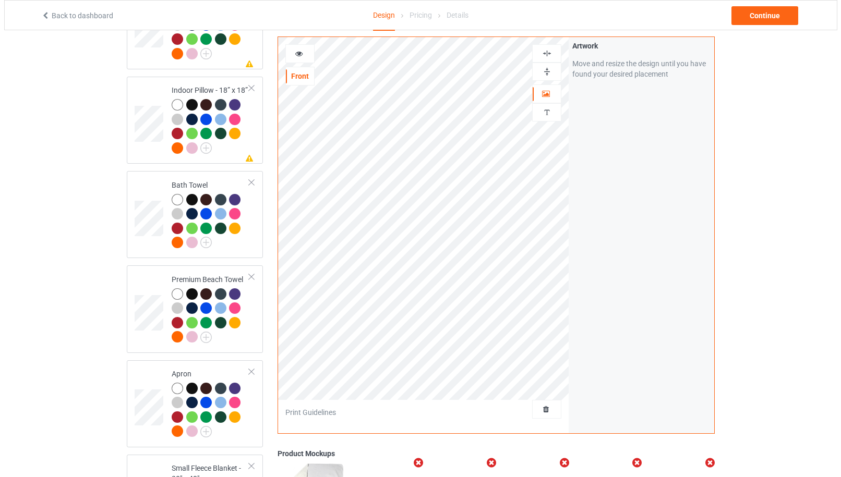
scroll to position [1815, 0]
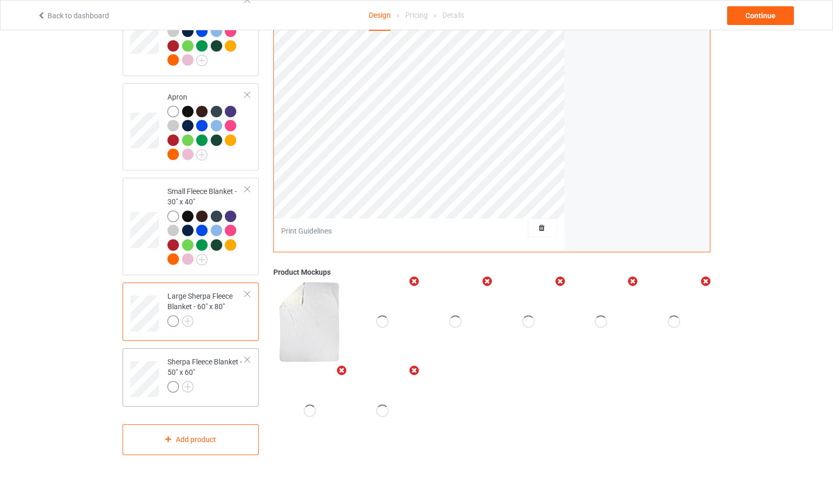
click at [244, 381] on div at bounding box center [206, 388] width 78 height 15
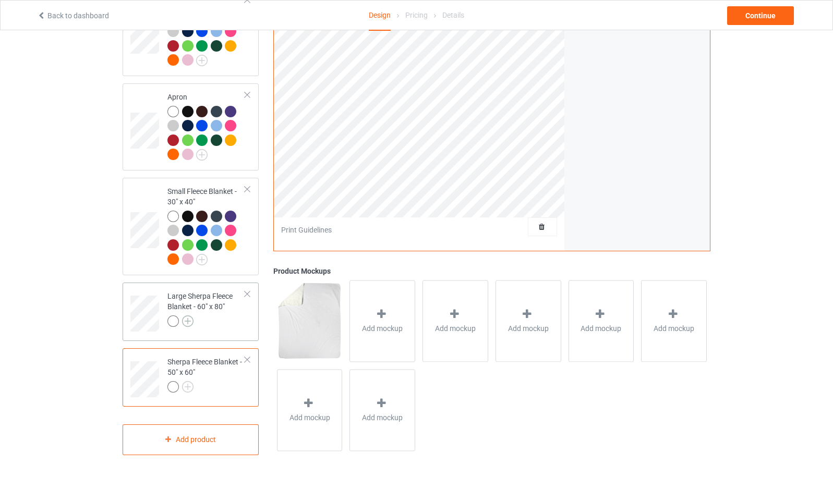
click at [190, 322] on img at bounding box center [187, 321] width 11 height 11
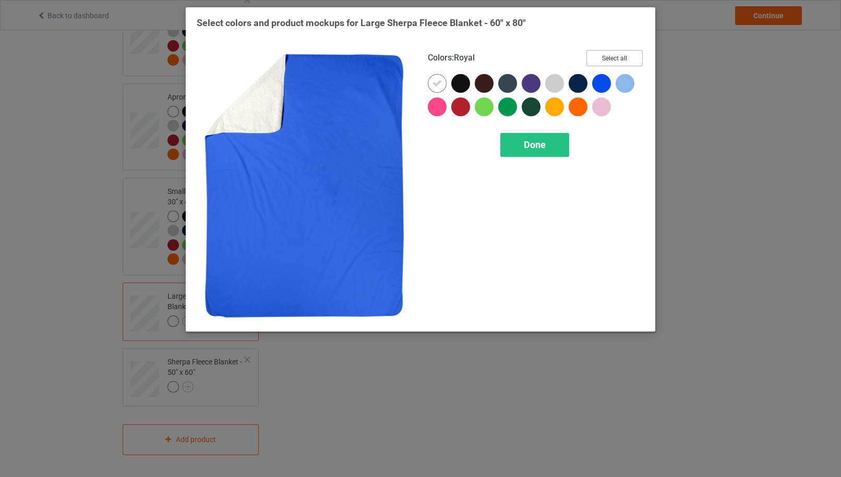
click at [621, 55] on button "Select all" at bounding box center [614, 58] width 56 height 16
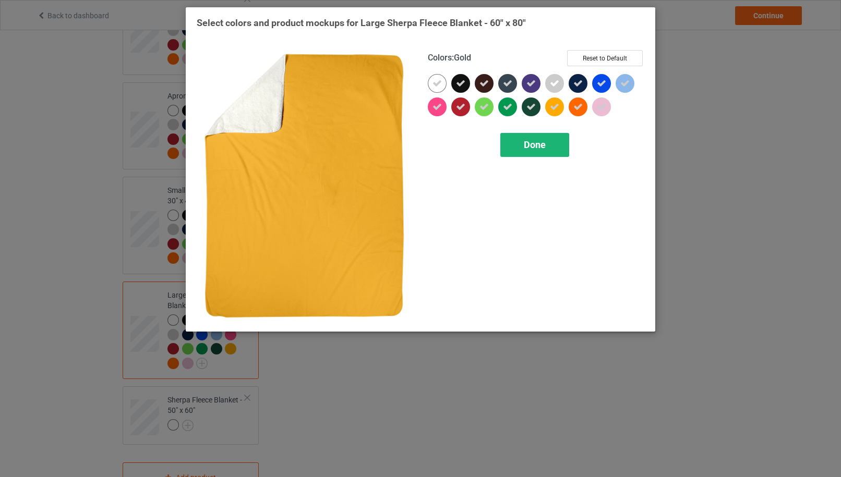
click at [537, 139] on div "Done" at bounding box center [534, 145] width 69 height 24
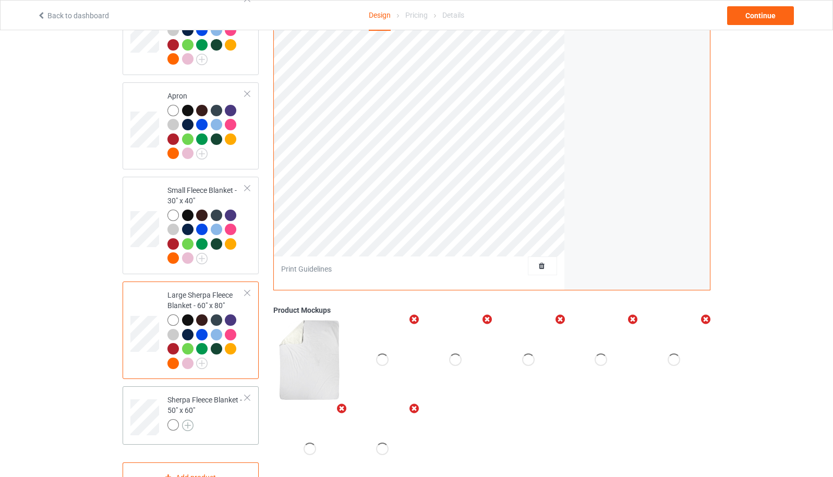
click at [192, 428] on img at bounding box center [187, 425] width 11 height 11
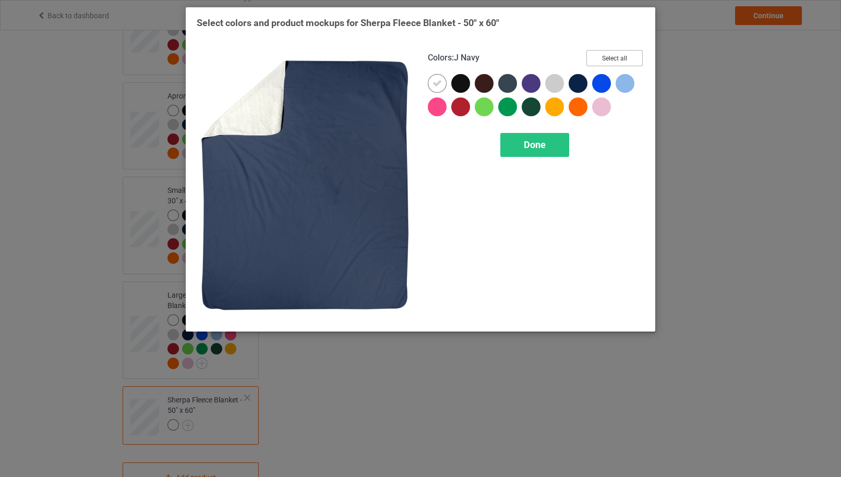
click at [614, 59] on button "Select all" at bounding box center [614, 58] width 56 height 16
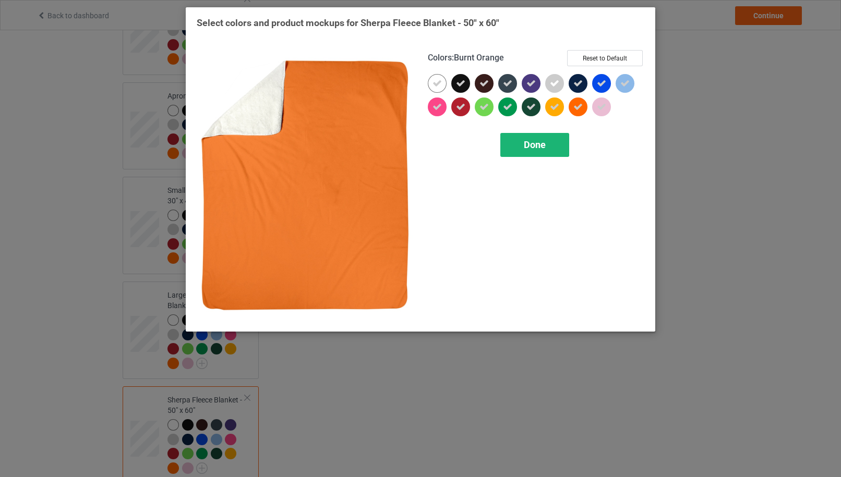
click at [541, 142] on span "Done" at bounding box center [535, 144] width 22 height 11
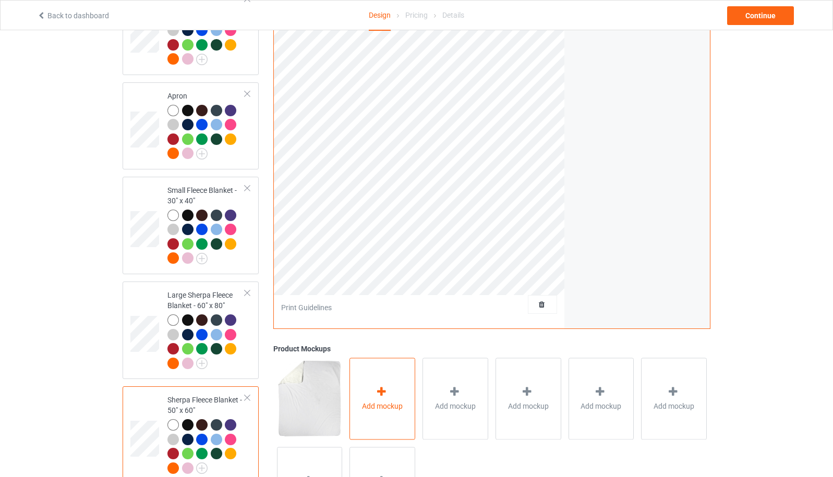
click at [379, 405] on span "Add mockup" at bounding box center [382, 406] width 41 height 10
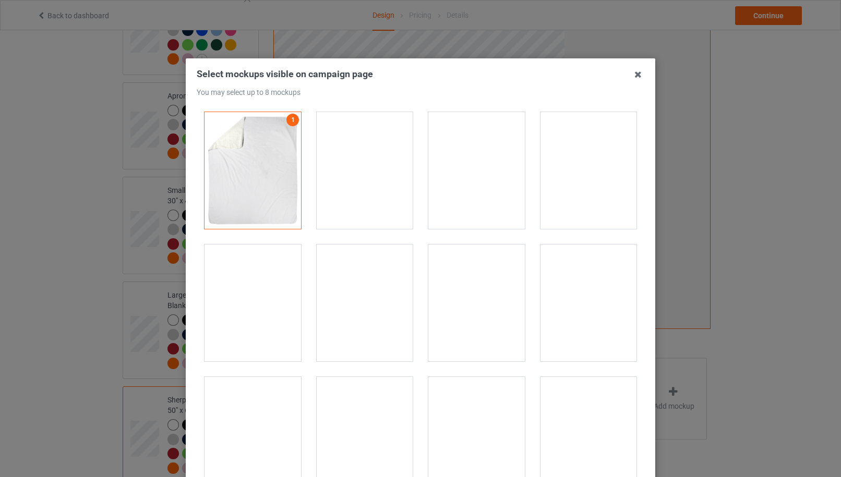
click at [385, 192] on div at bounding box center [365, 170] width 96 height 117
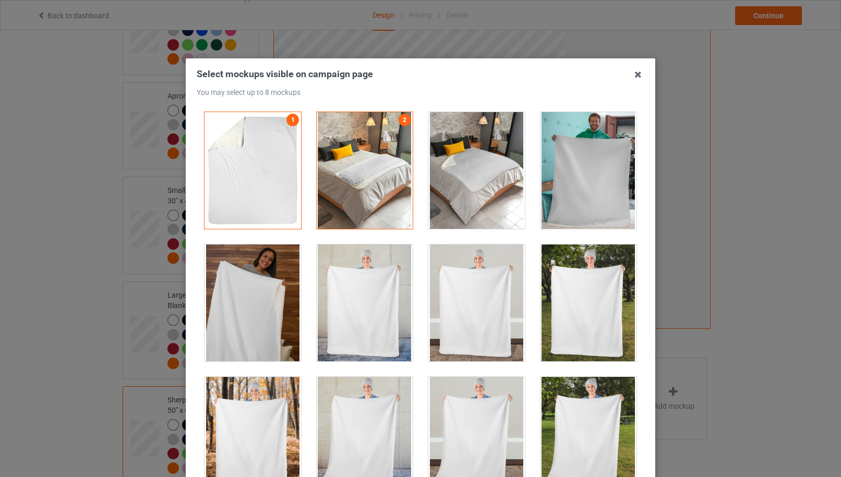
click at [462, 194] on div at bounding box center [476, 170] width 96 height 117
click at [585, 191] on div at bounding box center [588, 170] width 96 height 117
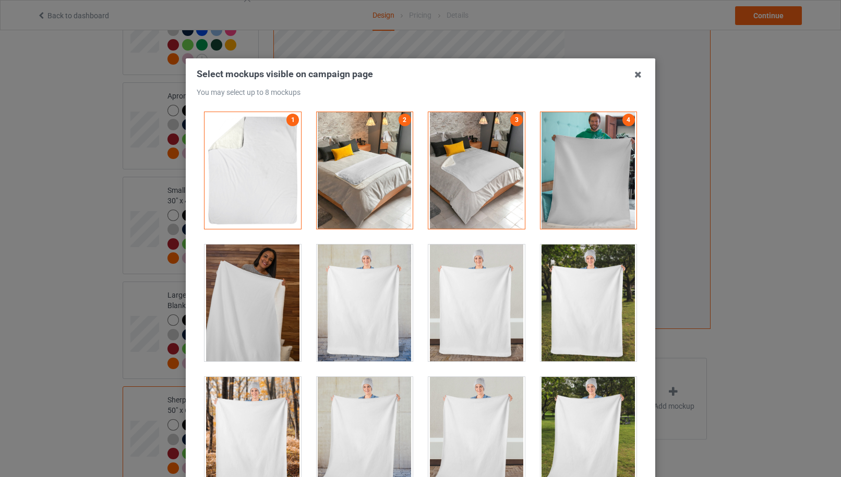
click at [268, 306] on div at bounding box center [252, 303] width 96 height 117
click at [409, 307] on div at bounding box center [365, 303] width 112 height 132
click at [368, 308] on div at bounding box center [365, 303] width 96 height 117
drag, startPoint x: 472, startPoint y: 305, endPoint x: 497, endPoint y: 304, distance: 25.6
click at [473, 305] on div at bounding box center [476, 303] width 96 height 117
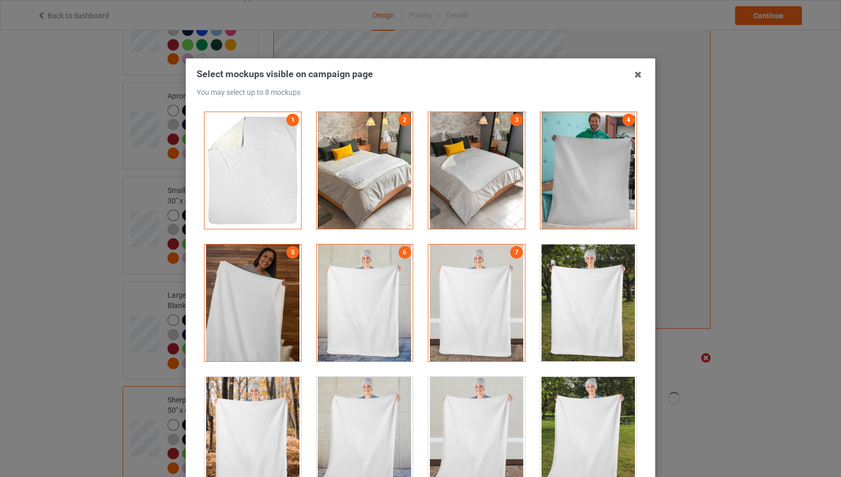
click at [566, 296] on div at bounding box center [588, 303] width 96 height 117
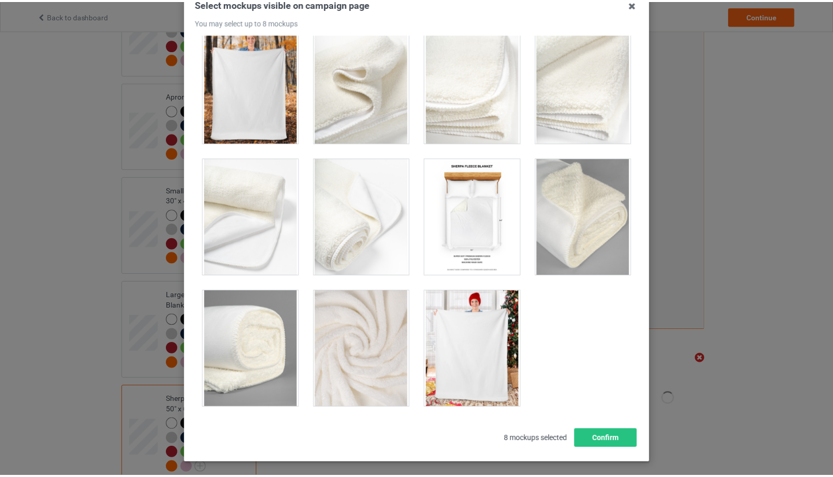
scroll to position [115, 0]
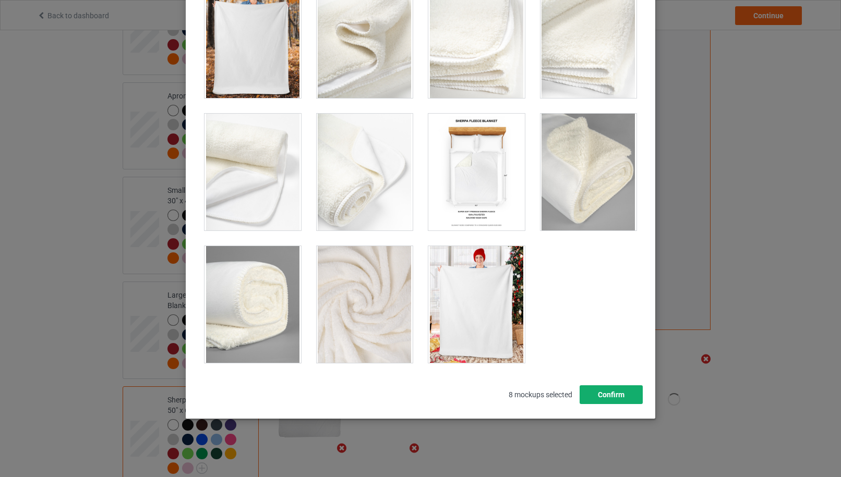
click at [603, 391] on button "Confirm" at bounding box center [611, 394] width 63 height 19
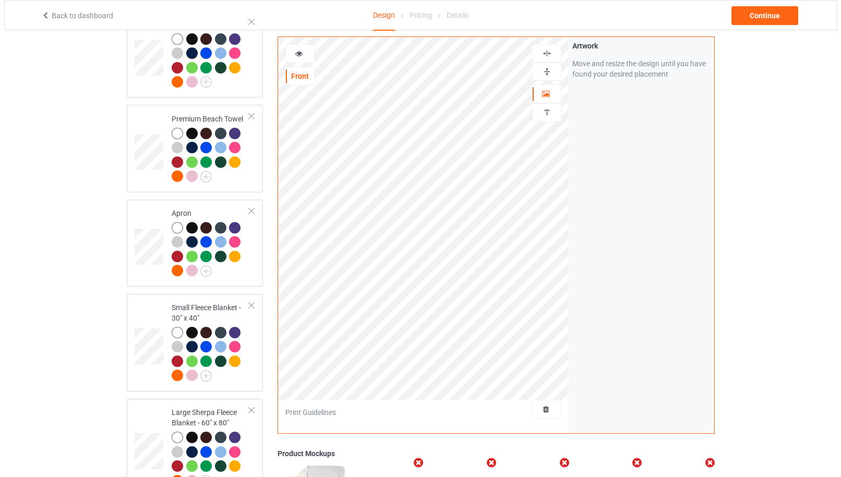
scroll to position [1894, 0]
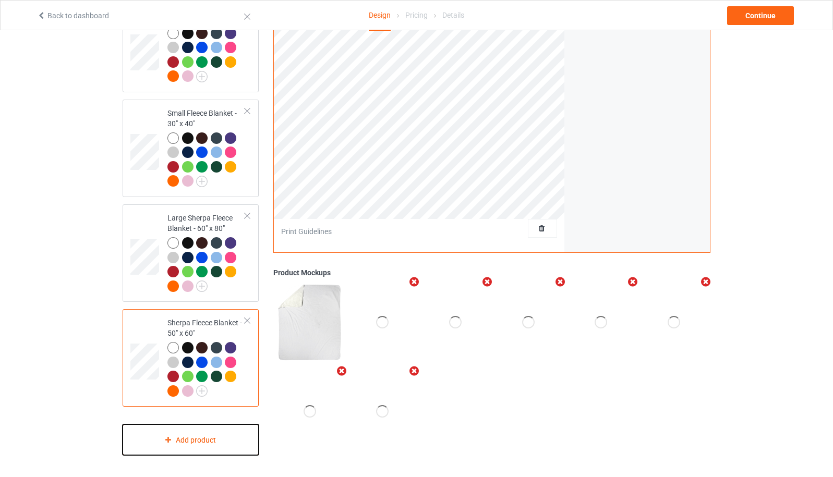
click at [195, 438] on div "Add product" at bounding box center [191, 440] width 136 height 31
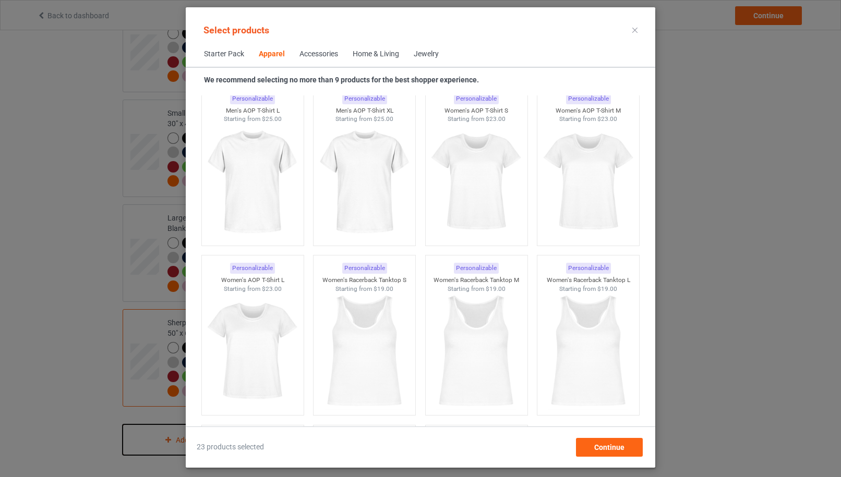
scroll to position [2058, 0]
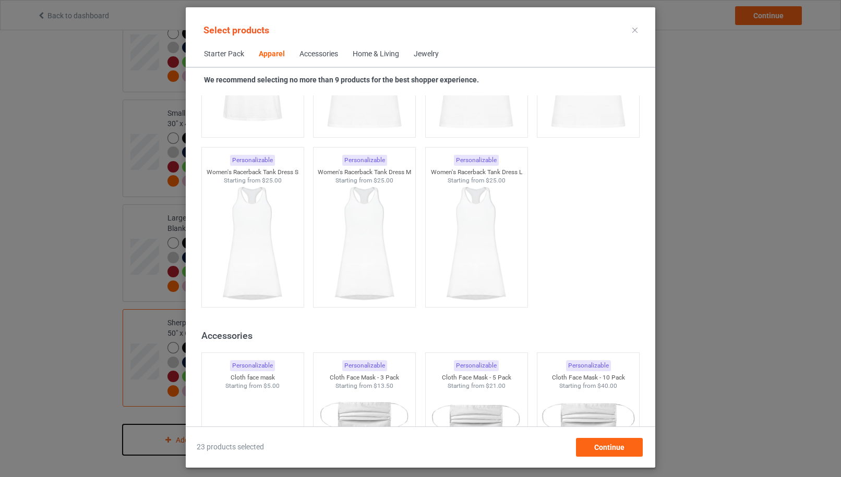
scroll to position [2336, 0]
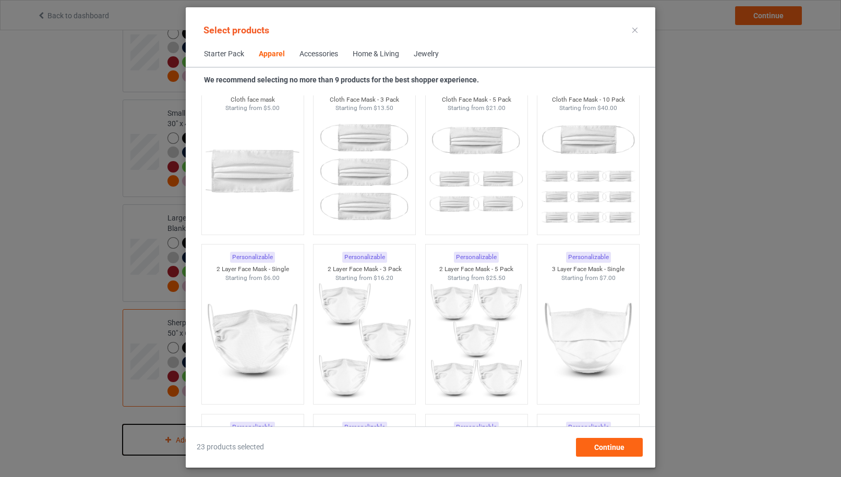
scroll to position [2058, 0]
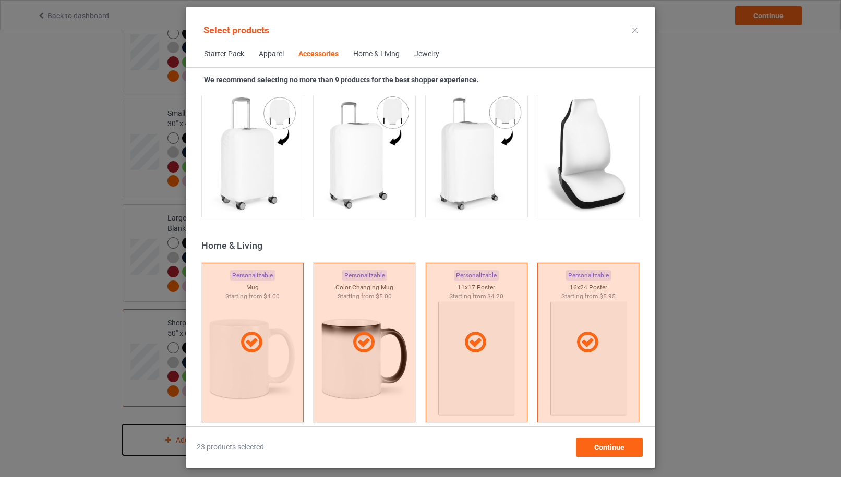
scroll to position [4561, 0]
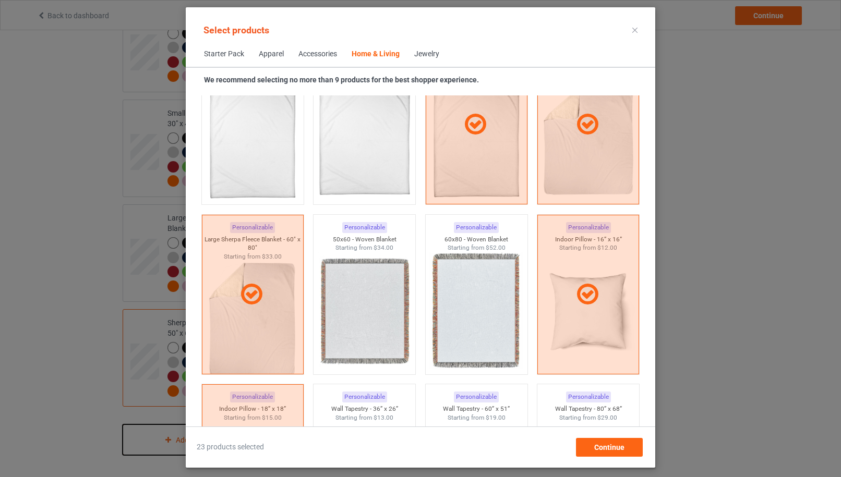
scroll to position [4839, 0]
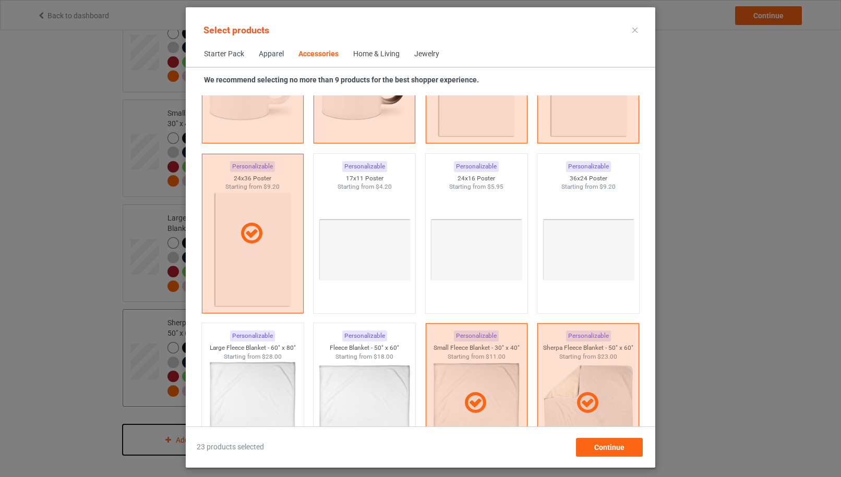
scroll to position [4561, 0]
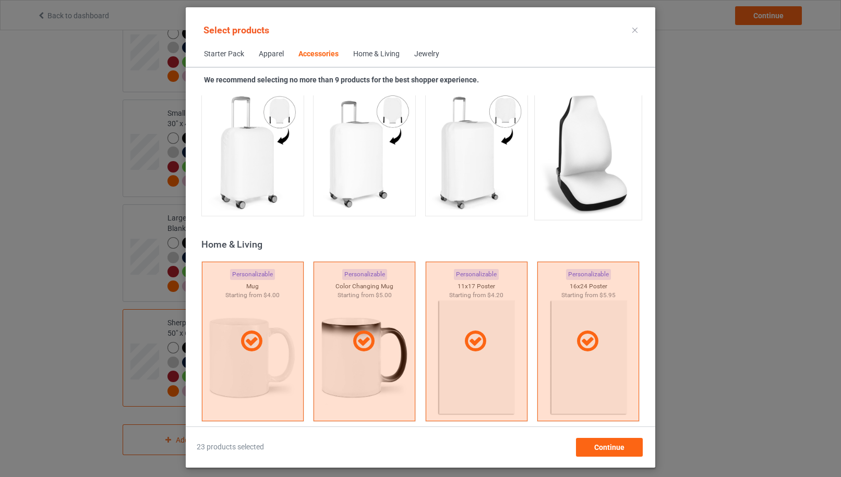
click at [576, 190] on img at bounding box center [588, 153] width 98 height 123
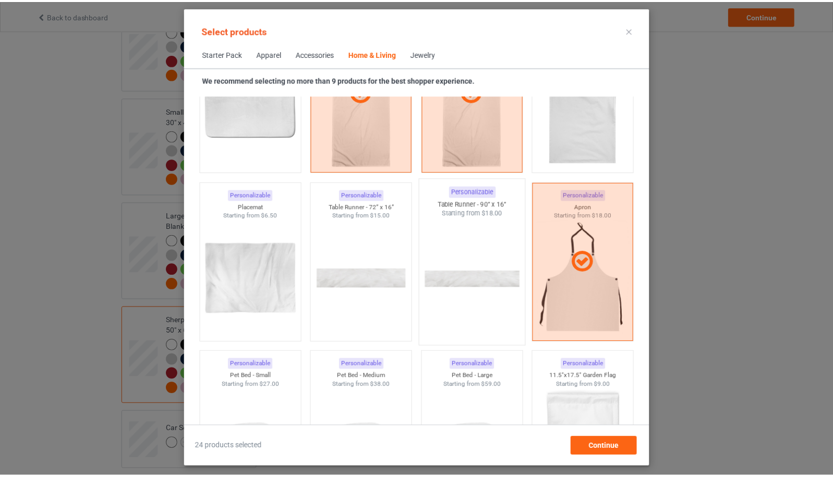
scroll to position [6787, 0]
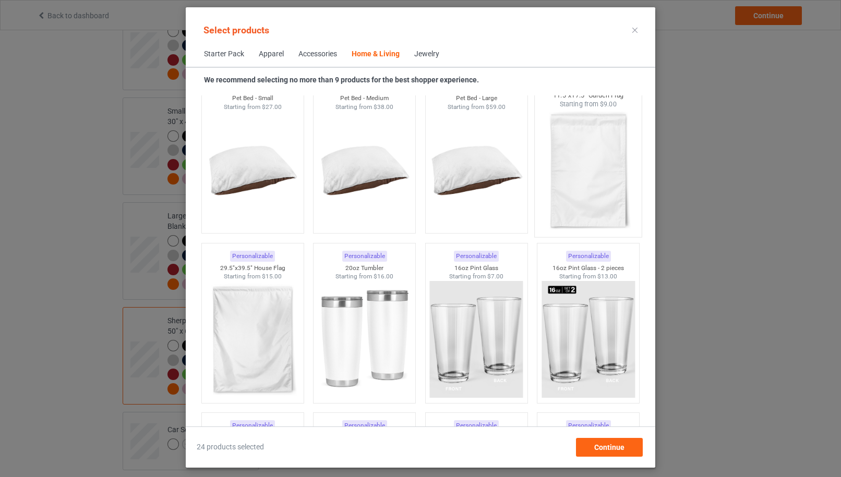
click at [585, 197] on img at bounding box center [588, 170] width 98 height 123
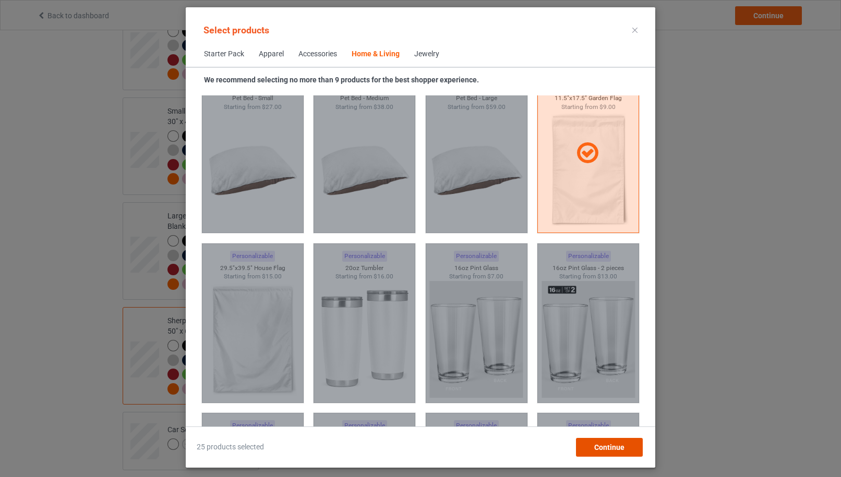
click at [608, 442] on div "Continue" at bounding box center [609, 447] width 67 height 19
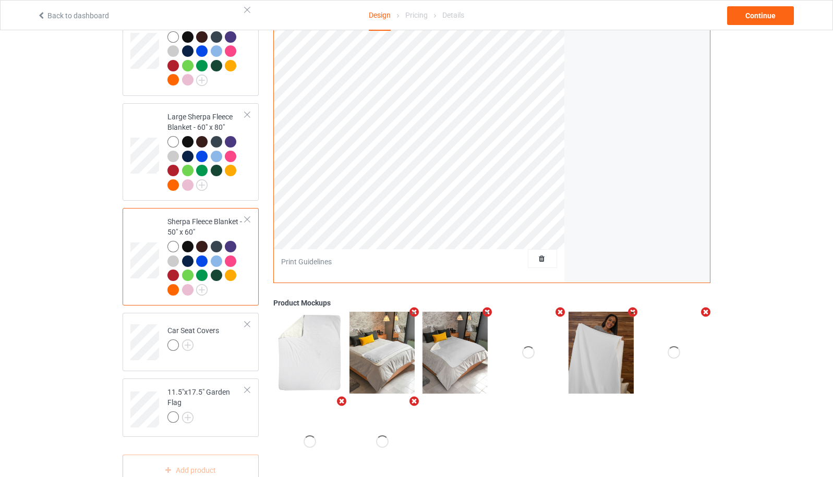
scroll to position [2026, 0]
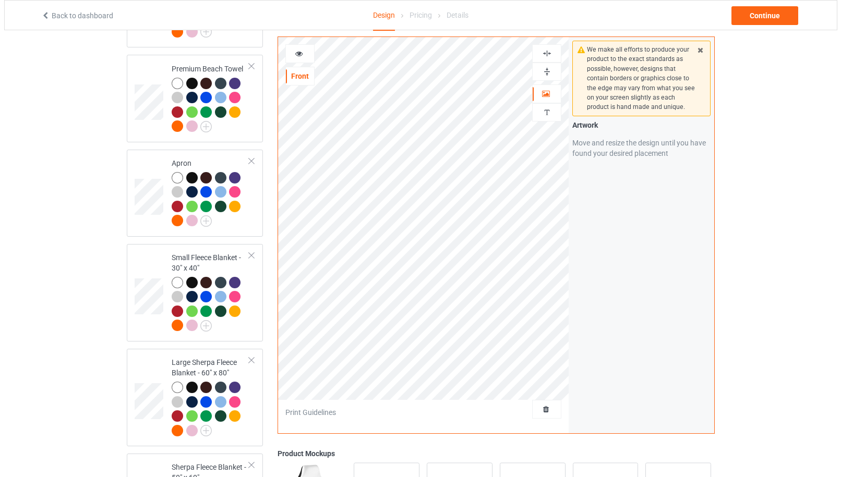
scroll to position [2026, 0]
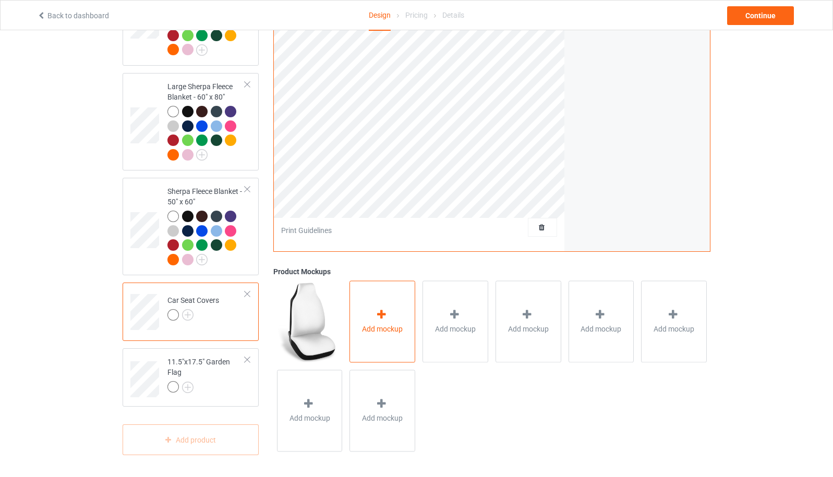
click at [387, 319] on icon at bounding box center [381, 314] width 13 height 11
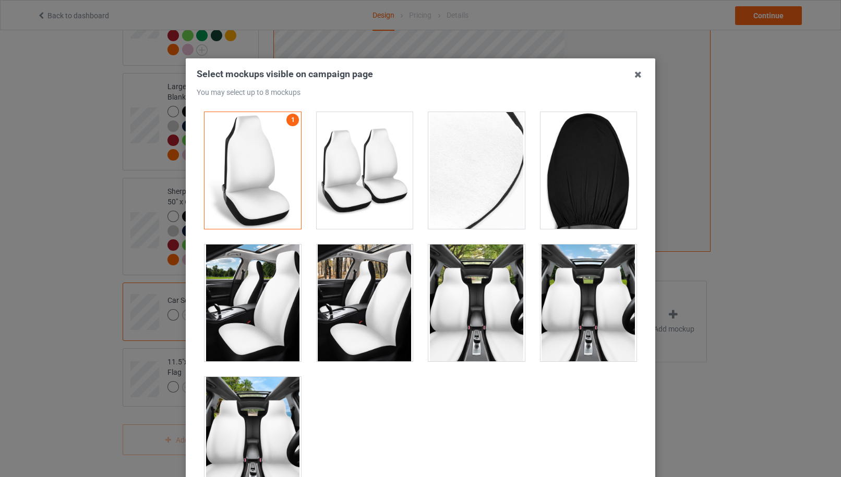
click at [371, 201] on div at bounding box center [365, 170] width 96 height 117
click at [461, 193] on div at bounding box center [476, 170] width 96 height 117
drag, startPoint x: 581, startPoint y: 192, endPoint x: 568, endPoint y: 197, distance: 14.4
click at [581, 191] on div at bounding box center [588, 170] width 96 height 117
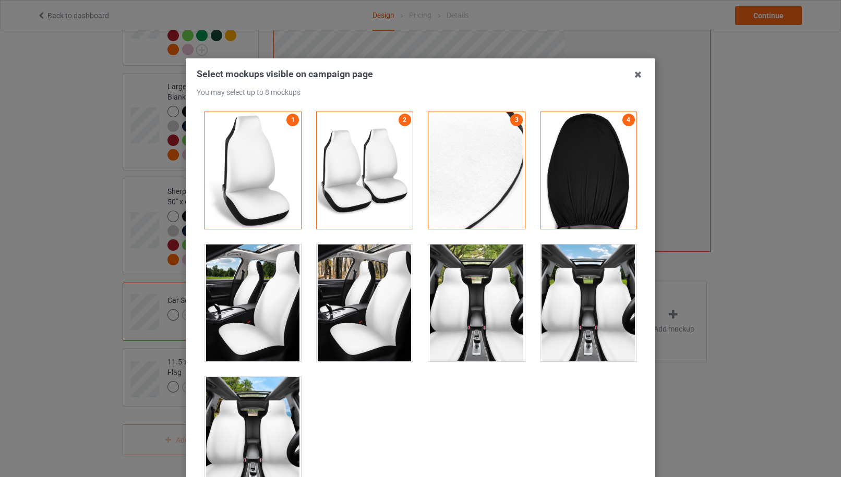
drag, startPoint x: 227, startPoint y: 303, endPoint x: 279, endPoint y: 301, distance: 51.7
click at [230, 303] on div at bounding box center [252, 303] width 96 height 117
drag, startPoint x: 385, startPoint y: 300, endPoint x: 451, endPoint y: 296, distance: 65.3
click at [385, 300] on div at bounding box center [365, 303] width 96 height 117
click at [462, 295] on div at bounding box center [476, 303] width 96 height 117
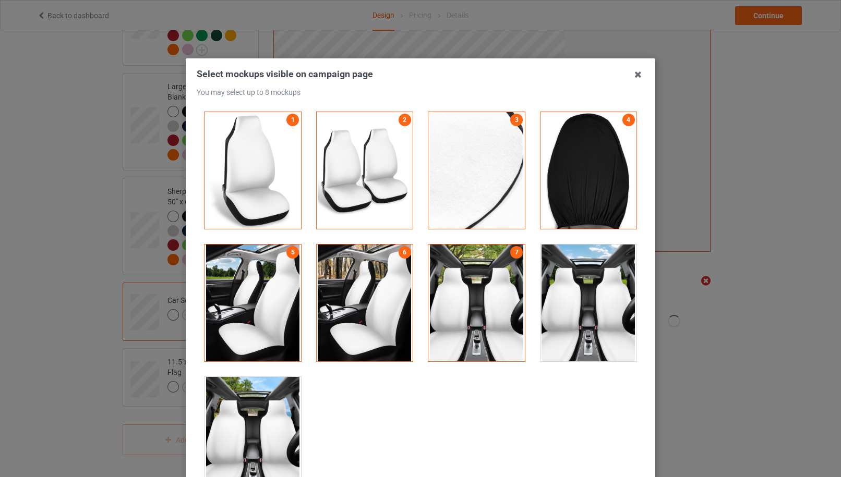
click at [558, 302] on div at bounding box center [588, 303] width 96 height 117
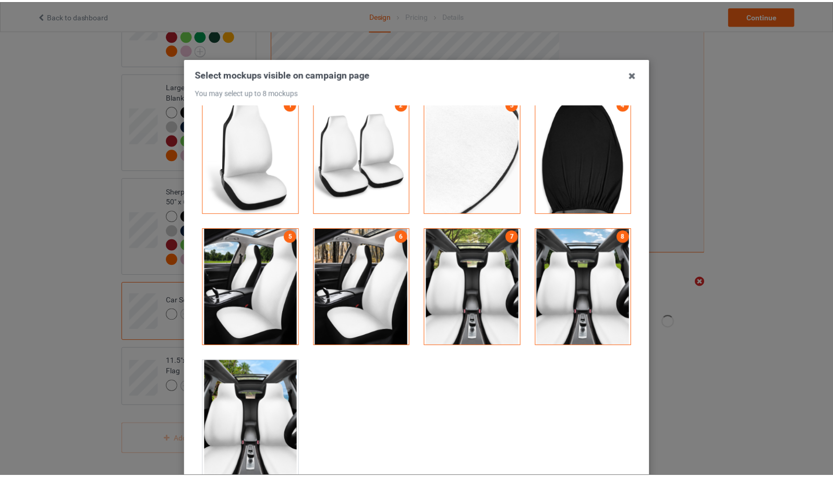
scroll to position [115, 0]
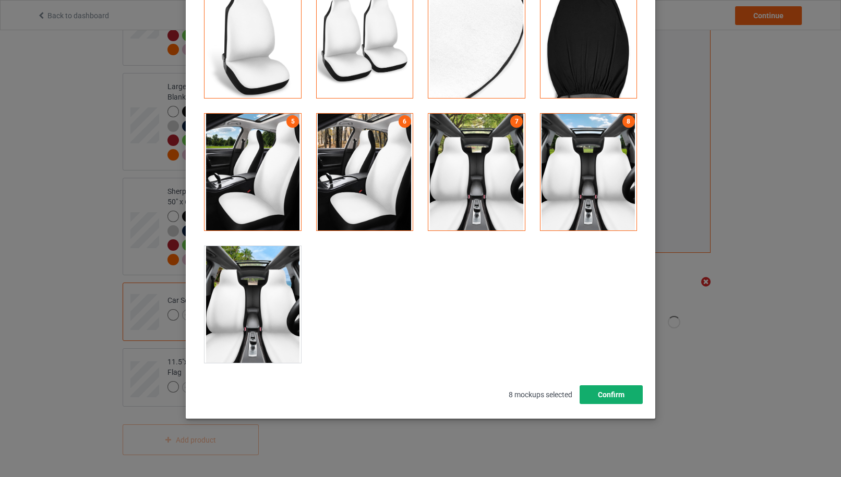
click at [612, 399] on button "Confirm" at bounding box center [611, 394] width 63 height 19
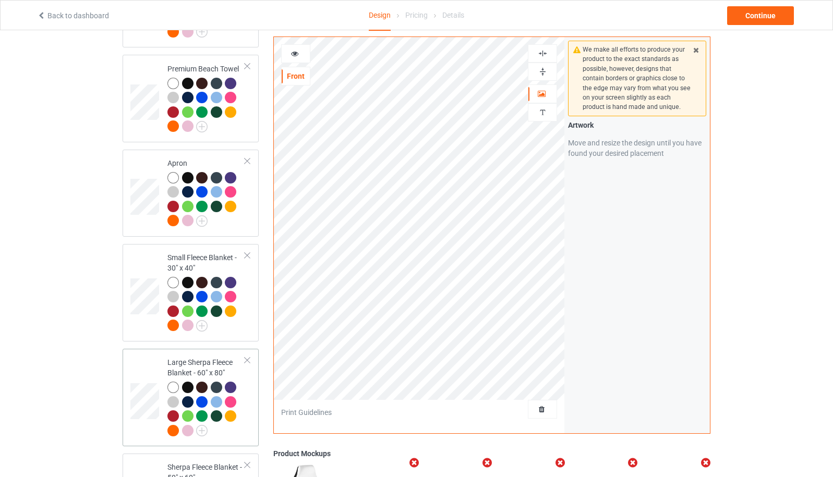
scroll to position [2026, 0]
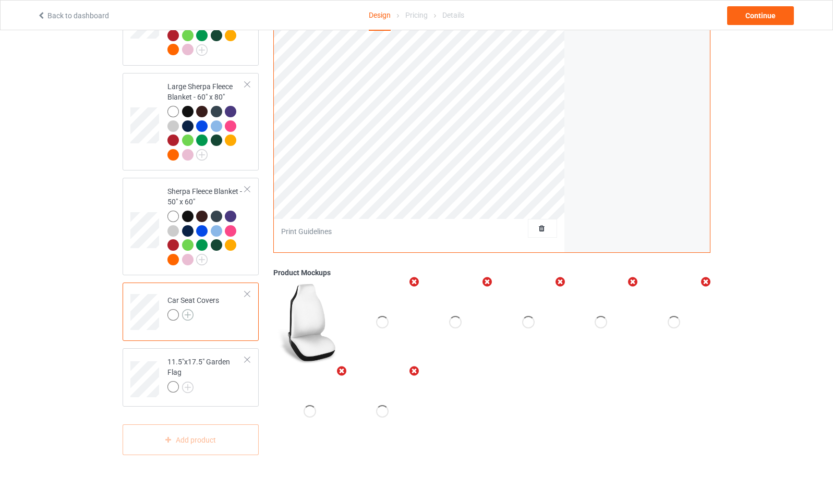
click at [190, 315] on img at bounding box center [187, 314] width 11 height 11
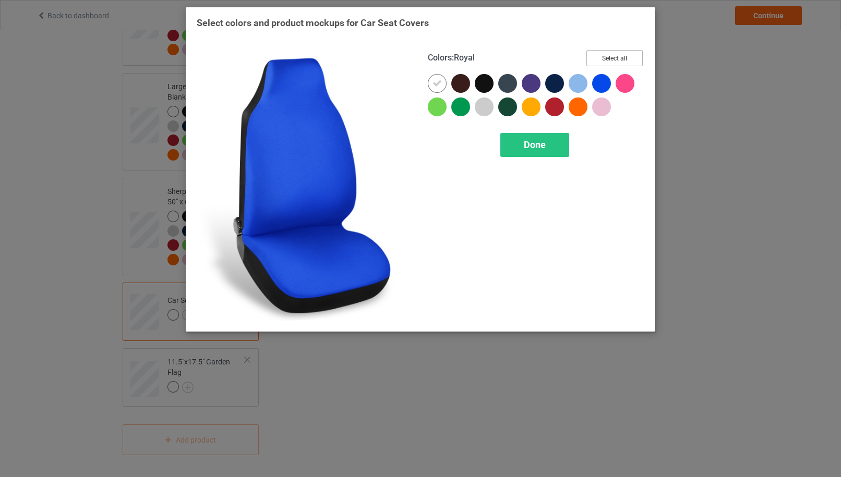
click at [615, 57] on button "Select all" at bounding box center [614, 58] width 56 height 16
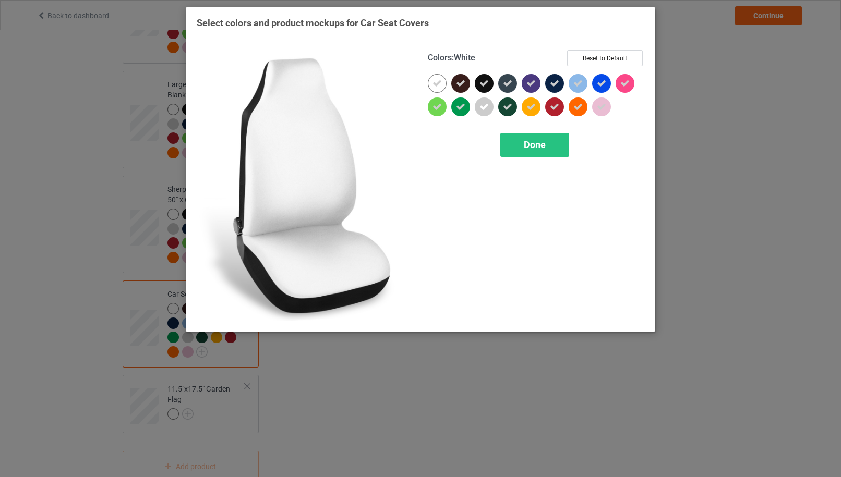
click at [439, 82] on icon at bounding box center [436, 83] width 9 height 9
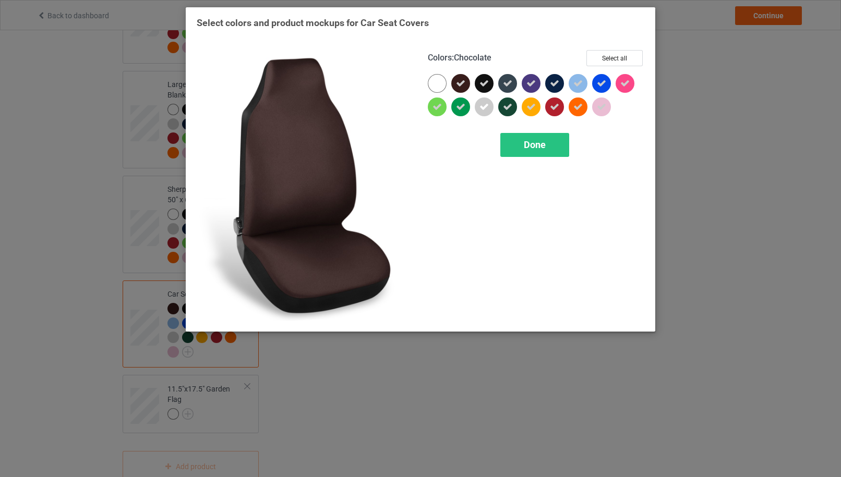
click at [463, 83] on icon at bounding box center [460, 83] width 9 height 9
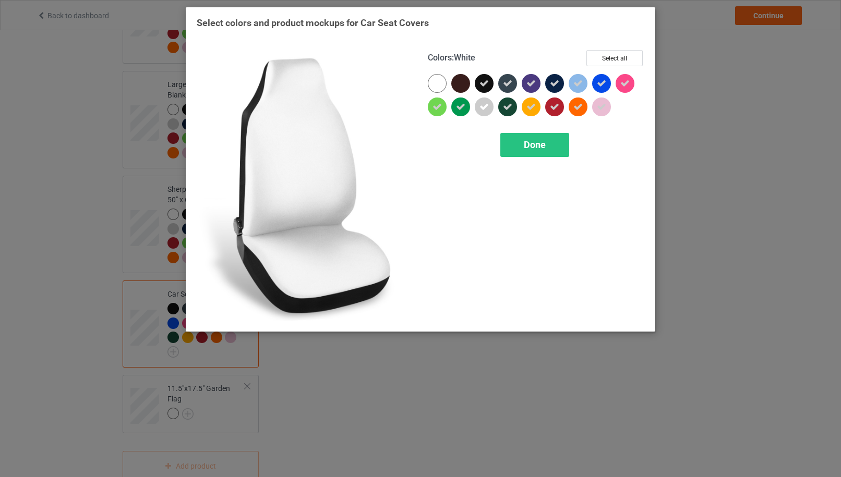
click at [444, 85] on div at bounding box center [437, 83] width 19 height 19
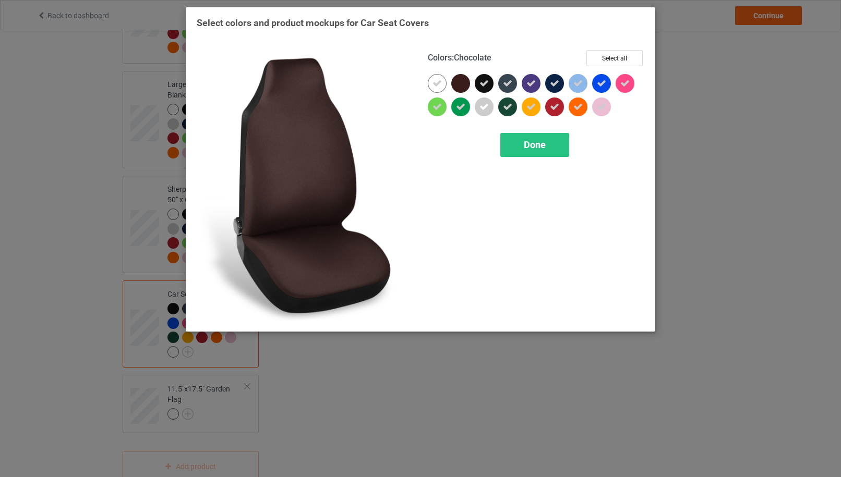
click at [462, 85] on div at bounding box center [460, 83] width 19 height 19
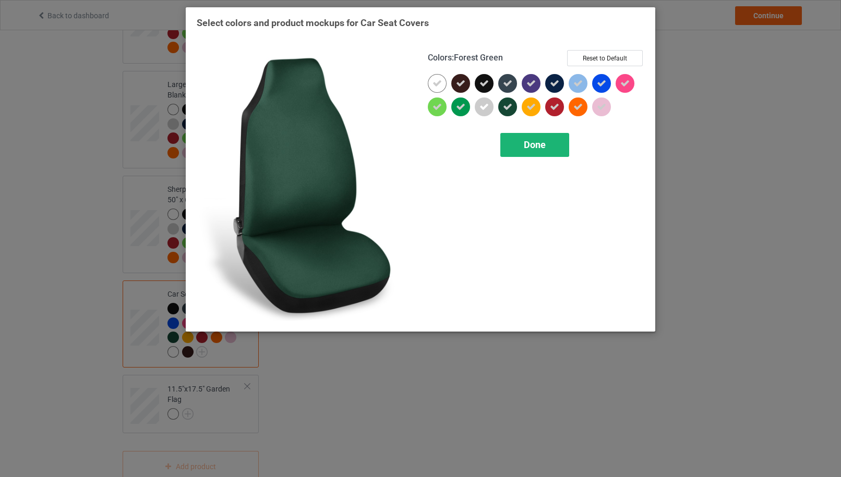
click at [539, 146] on span "Done" at bounding box center [535, 144] width 22 height 11
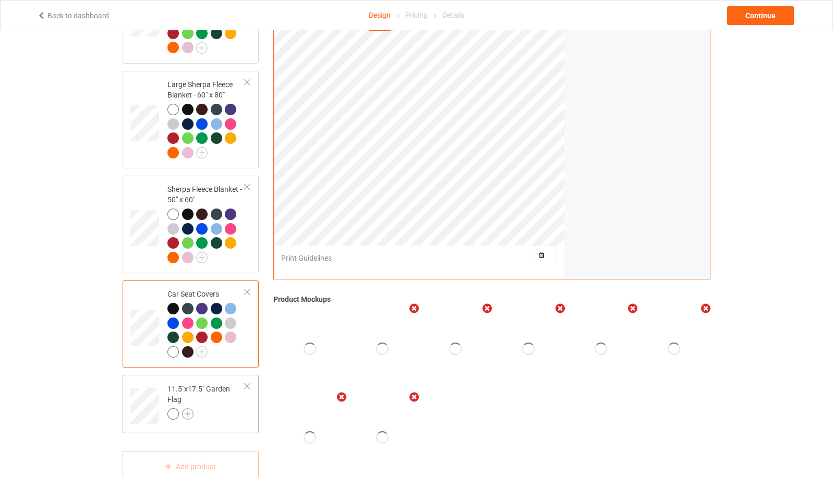
click at [187, 419] on img at bounding box center [187, 413] width 11 height 11
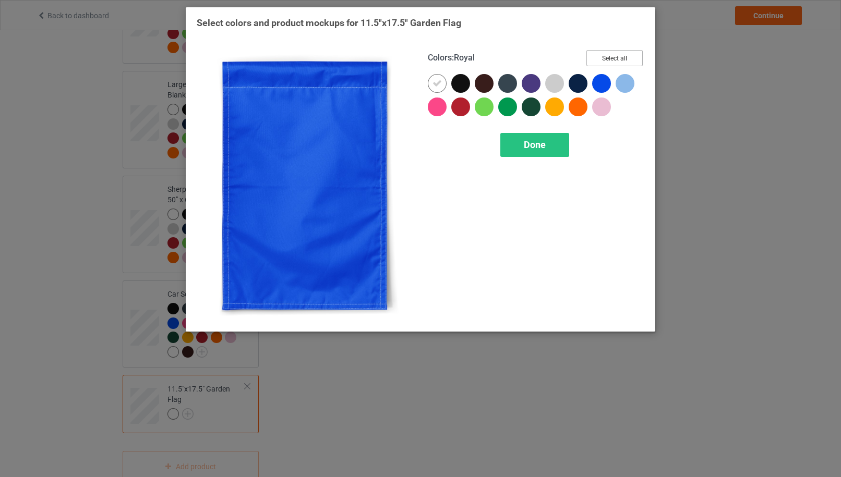
click at [624, 54] on button "Select all" at bounding box center [614, 58] width 56 height 16
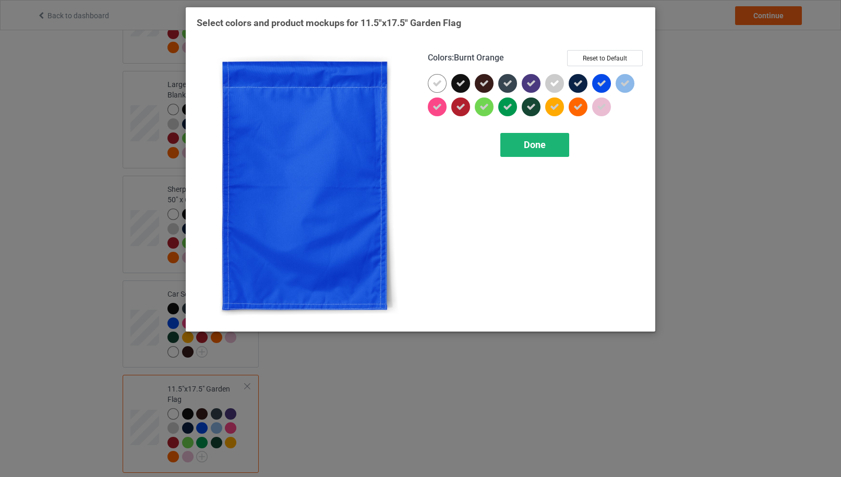
click at [560, 146] on div "Done" at bounding box center [534, 145] width 69 height 24
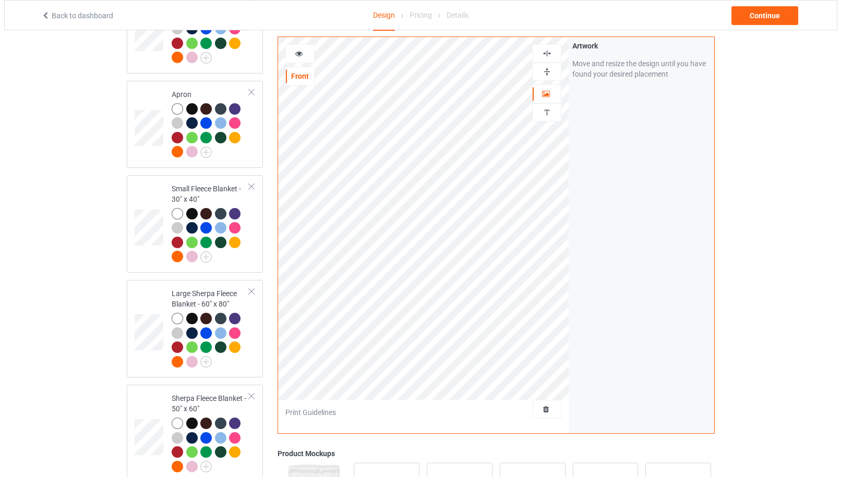
scroll to position [2095, 0]
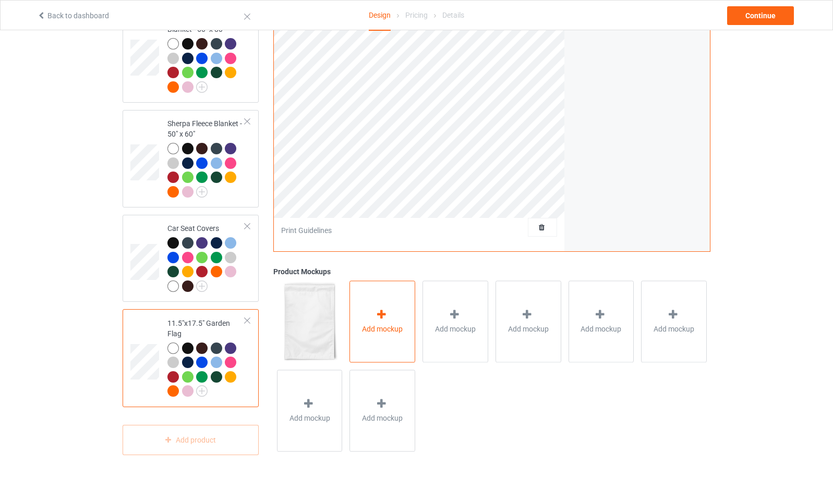
click at [409, 337] on div "Add mockup" at bounding box center [382, 322] width 66 height 82
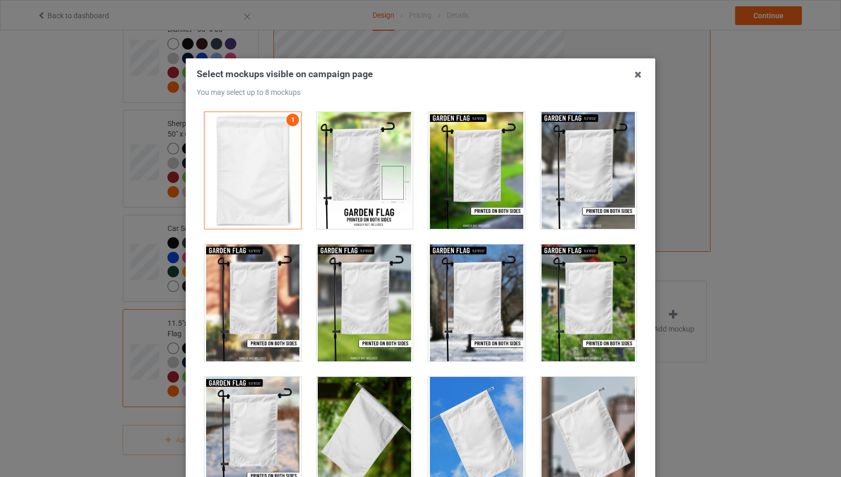
click at [387, 203] on div at bounding box center [365, 170] width 96 height 117
click at [452, 200] on div at bounding box center [476, 170] width 96 height 117
click at [545, 195] on div at bounding box center [588, 170] width 96 height 117
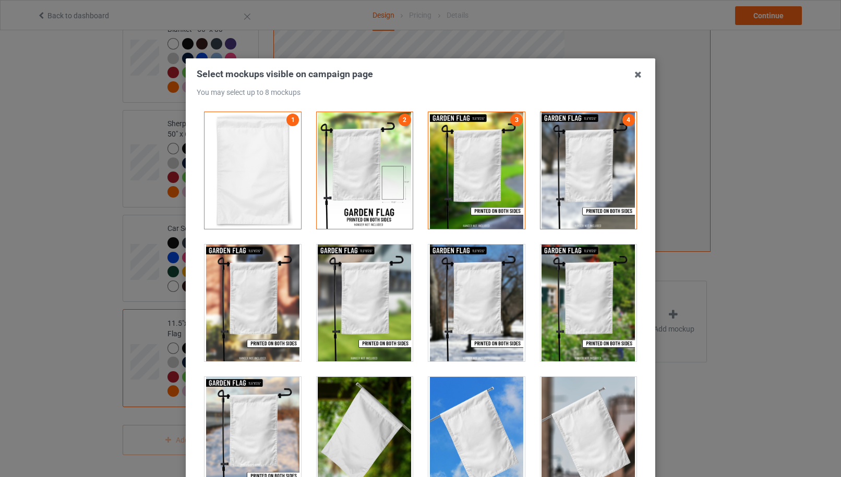
click at [269, 301] on div at bounding box center [252, 303] width 96 height 117
click at [348, 304] on div at bounding box center [365, 303] width 96 height 117
click at [474, 305] on div at bounding box center [476, 303] width 96 height 117
click at [594, 311] on div at bounding box center [588, 303] width 96 height 117
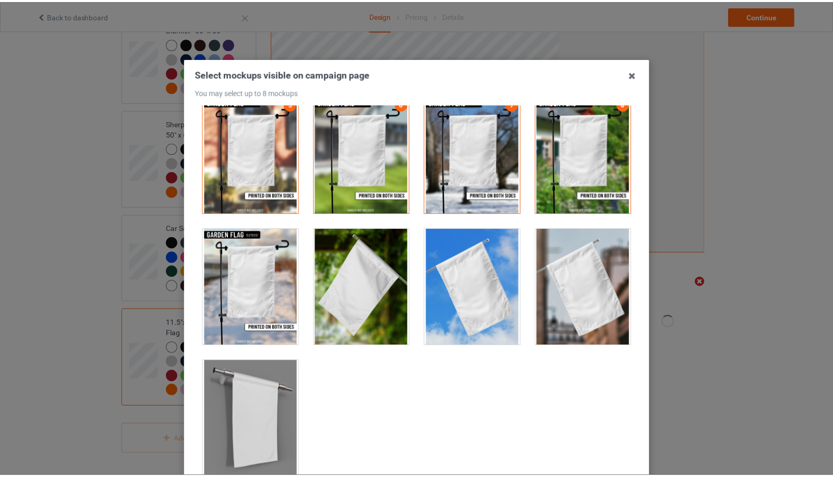
scroll to position [115, 0]
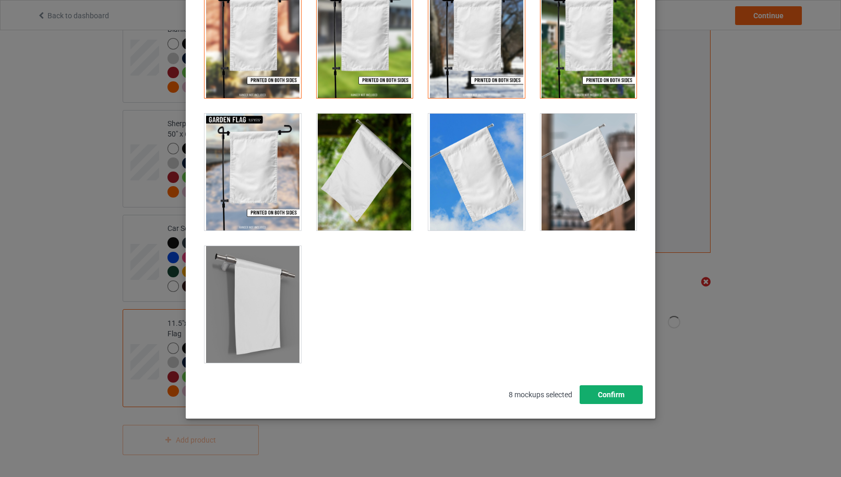
click at [599, 388] on button "Confirm" at bounding box center [611, 394] width 63 height 19
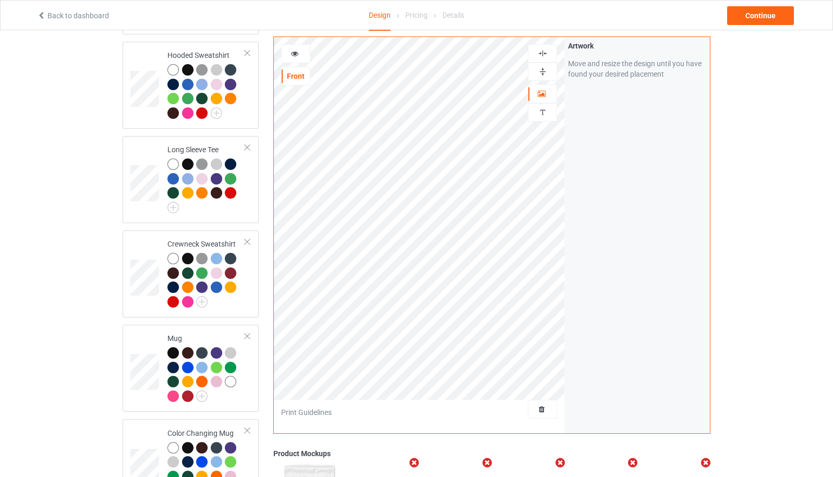
scroll to position [0, 0]
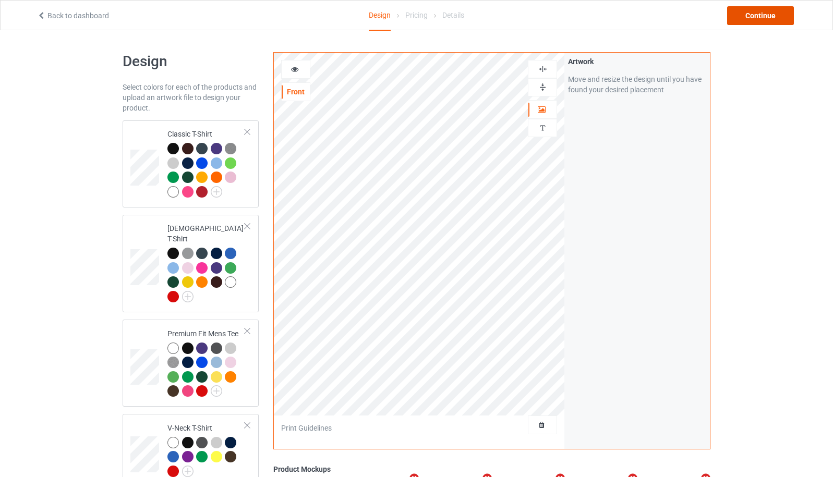
click at [761, 19] on div "Continue" at bounding box center [760, 15] width 67 height 19
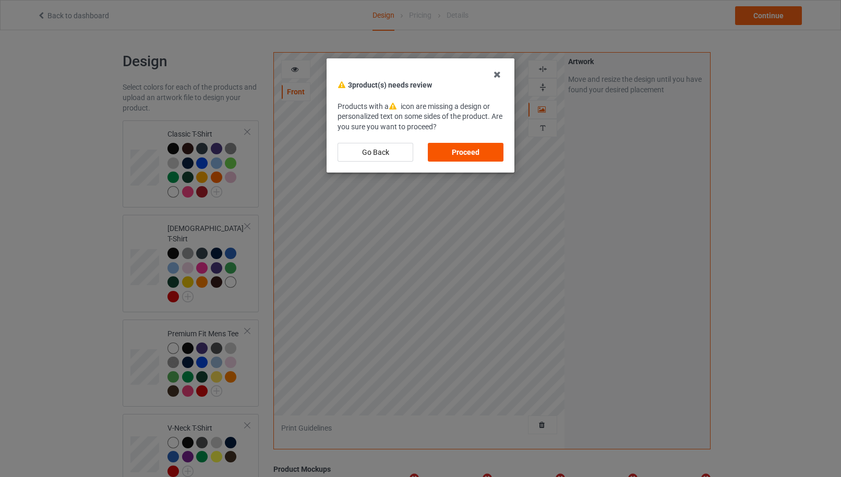
click at [496, 150] on div "Proceed" at bounding box center [466, 152] width 76 height 19
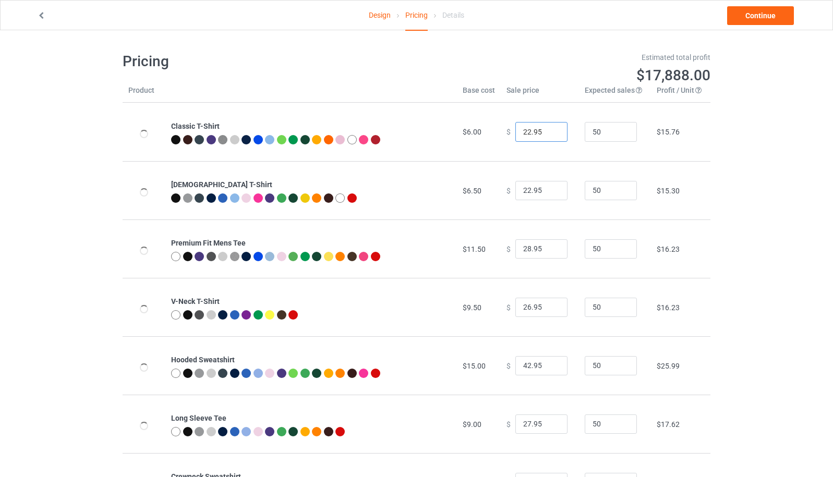
click at [524, 131] on input "22.95" at bounding box center [541, 132] width 52 height 20
type input "27.95"
click at [522, 191] on input "22.95" at bounding box center [541, 191] width 52 height 20
type input "28.95"
drag, startPoint x: 525, startPoint y: 250, endPoint x: 515, endPoint y: 250, distance: 10.4
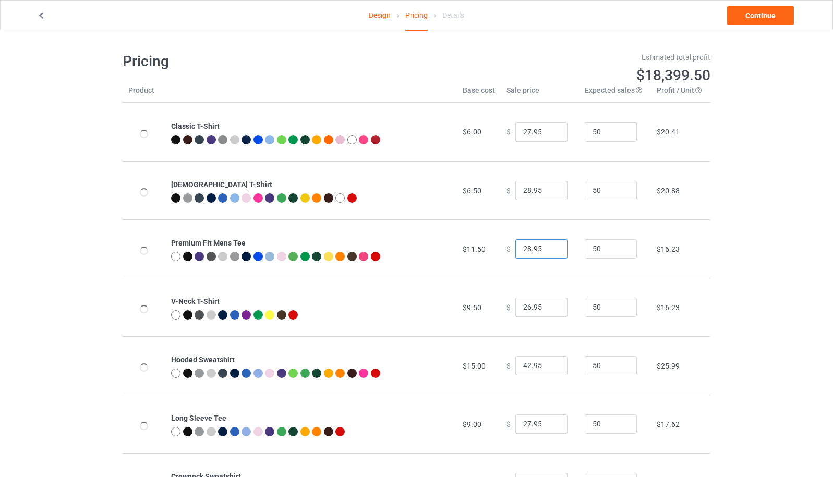
click at [515, 250] on input "28.95" at bounding box center [541, 249] width 52 height 20
click at [525, 249] on input "31.95" at bounding box center [541, 249] width 52 height 20
type input "33.95"
drag, startPoint x: 525, startPoint y: 309, endPoint x: 517, endPoint y: 309, distance: 7.8
click at [517, 309] on input "26.95" at bounding box center [541, 308] width 52 height 20
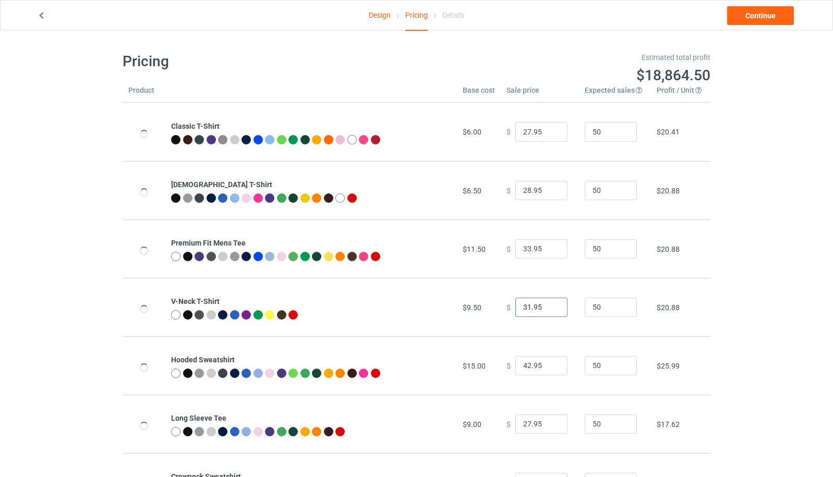
type input "31.95"
drag, startPoint x: 526, startPoint y: 426, endPoint x: 513, endPoint y: 426, distance: 13.0
click at [515, 426] on input "27.95" at bounding box center [541, 425] width 52 height 20
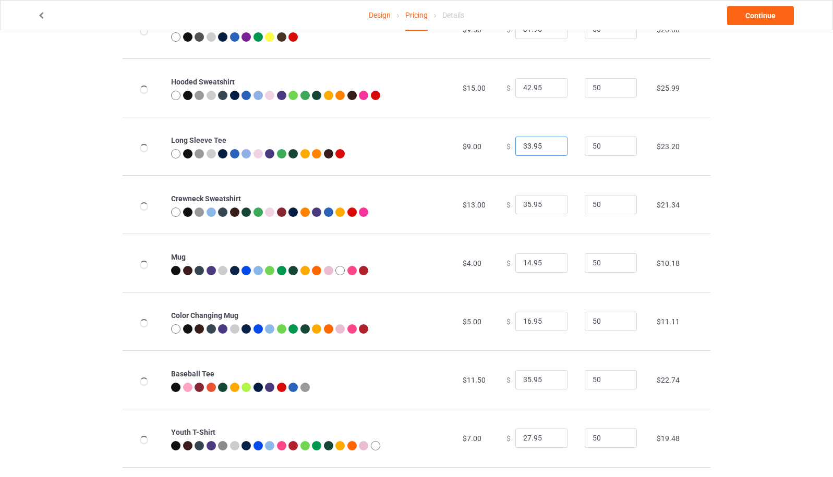
type input "33.95"
click at [522, 204] on input "35.95" at bounding box center [541, 205] width 52 height 20
type input "37.95"
click at [523, 264] on input "14.95" at bounding box center [541, 264] width 52 height 20
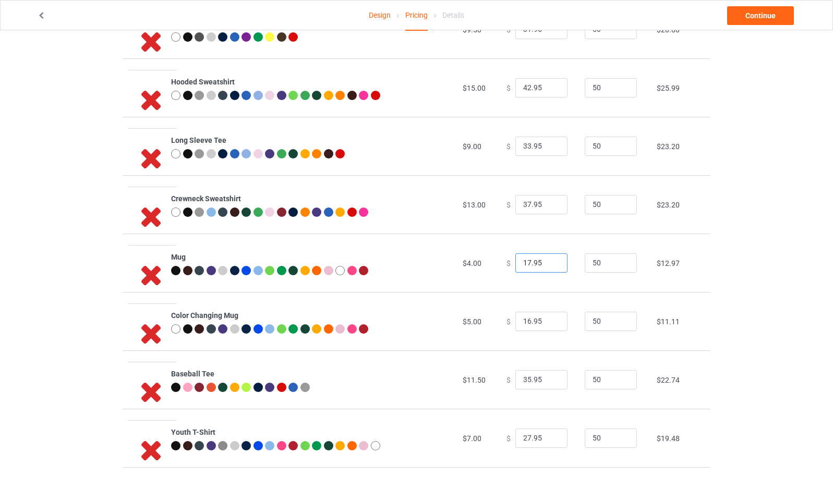
click at [522, 265] on input "17.95" at bounding box center [541, 264] width 52 height 20
type input "18.95"
drag, startPoint x: 525, startPoint y: 321, endPoint x: 515, endPoint y: 321, distance: 9.9
click at [515, 321] on input "16.95" at bounding box center [541, 322] width 52 height 20
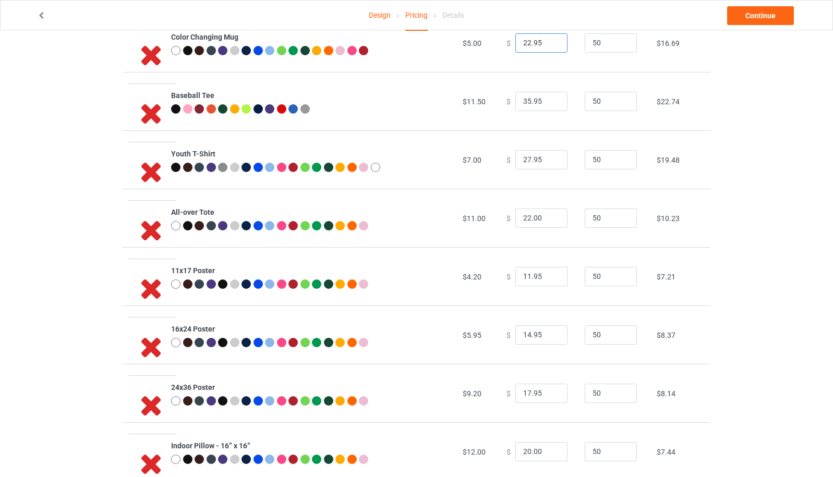
type input "22.95"
click at [523, 161] on input "27.95" at bounding box center [541, 160] width 52 height 20
drag, startPoint x: 525, startPoint y: 220, endPoint x: 516, endPoint y: 221, distance: 8.9
click at [516, 221] on input "22.00" at bounding box center [541, 219] width 52 height 20
drag, startPoint x: 528, startPoint y: 219, endPoint x: 540, endPoint y: 217, distance: 11.6
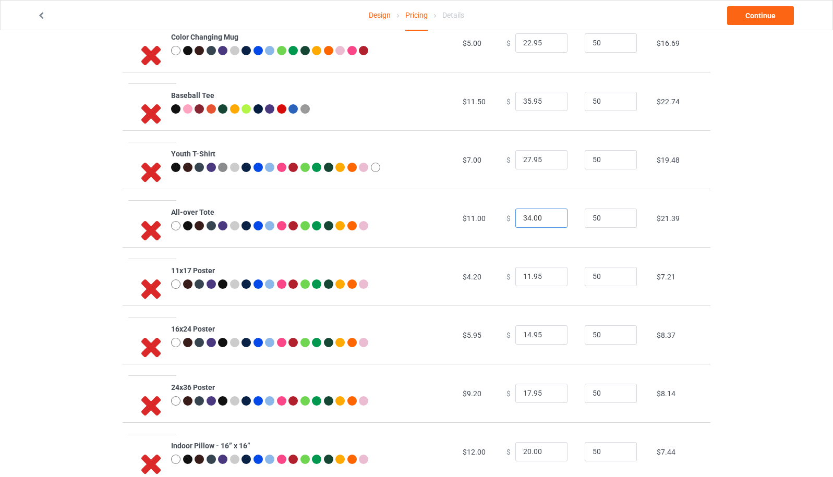
click at [540, 217] on input "34.00" at bounding box center [541, 219] width 52 height 20
type input "34.95"
drag, startPoint x: 524, startPoint y: 277, endPoint x: 514, endPoint y: 277, distance: 9.9
click at [515, 277] on input "11.95" at bounding box center [541, 277] width 52 height 20
click at [525, 276] on input "21.95" at bounding box center [541, 277] width 52 height 20
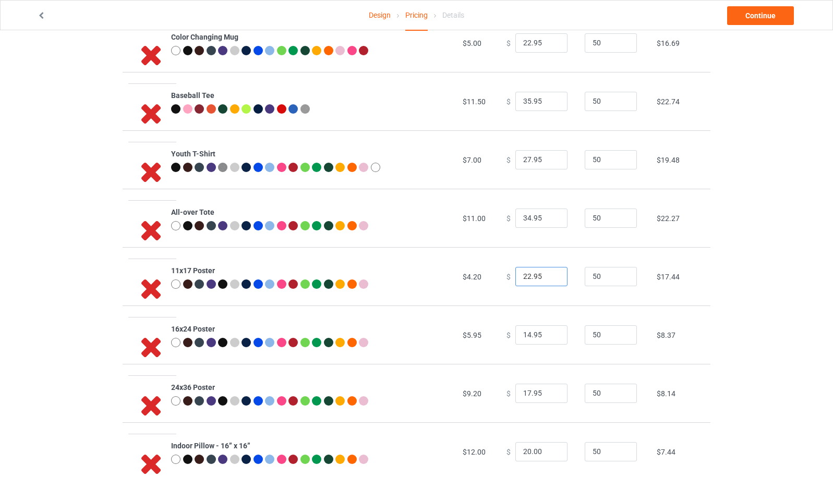
type input "22.95"
drag, startPoint x: 525, startPoint y: 335, endPoint x: 506, endPoint y: 336, distance: 18.3
click at [506, 336] on div "$ 14.95" at bounding box center [539, 335] width 67 height 20
type input "24.95"
drag, startPoint x: 526, startPoint y: 394, endPoint x: 518, endPoint y: 394, distance: 7.8
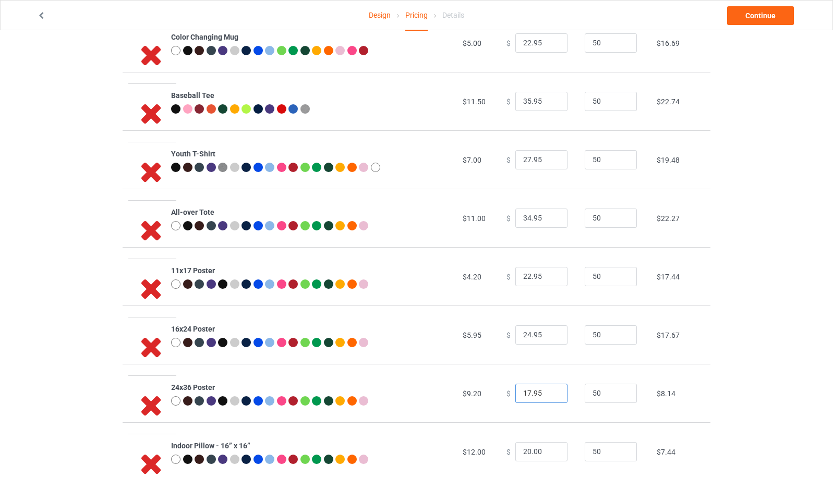
click at [518, 394] on input "17.95" at bounding box center [541, 394] width 52 height 20
click at [527, 391] on input "17.95" at bounding box center [541, 394] width 52 height 20
drag, startPoint x: 521, startPoint y: 392, endPoint x: 514, endPoint y: 392, distance: 7.3
click at [515, 392] on input "17.95" at bounding box center [541, 394] width 52 height 20
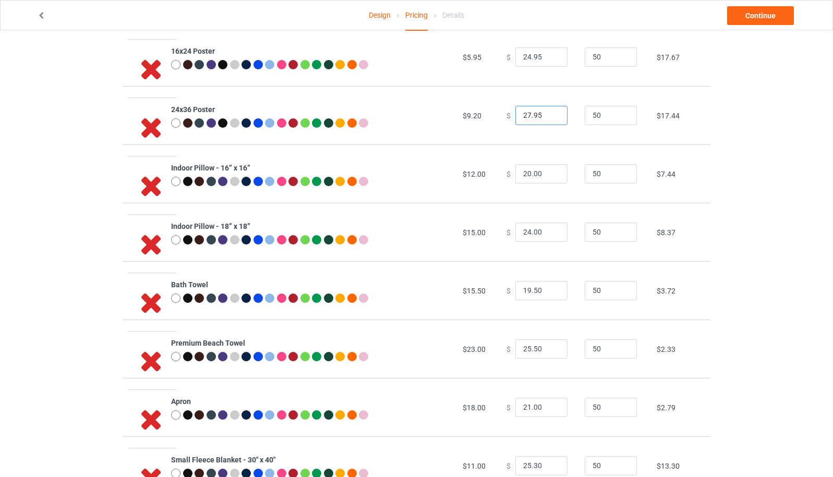
type input "27.95"
drag, startPoint x: 526, startPoint y: 173, endPoint x: 498, endPoint y: 177, distance: 28.0
click at [501, 177] on td "$ 20.00" at bounding box center [540, 173] width 78 height 58
type input "34.00"
drag, startPoint x: 525, startPoint y: 232, endPoint x: 518, endPoint y: 233, distance: 6.3
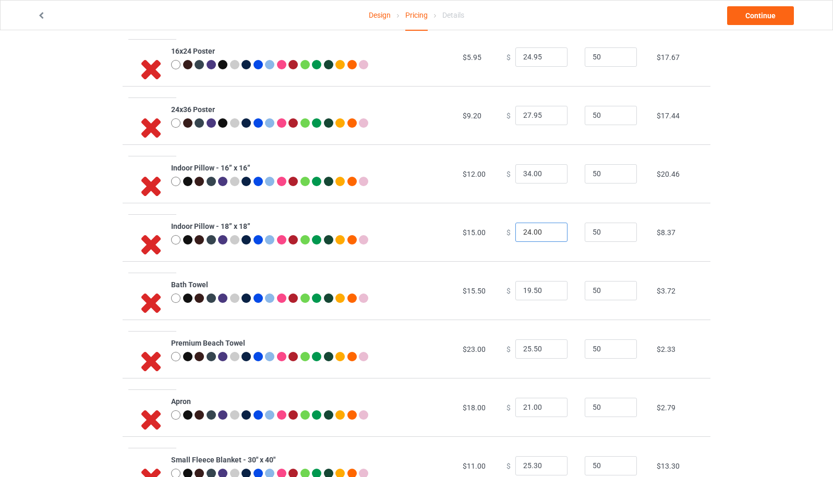
click at [518, 233] on input "24.00" at bounding box center [541, 233] width 52 height 20
click at [522, 233] on input "36.00" at bounding box center [541, 233] width 52 height 20
type input "37.00"
drag, startPoint x: 525, startPoint y: 293, endPoint x: 517, endPoint y: 293, distance: 8.3
click at [517, 293] on input "19.50" at bounding box center [541, 291] width 52 height 20
